Goal: Transaction & Acquisition: Book appointment/travel/reservation

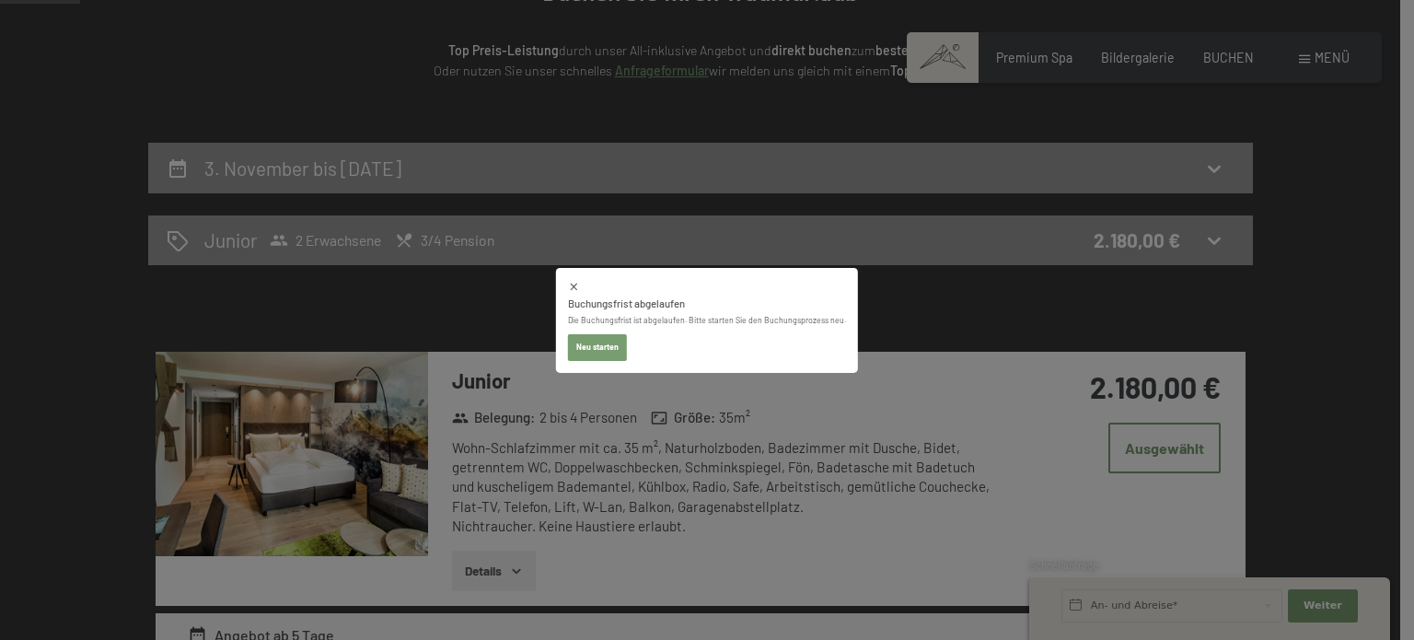
click at [579, 290] on icon at bounding box center [574, 287] width 12 height 12
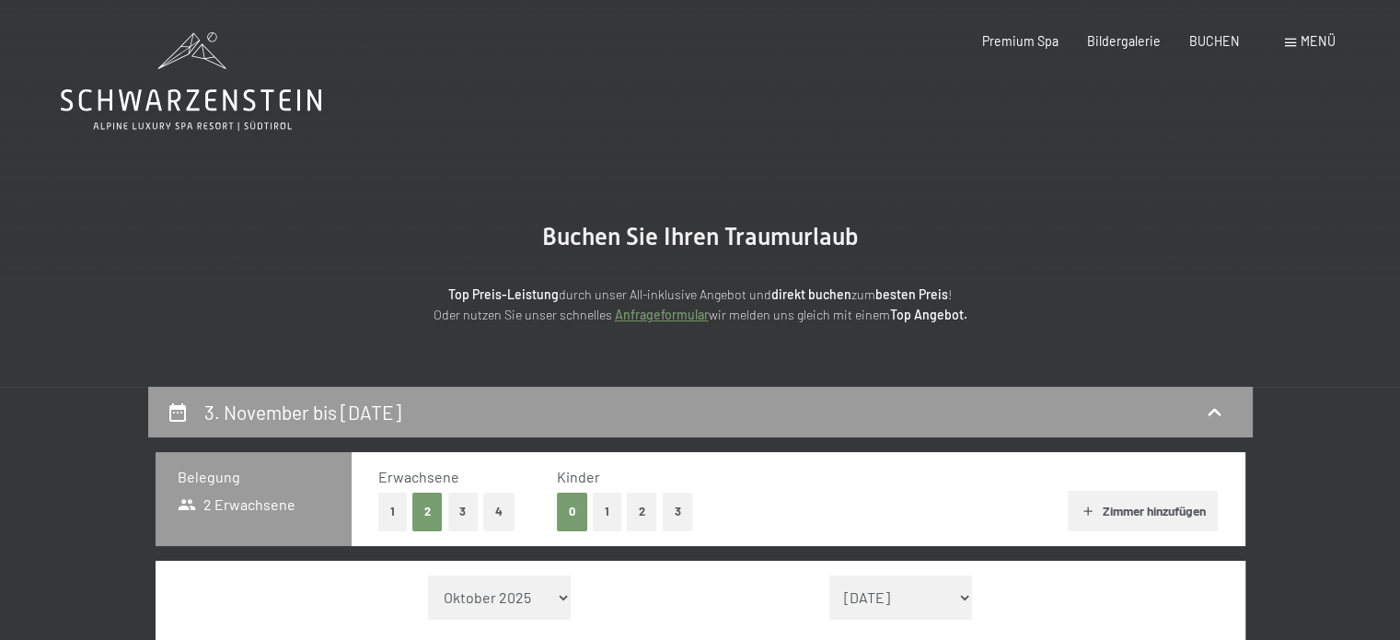
click at [173, 100] on icon at bounding box center [191, 100] width 261 height 22
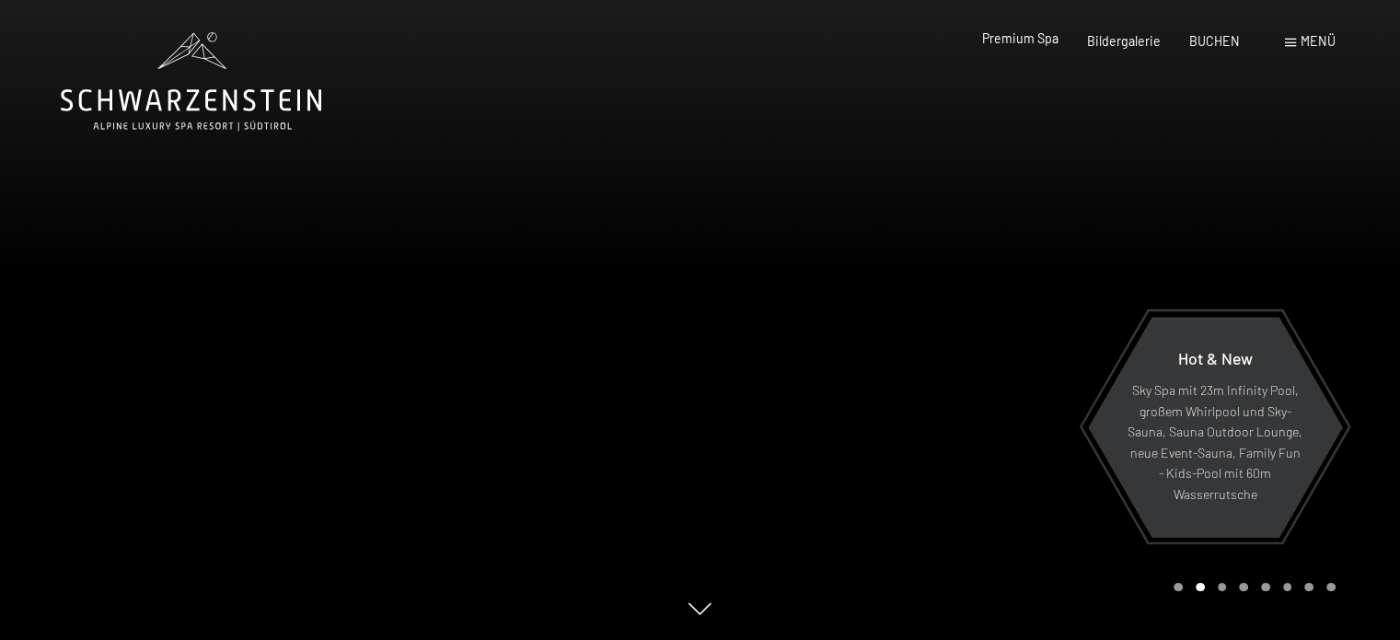
click at [1041, 40] on span "Premium Spa" at bounding box center [1020, 38] width 76 height 16
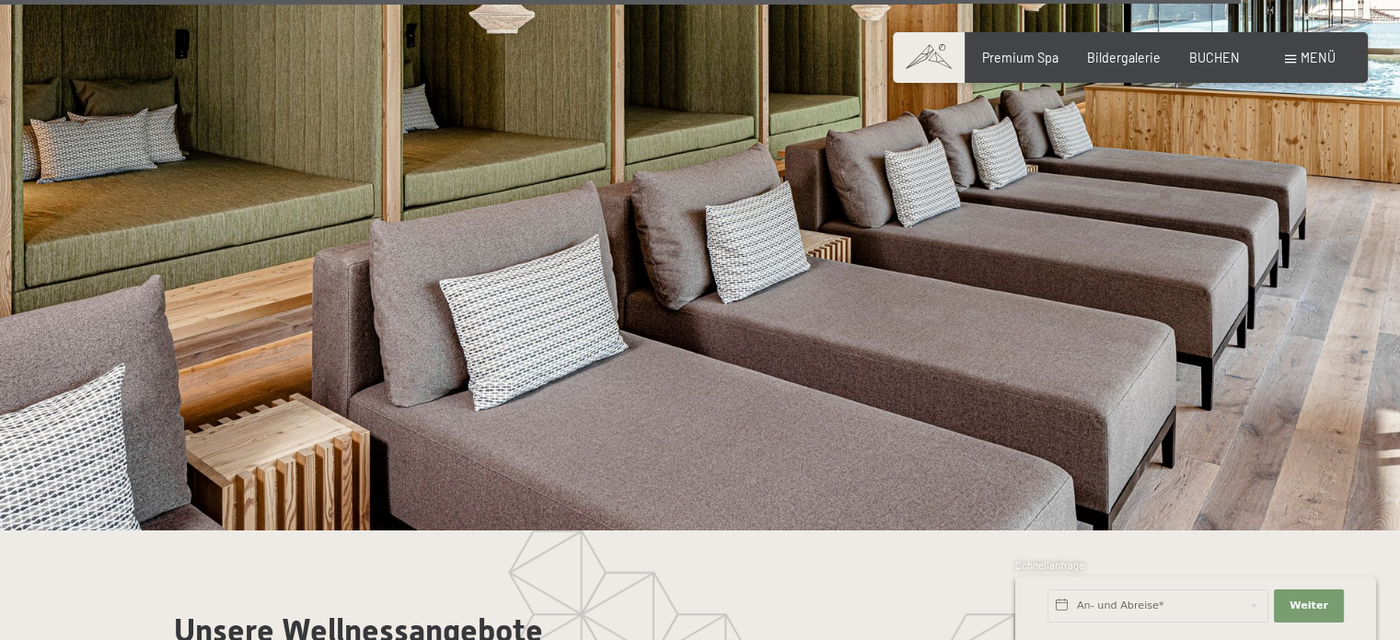
scroll to position [9058, 0]
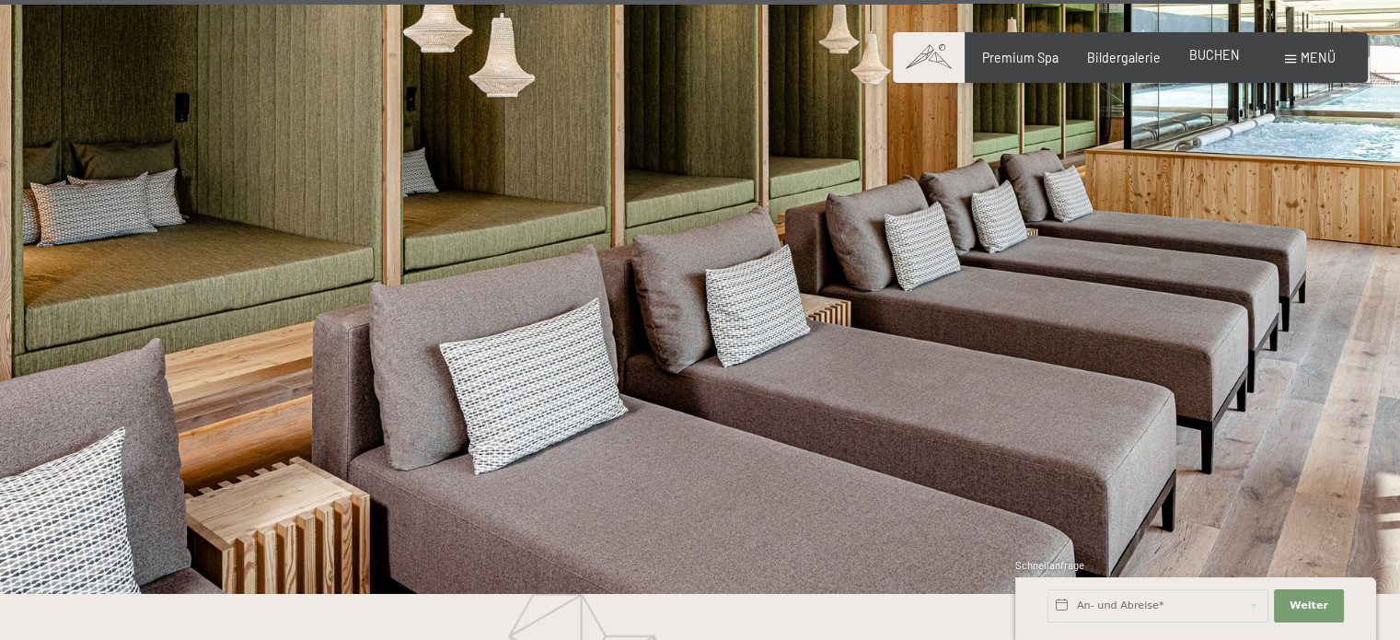
click at [1212, 57] on span "BUCHEN" at bounding box center [1214, 55] width 51 height 16
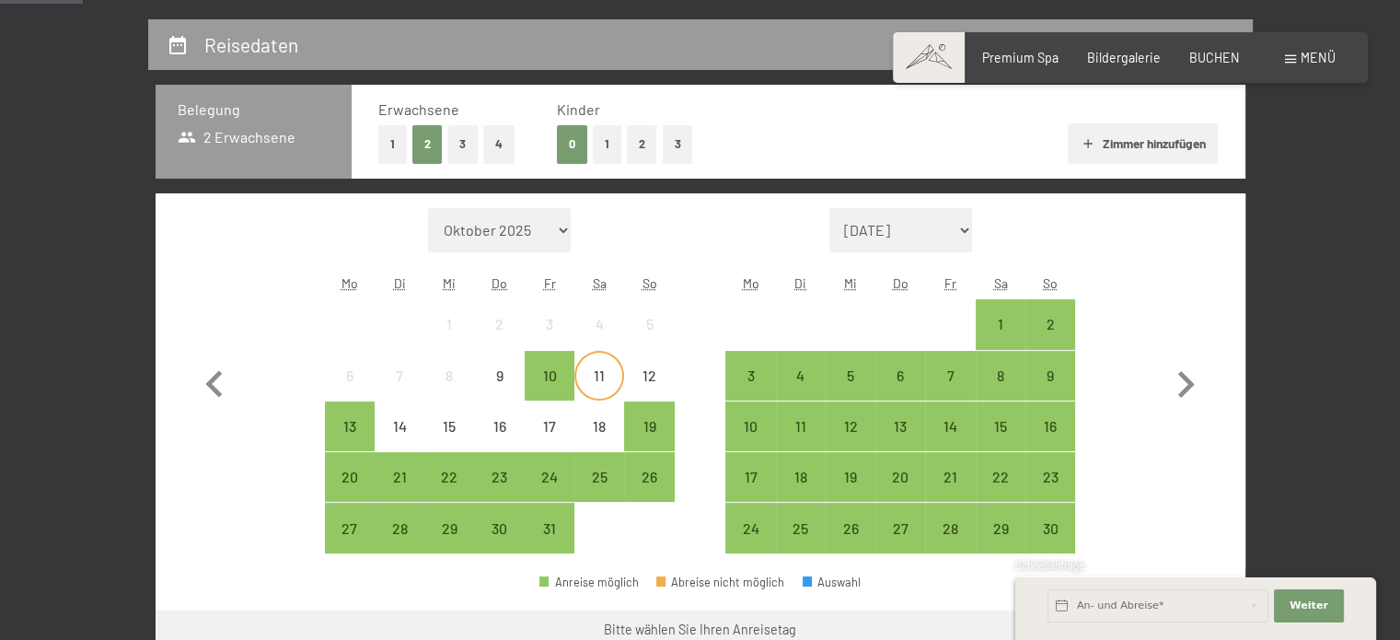
scroll to position [368, 0]
click at [740, 374] on div "3" at bounding box center [750, 390] width 46 height 46
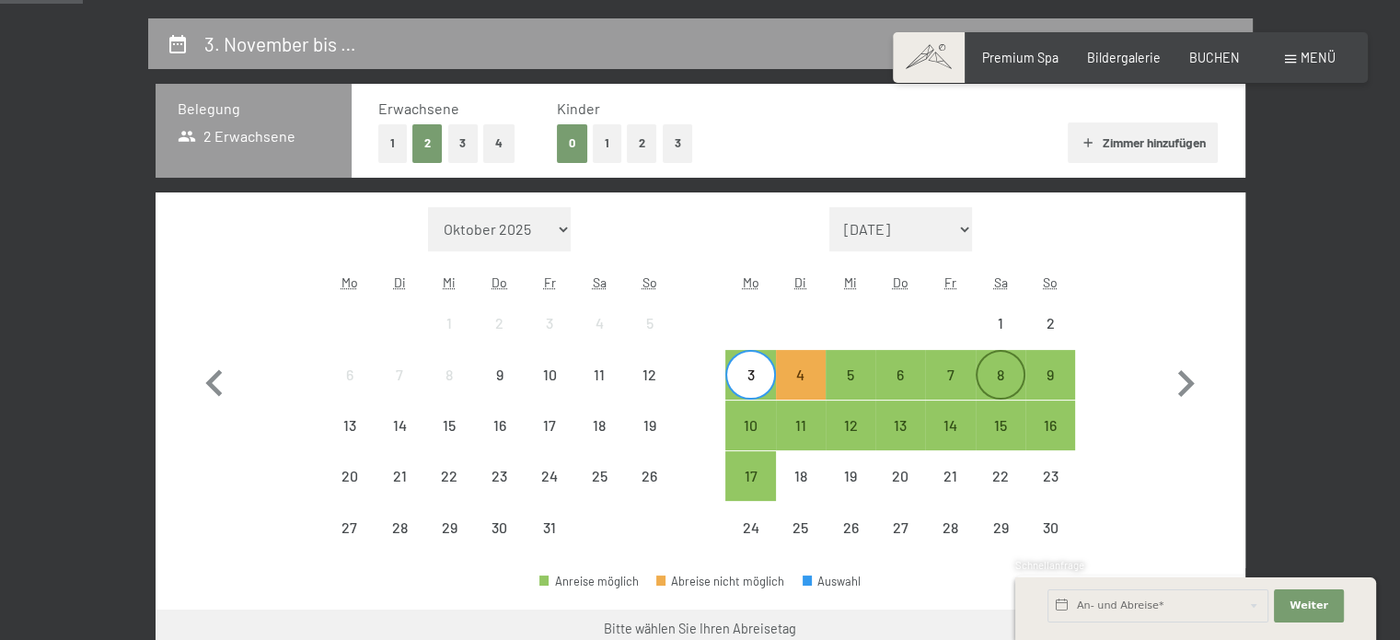
click at [979, 376] on div "8" at bounding box center [1001, 390] width 46 height 46
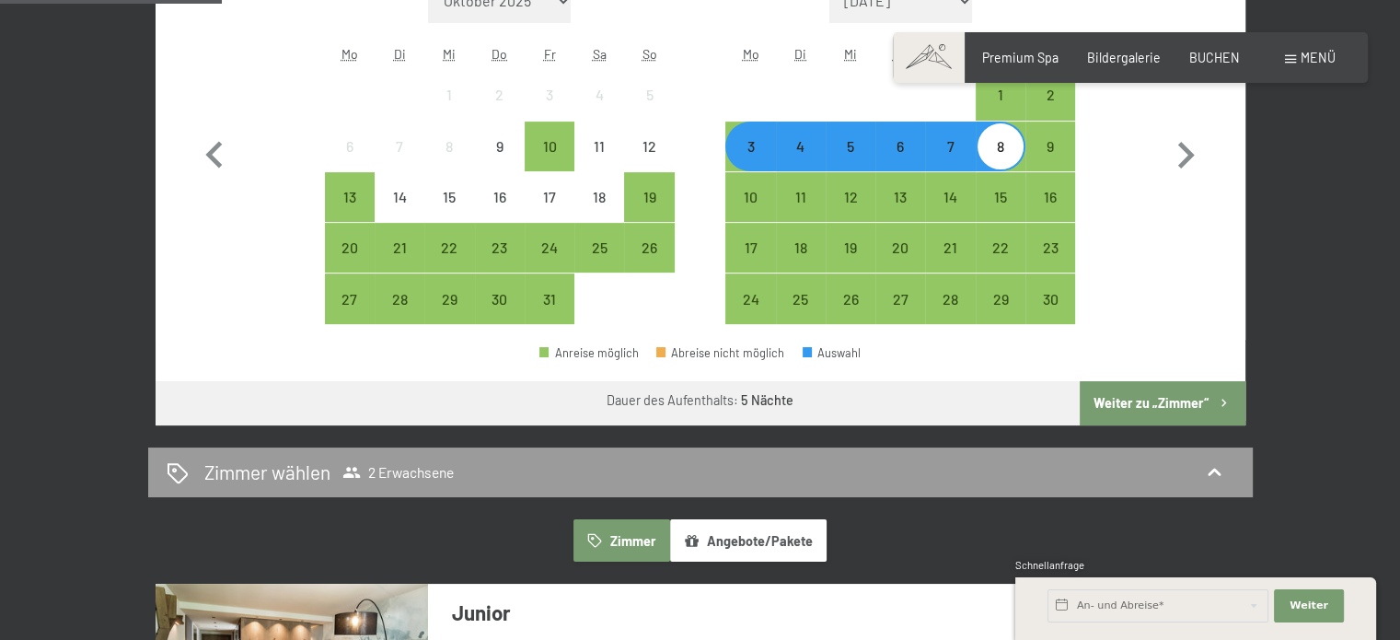
scroll to position [622, 0]
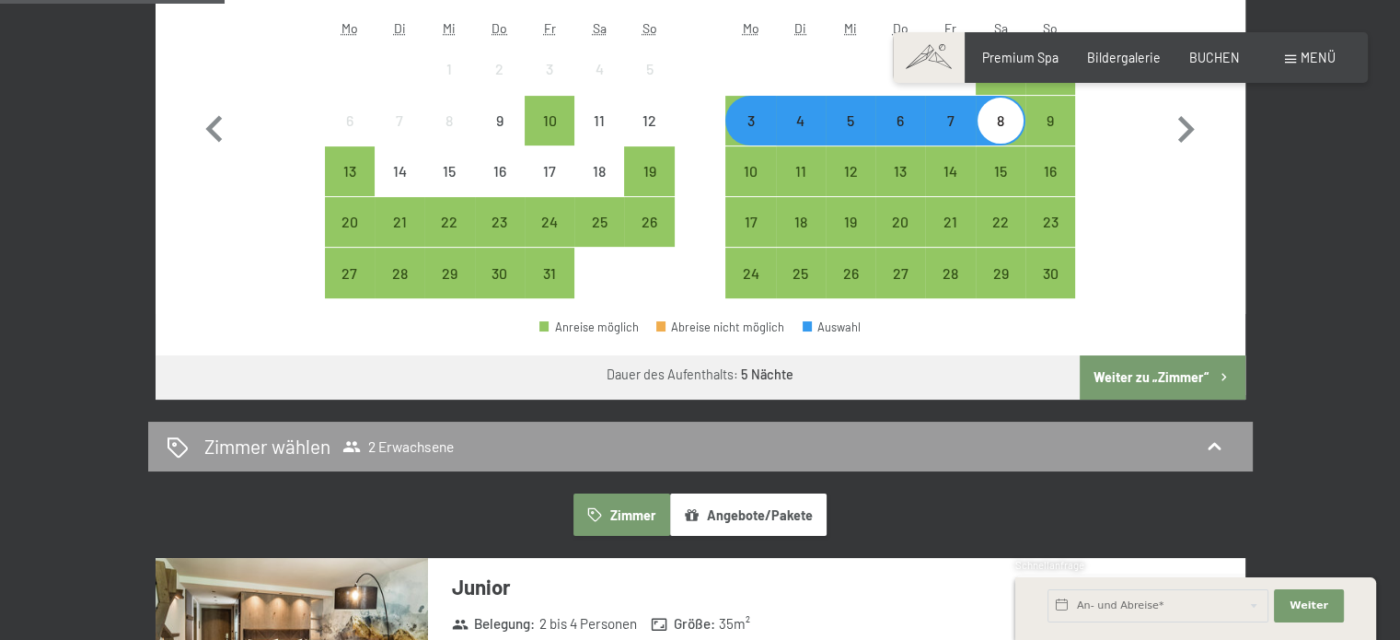
click at [1127, 374] on button "Weiter zu „Zimmer“" at bounding box center [1162, 377] width 165 height 44
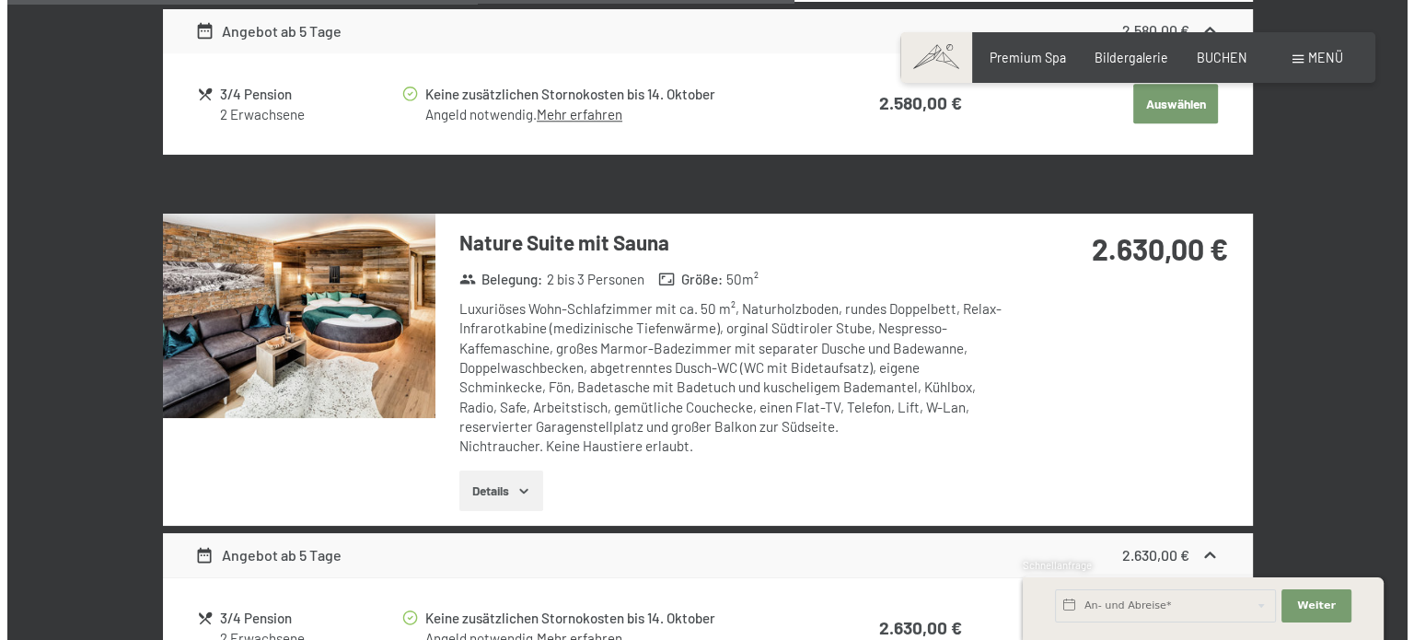
scroll to position [1852, 0]
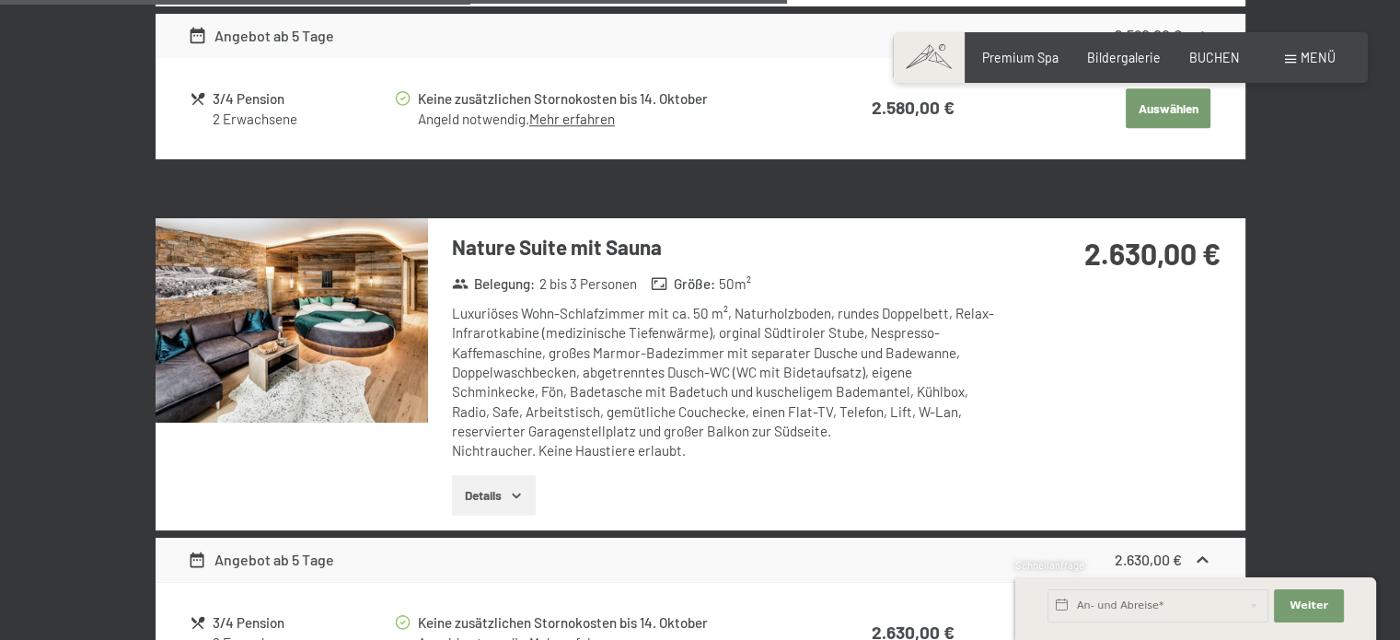
click at [1320, 49] on div "Buchen Anfragen Premium Spa Bildergalerie BUCHEN Menü DE IT EN Gutschein Bilder…" at bounding box center [1130, 58] width 410 height 18
click at [1318, 54] on span "Menü" at bounding box center [1318, 58] width 35 height 16
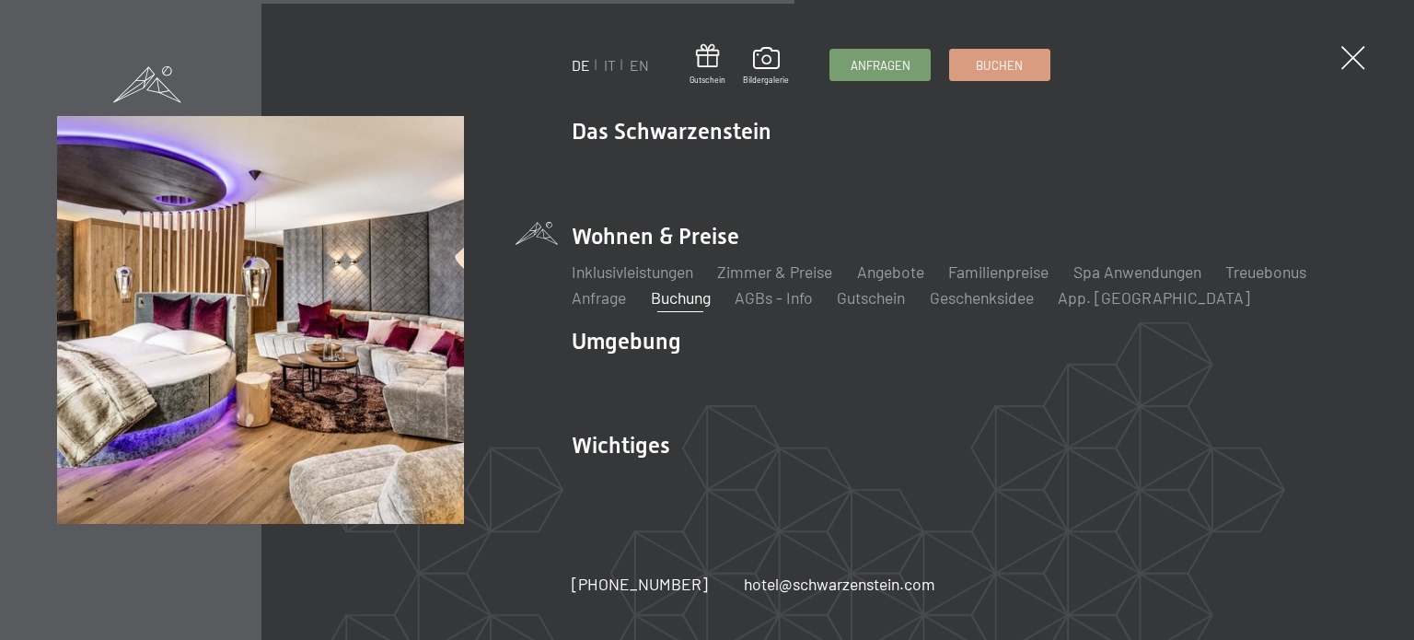
click at [880, 282] on li "Angebote Liste" at bounding box center [890, 272] width 67 height 23
click at [887, 276] on link "Angebote" at bounding box center [890, 271] width 67 height 20
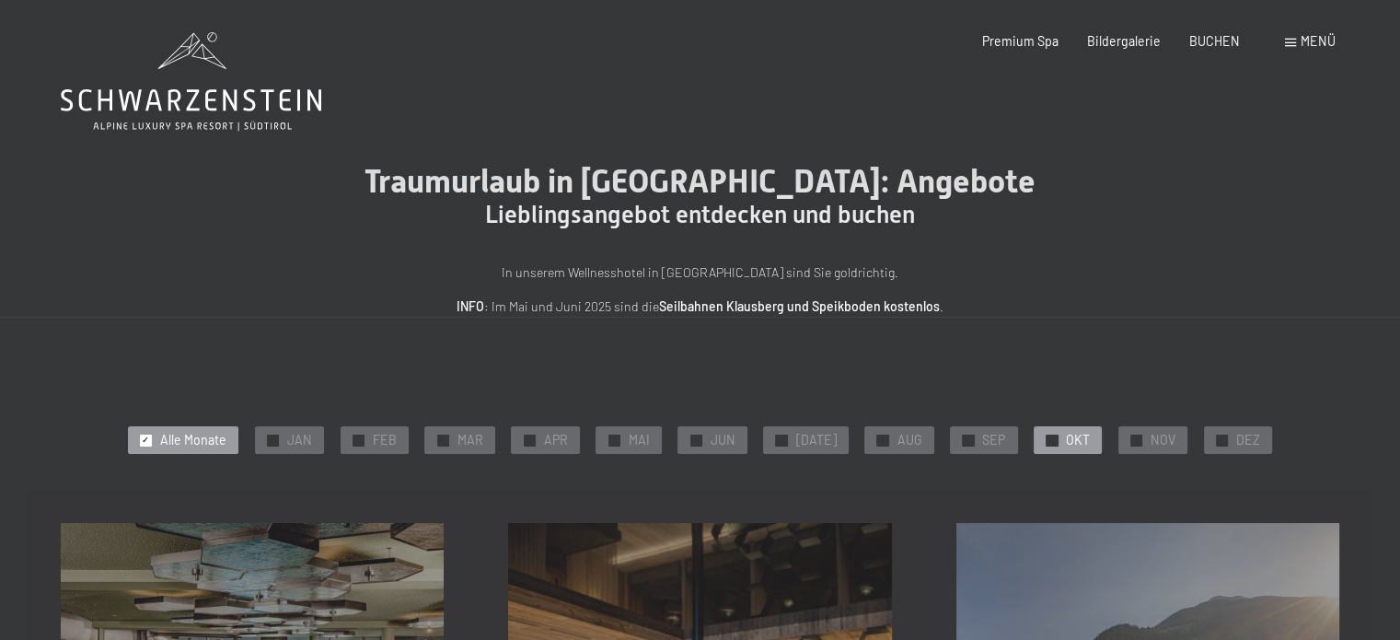
click at [1066, 447] on span "OKT" at bounding box center [1078, 440] width 24 height 18
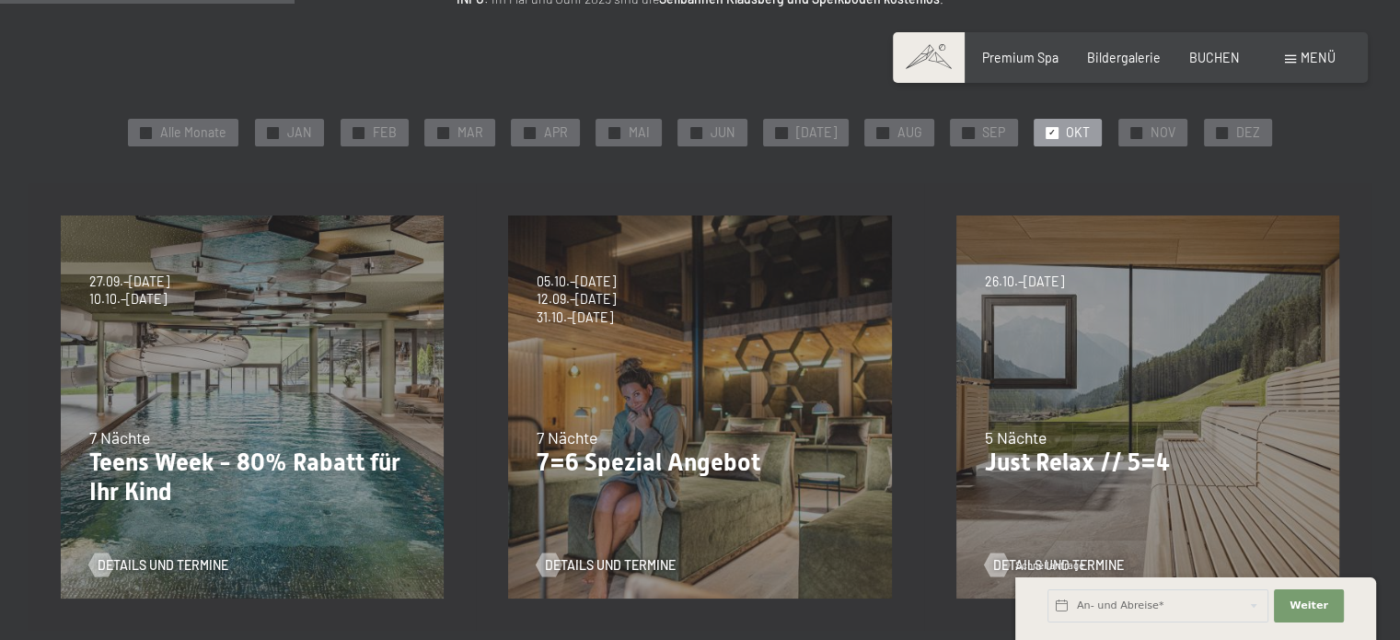
scroll to position [306, 0]
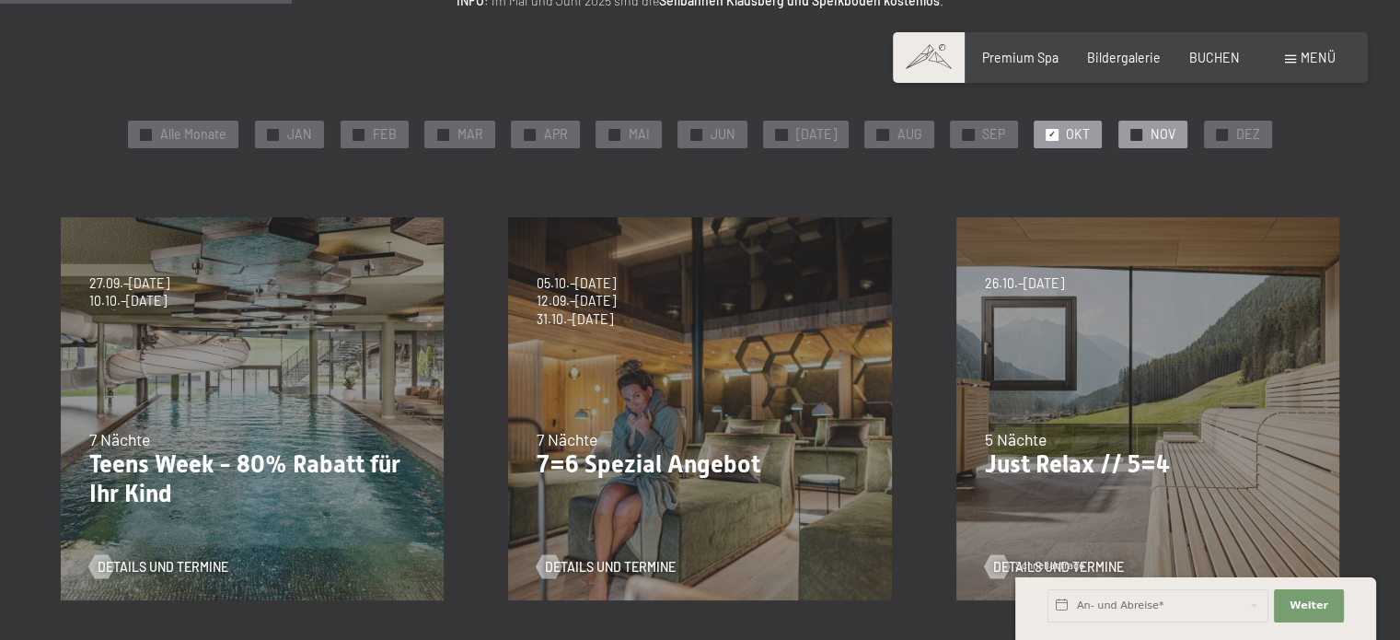
click at [1131, 140] on div at bounding box center [1137, 135] width 12 height 12
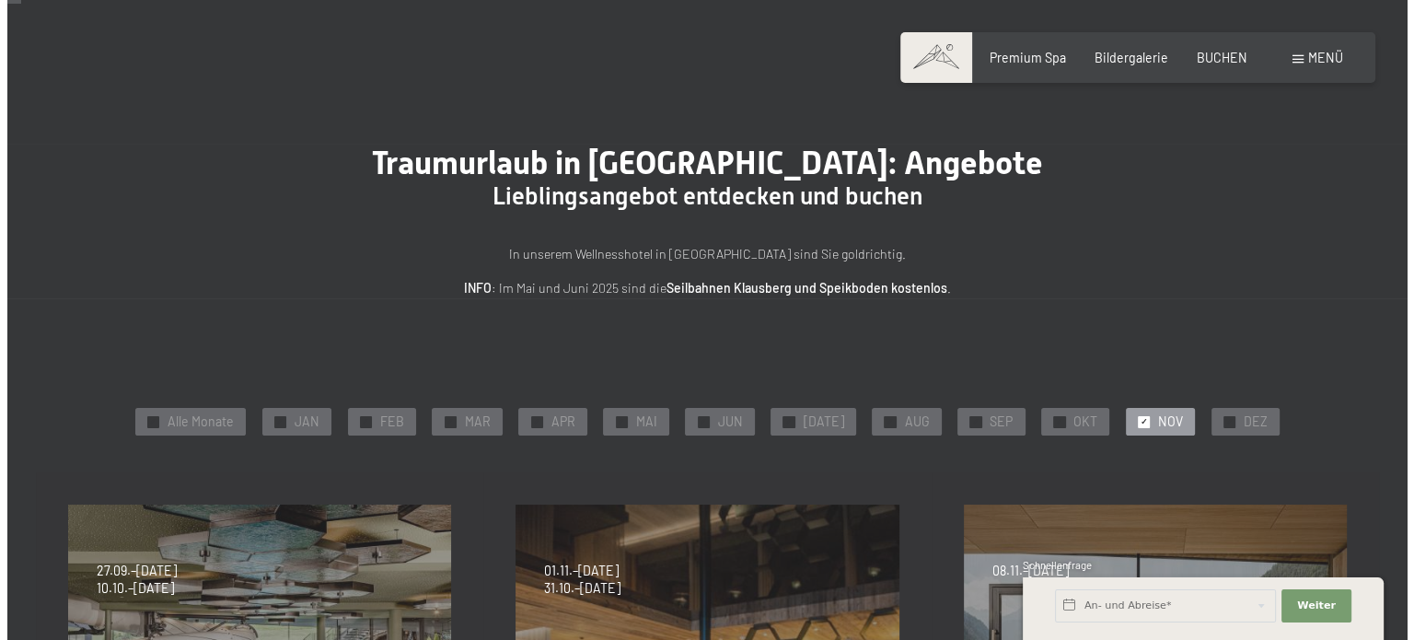
scroll to position [0, 0]
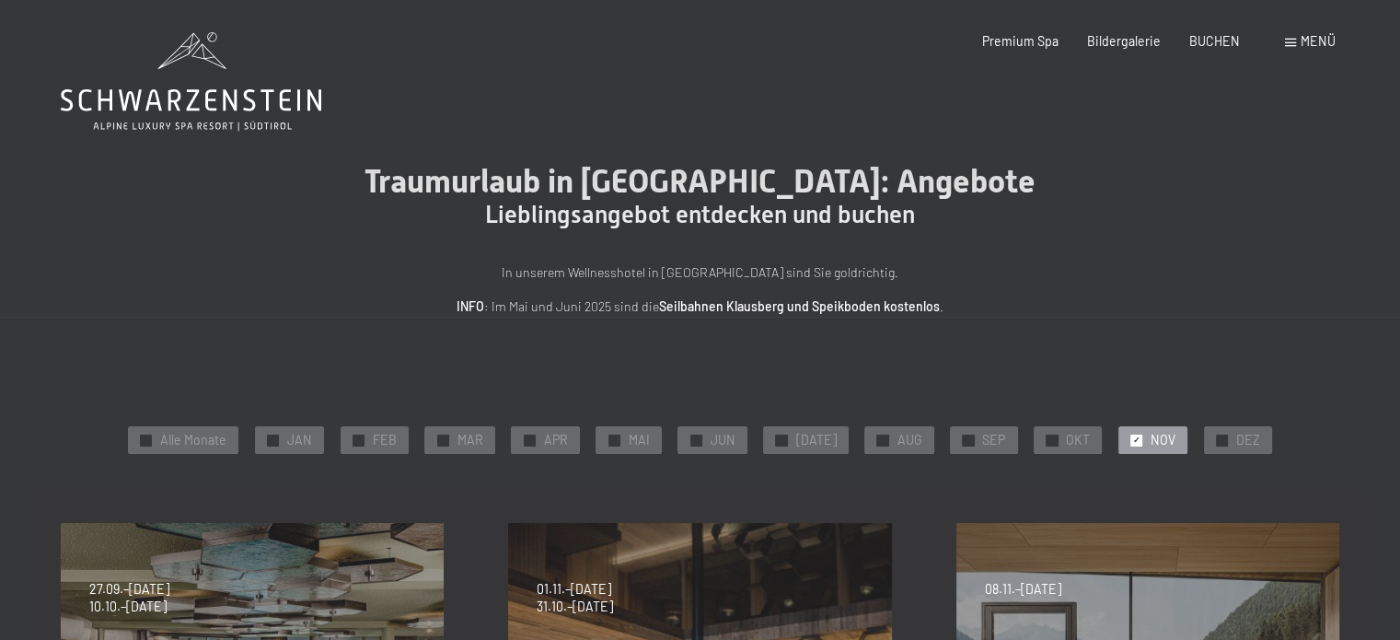
click at [1314, 42] on span "Menü" at bounding box center [1318, 41] width 35 height 16
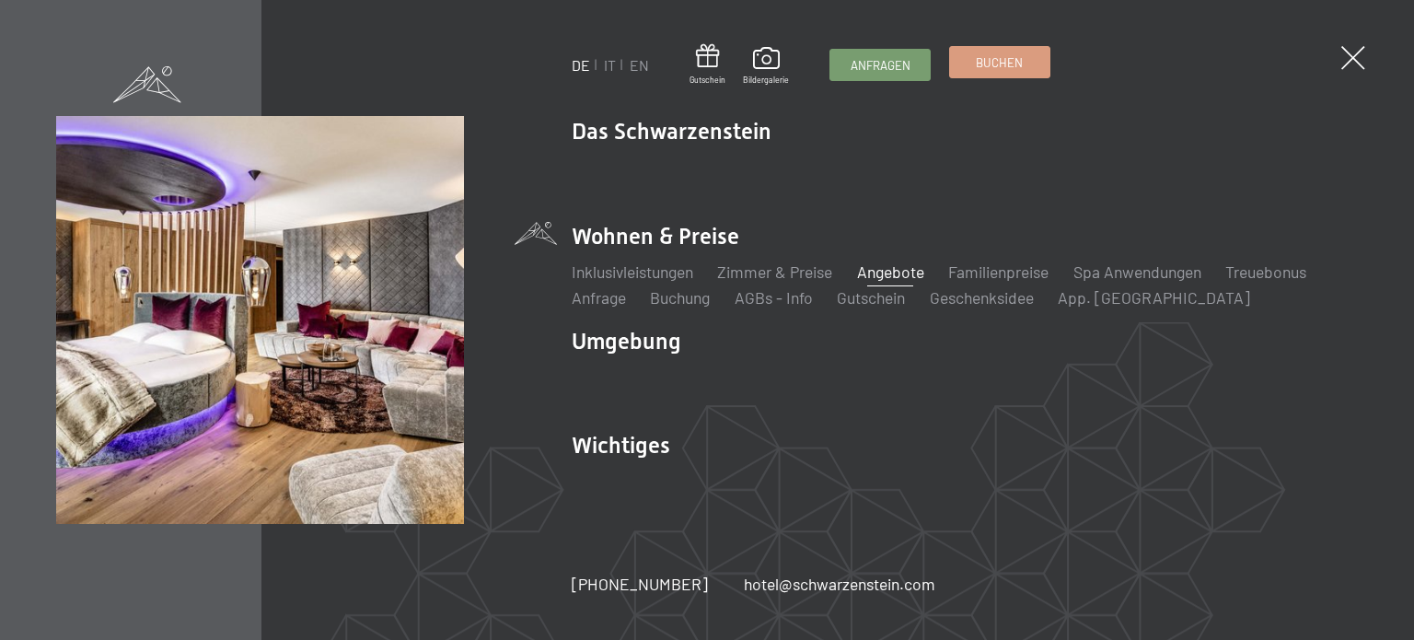
click at [985, 69] on span "Buchen" at bounding box center [999, 62] width 47 height 17
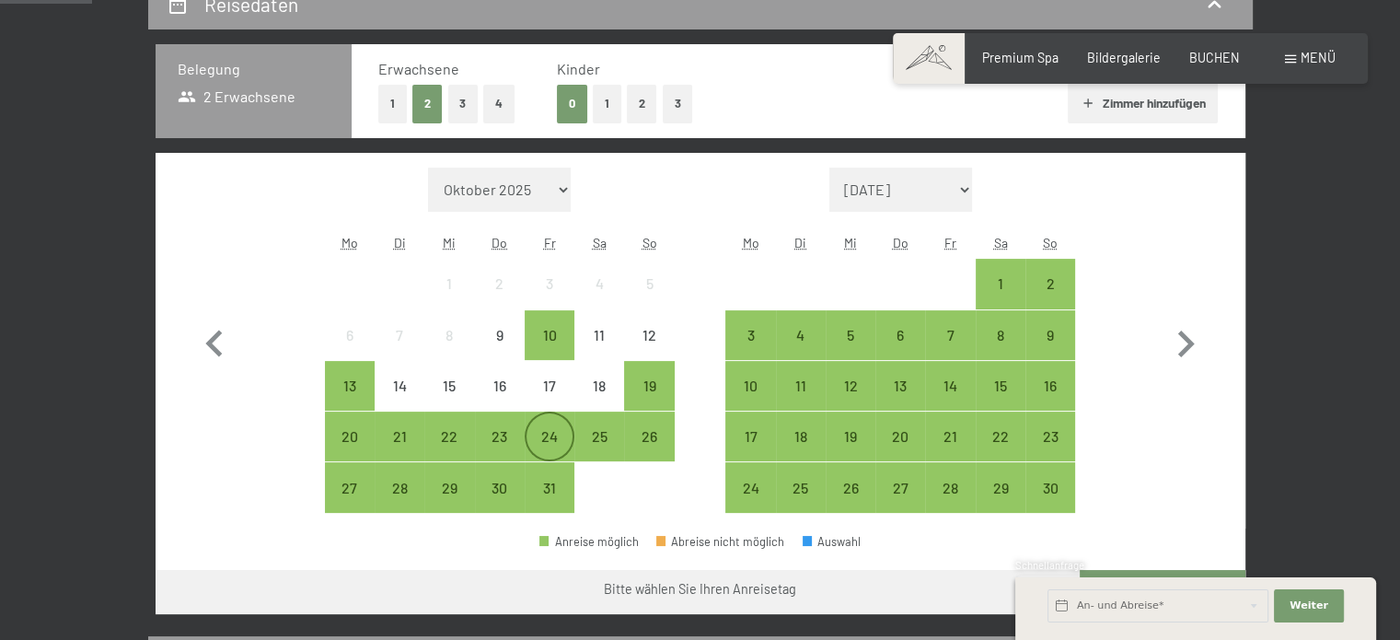
scroll to position [409, 0]
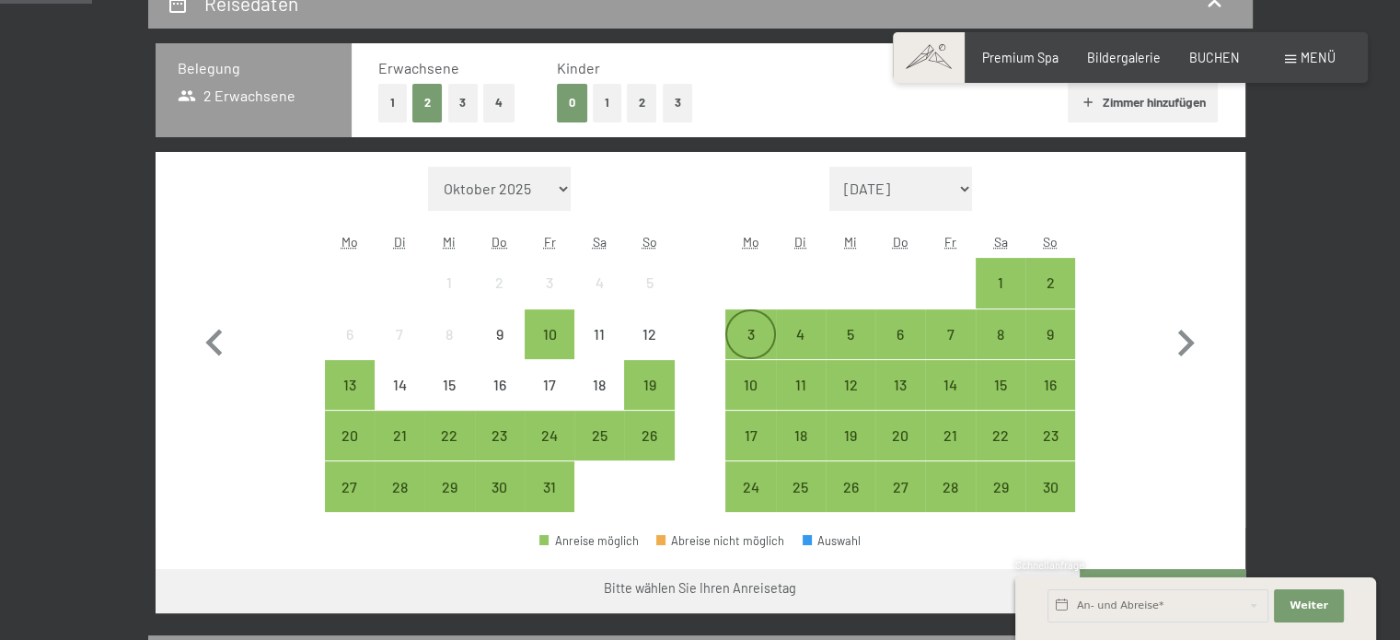
click at [755, 322] on div "3" at bounding box center [750, 334] width 46 height 46
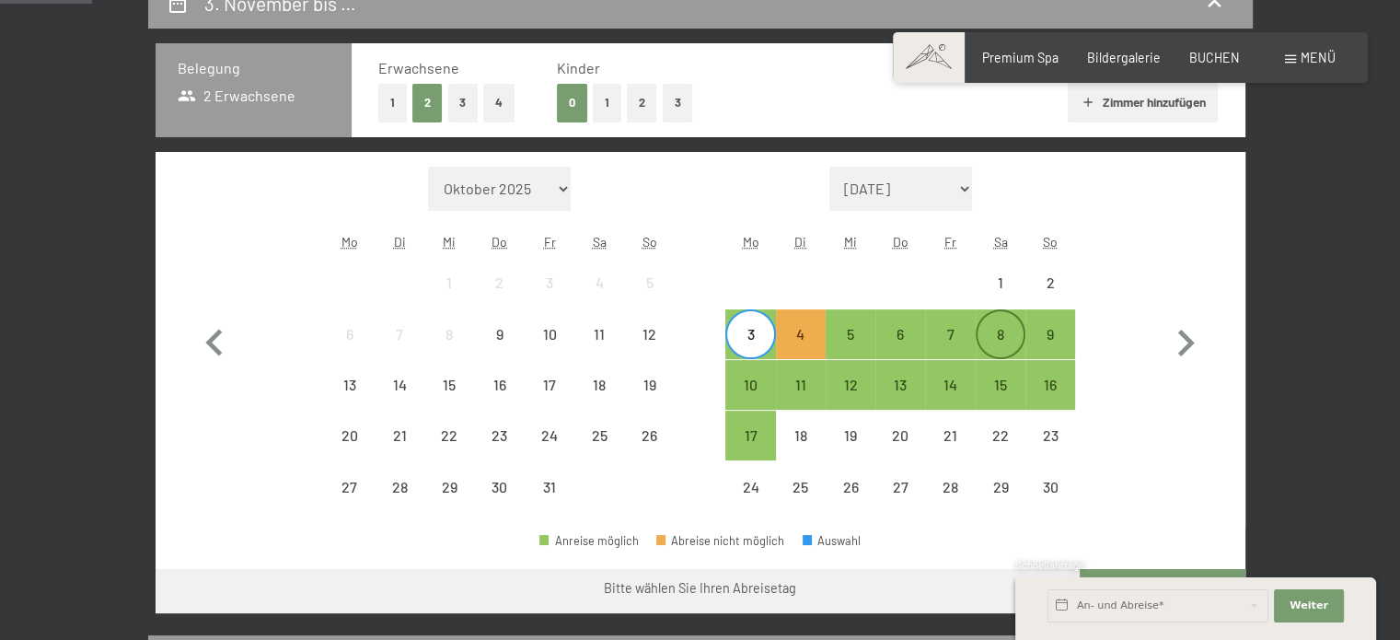
click at [999, 334] on div "8" at bounding box center [1001, 350] width 46 height 46
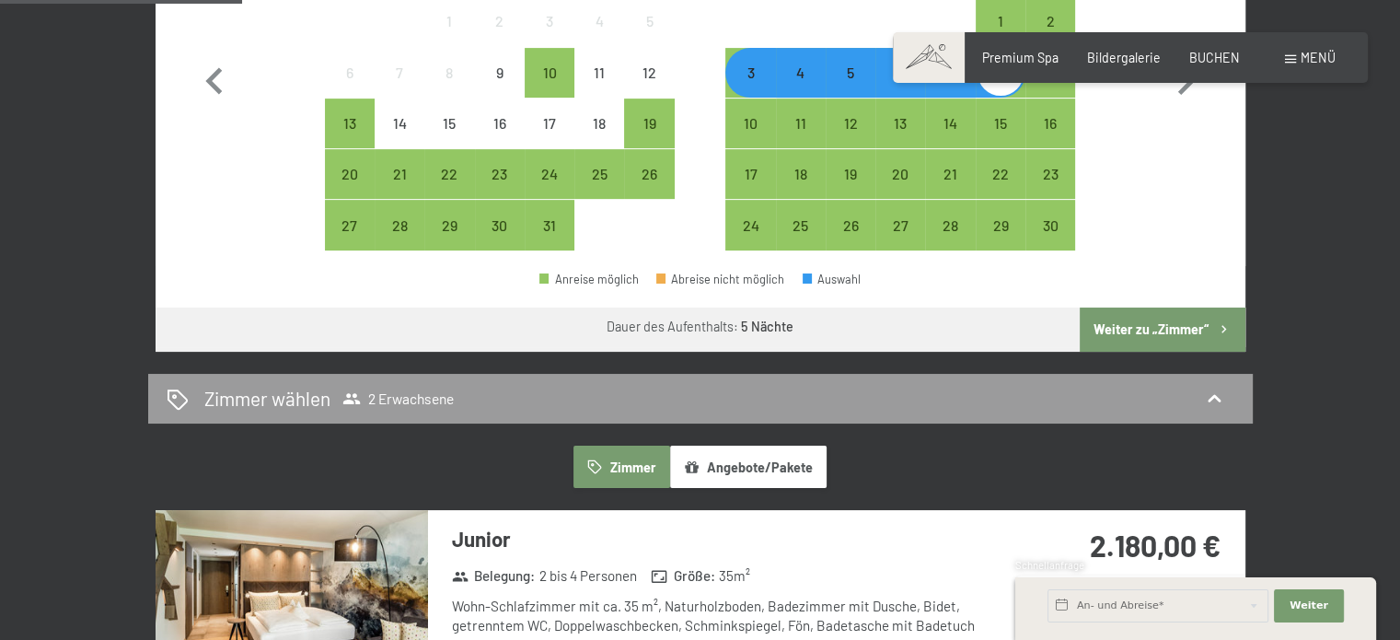
scroll to position [670, 0]
click at [1137, 323] on button "Weiter zu „Zimmer“" at bounding box center [1162, 329] width 165 height 44
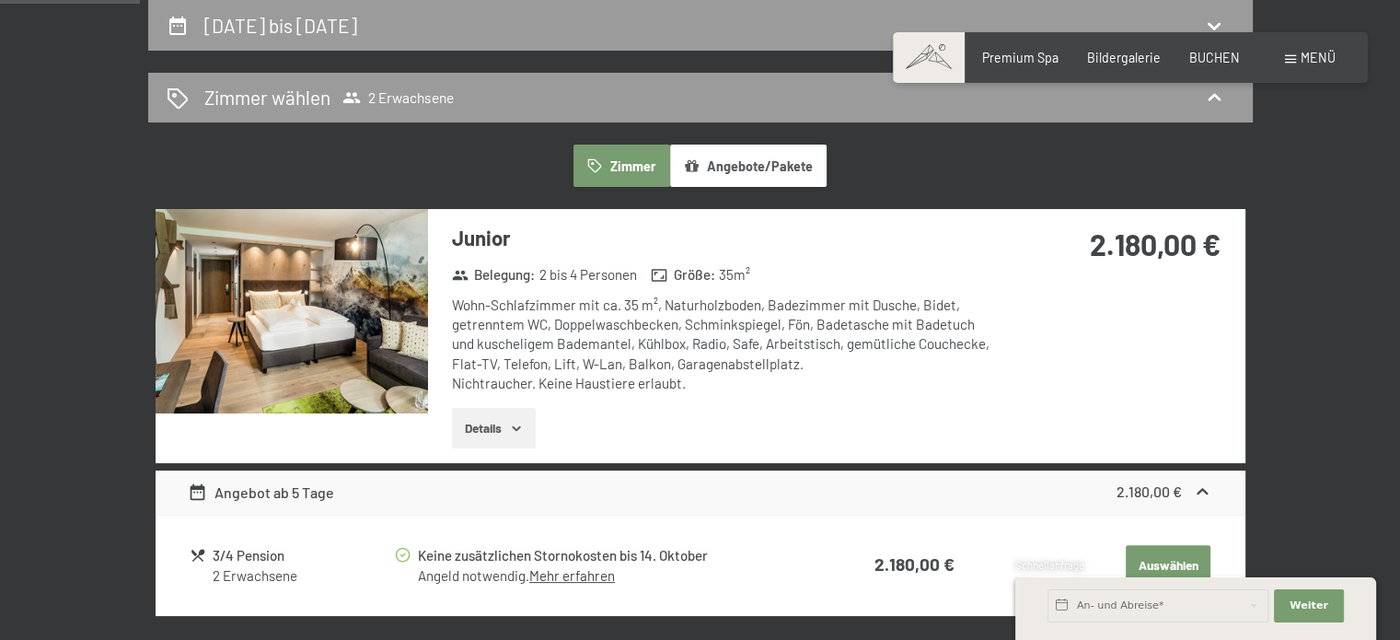
click at [516, 423] on icon "button" at bounding box center [516, 428] width 15 height 15
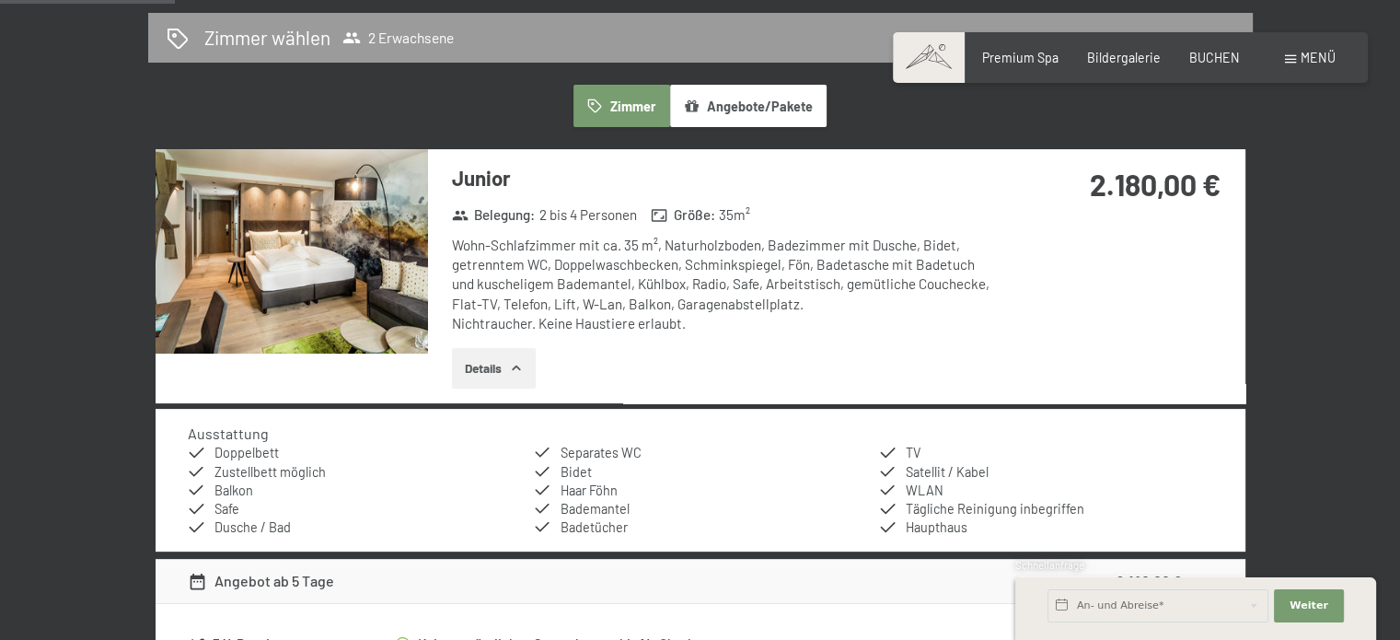
scroll to position [431, 0]
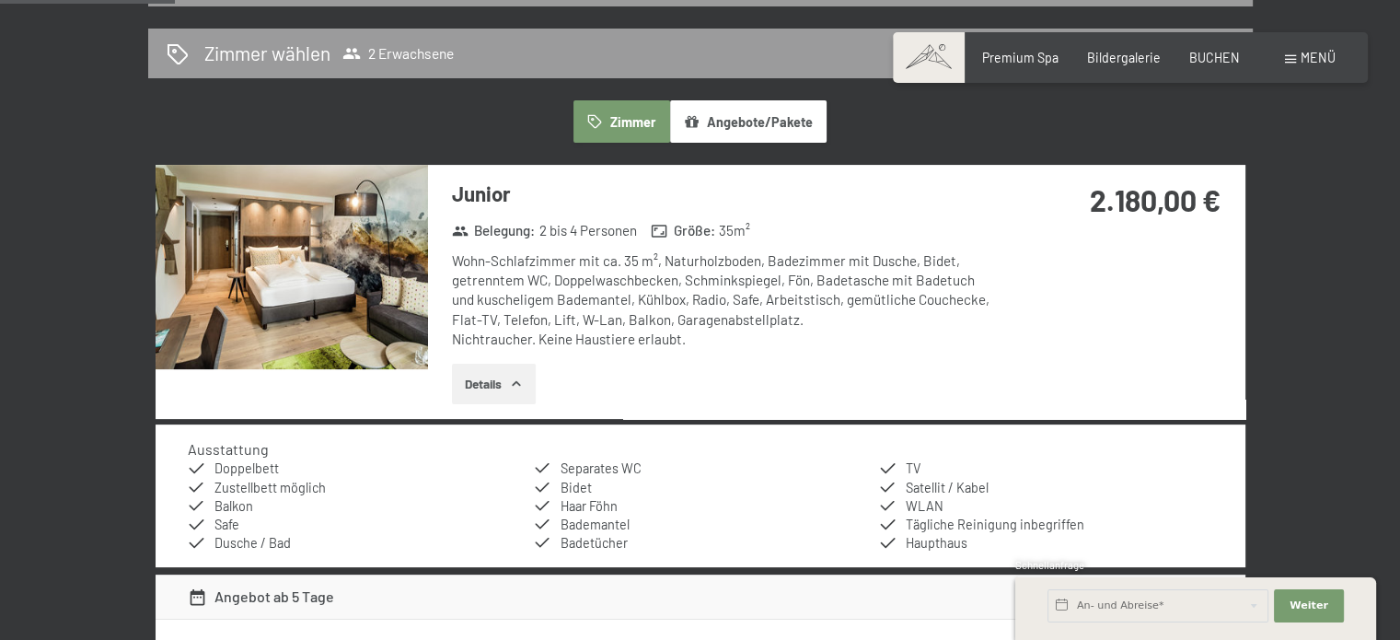
click at [335, 267] on img at bounding box center [292, 267] width 273 height 204
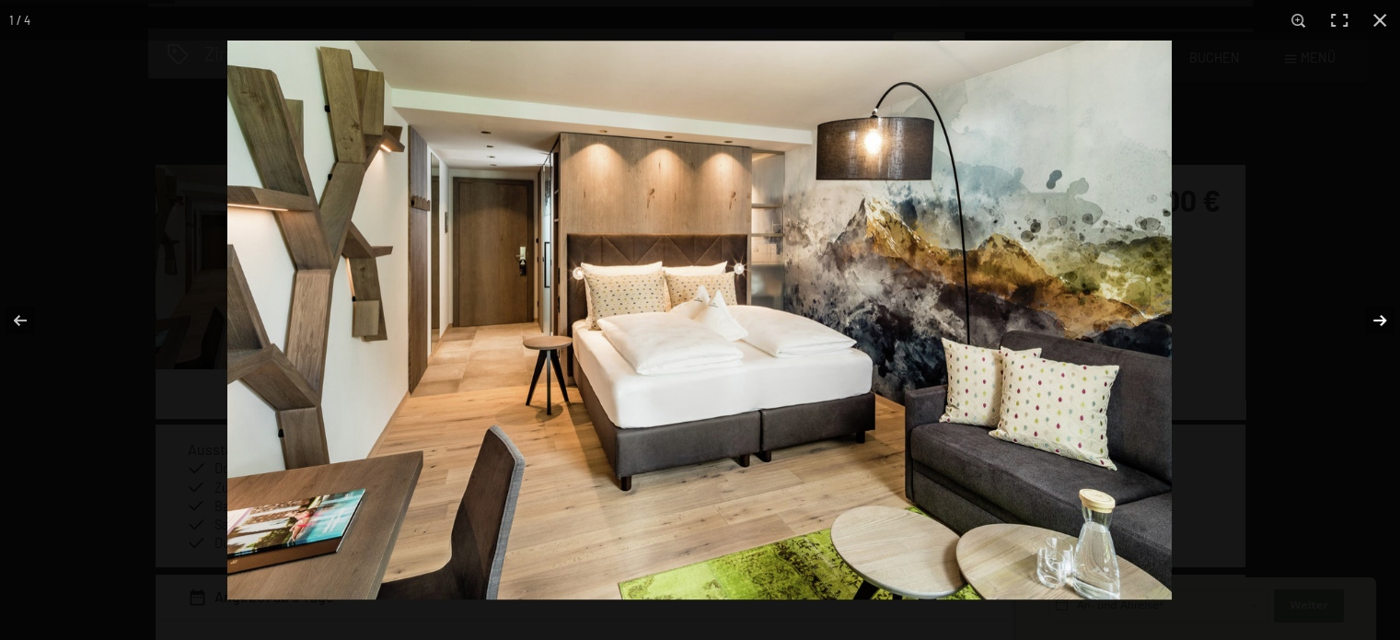
click at [1380, 316] on button "button" at bounding box center [1368, 320] width 64 height 92
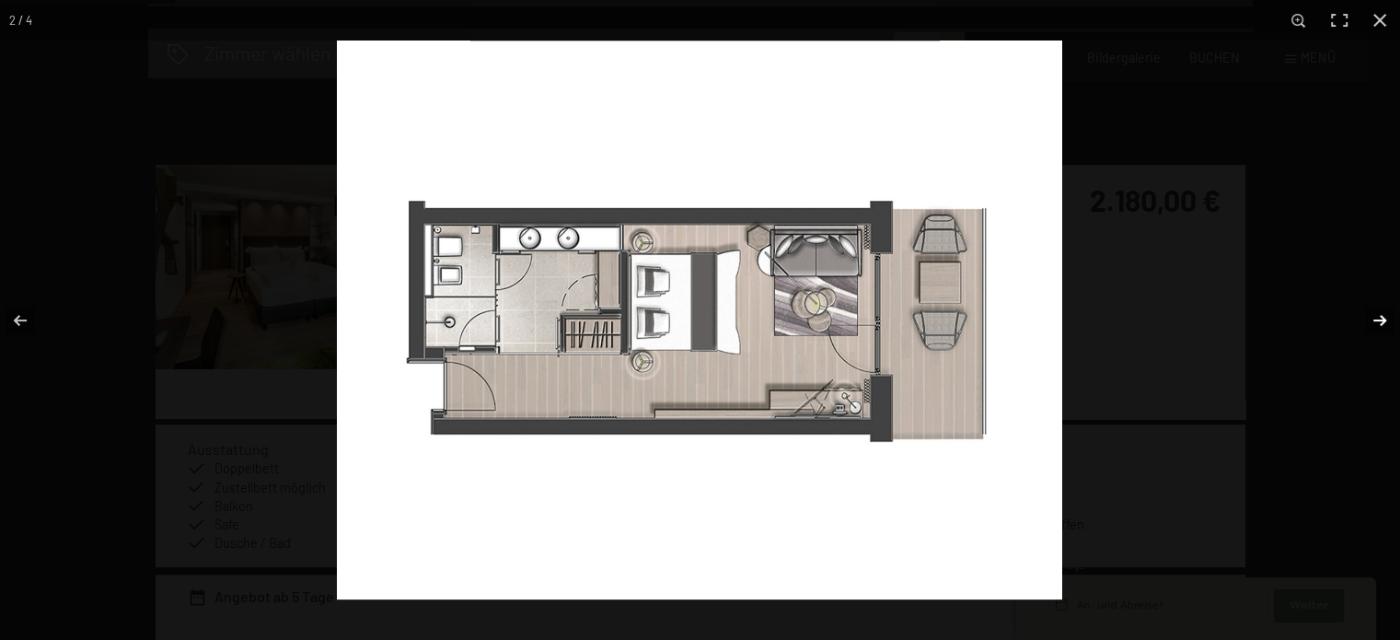
click at [1375, 312] on button "button" at bounding box center [1368, 320] width 64 height 92
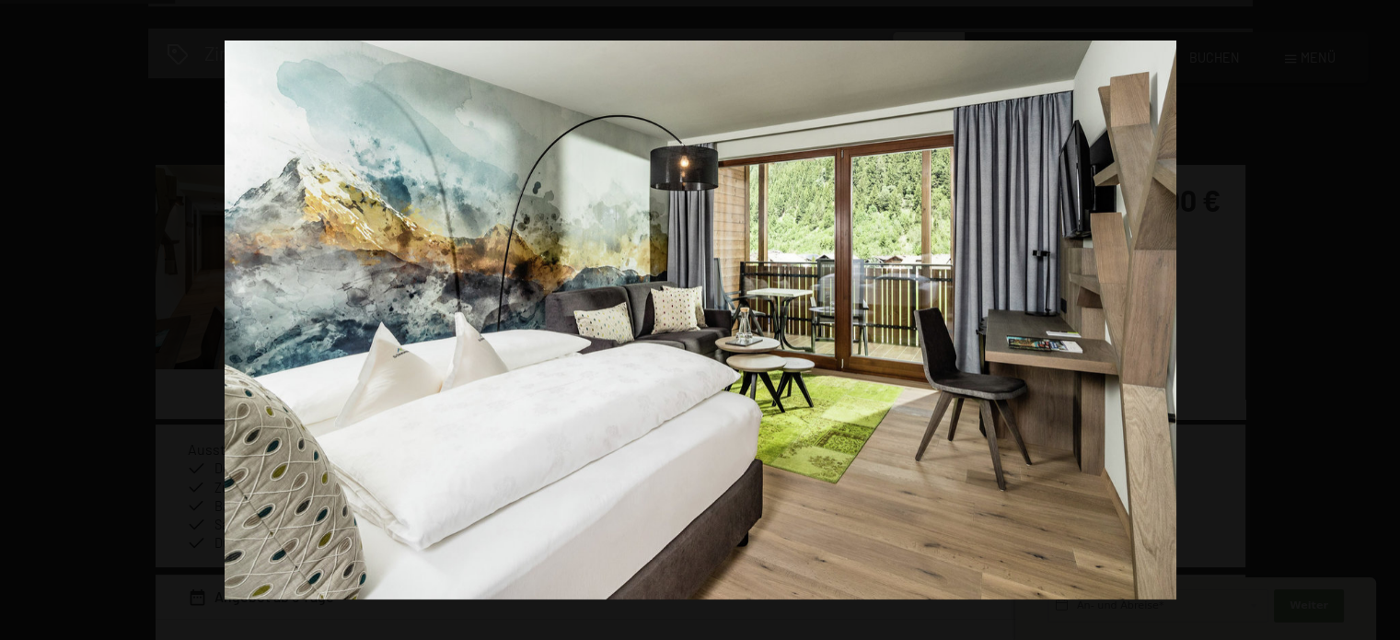
click at [1375, 312] on button "button" at bounding box center [1368, 320] width 64 height 92
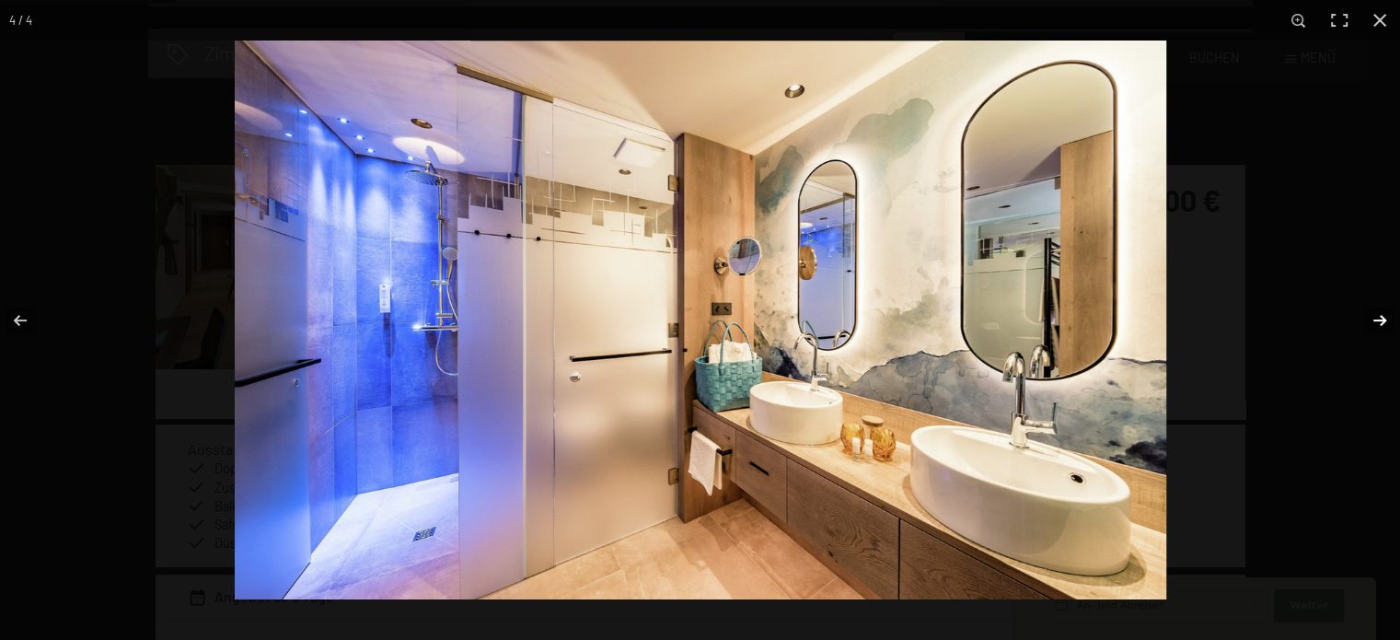
click at [1376, 320] on button "button" at bounding box center [1368, 320] width 64 height 92
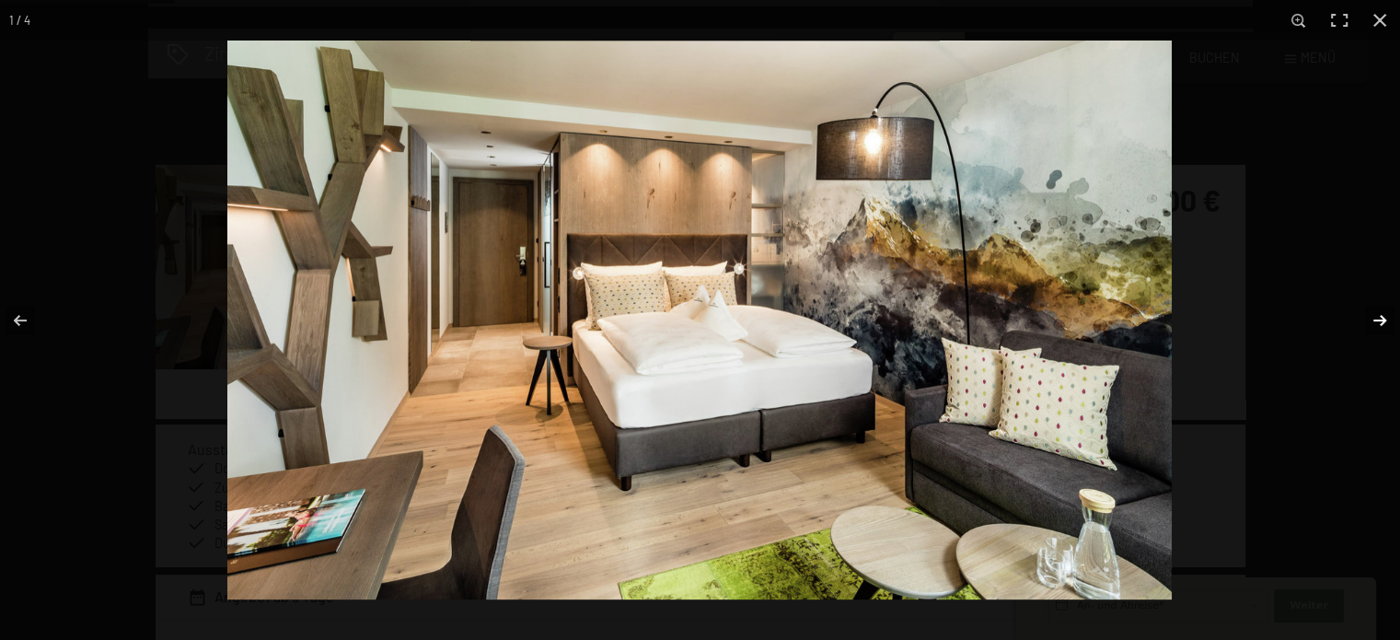
click at [1376, 320] on button "button" at bounding box center [1368, 320] width 64 height 92
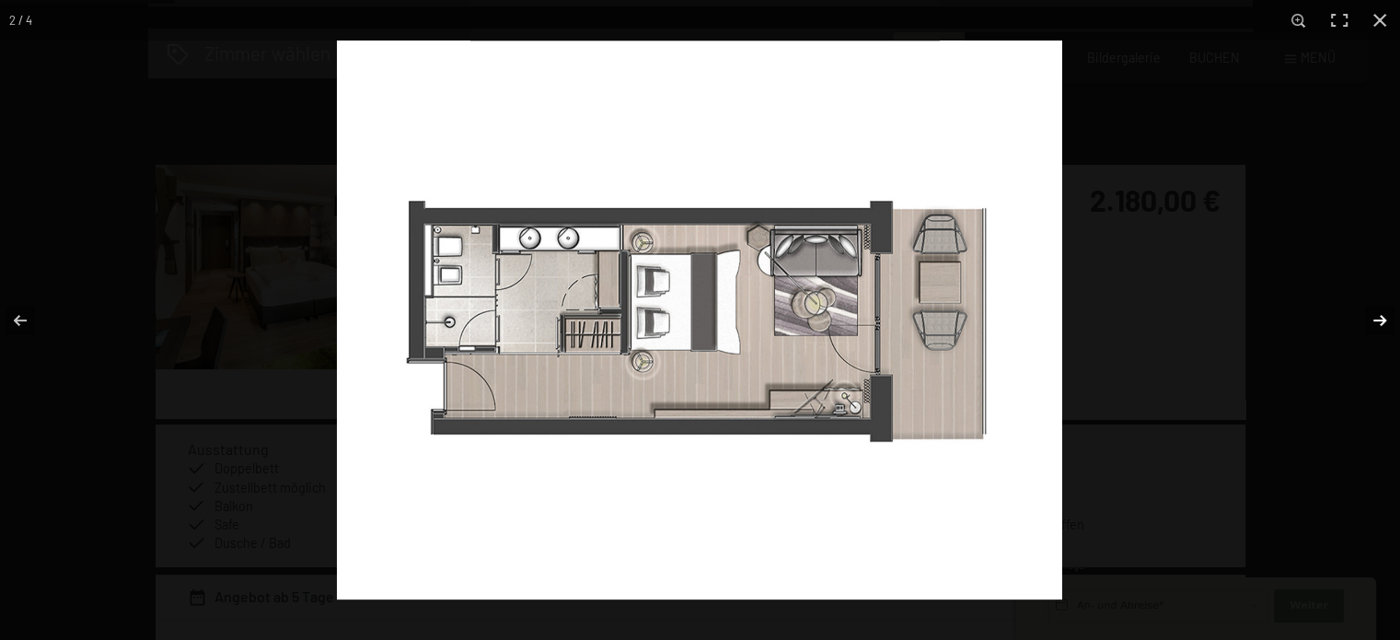
click at [1376, 320] on button "button" at bounding box center [1368, 320] width 64 height 92
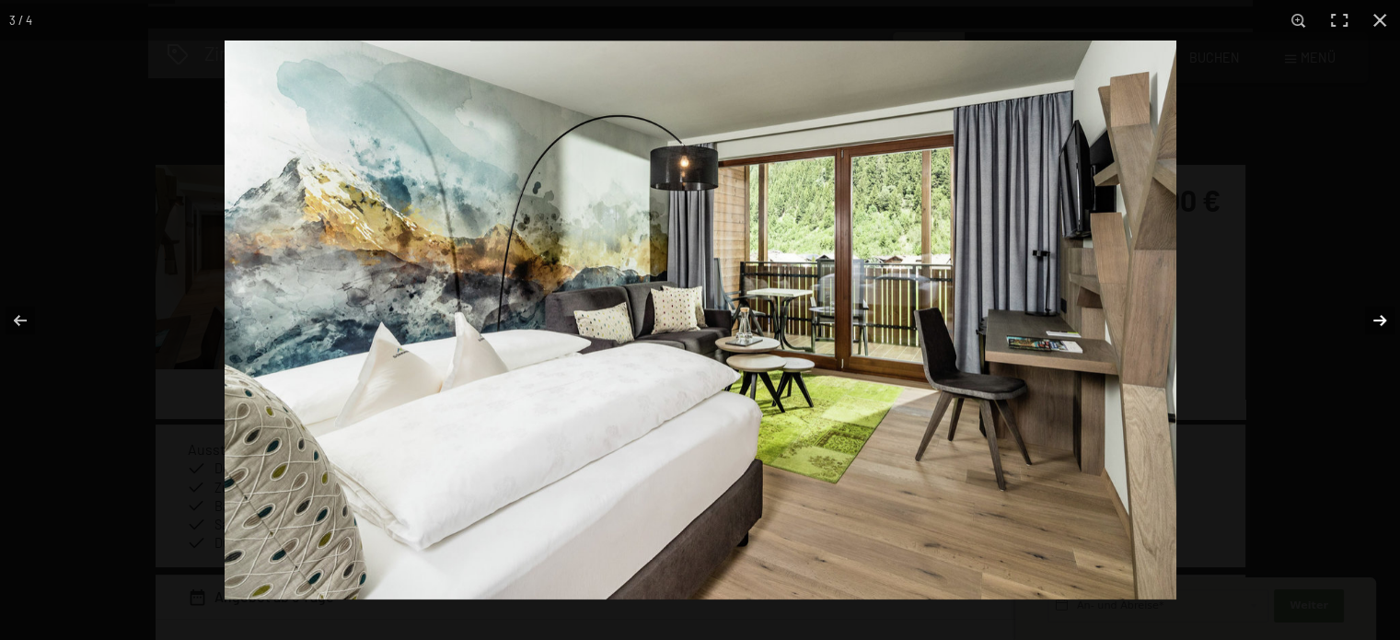
click at [1375, 319] on button "button" at bounding box center [1368, 320] width 64 height 92
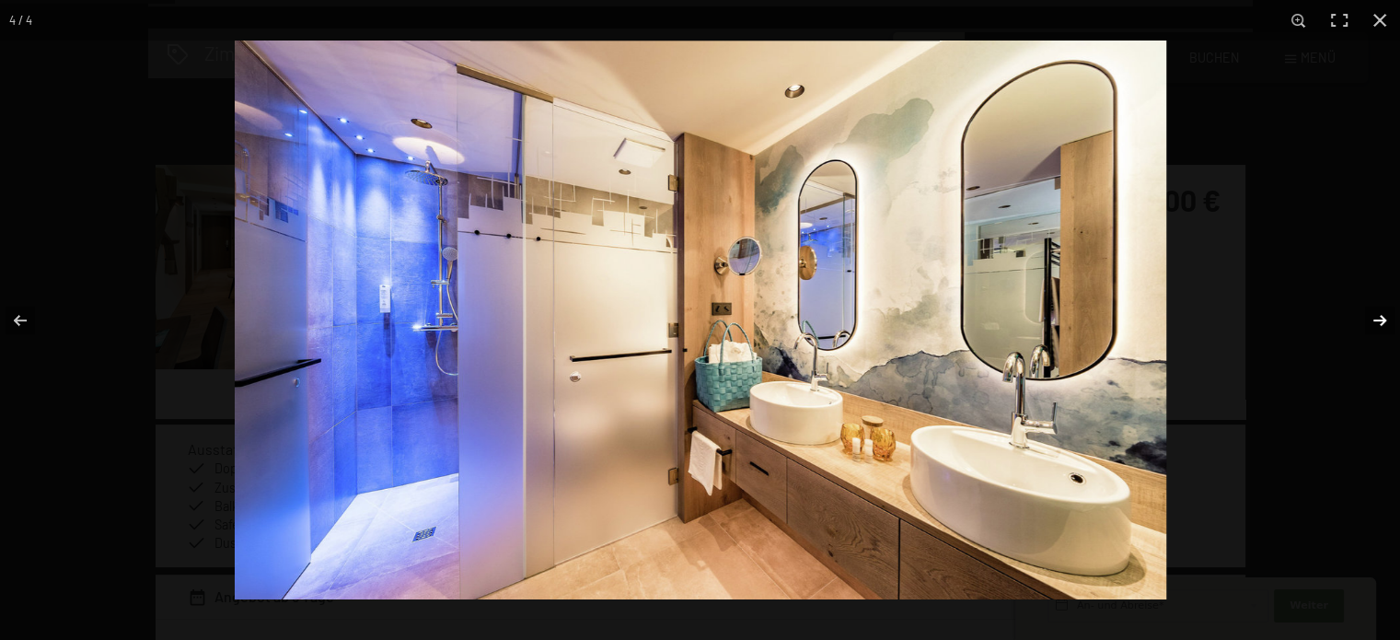
click at [1375, 319] on button "button" at bounding box center [1368, 320] width 64 height 92
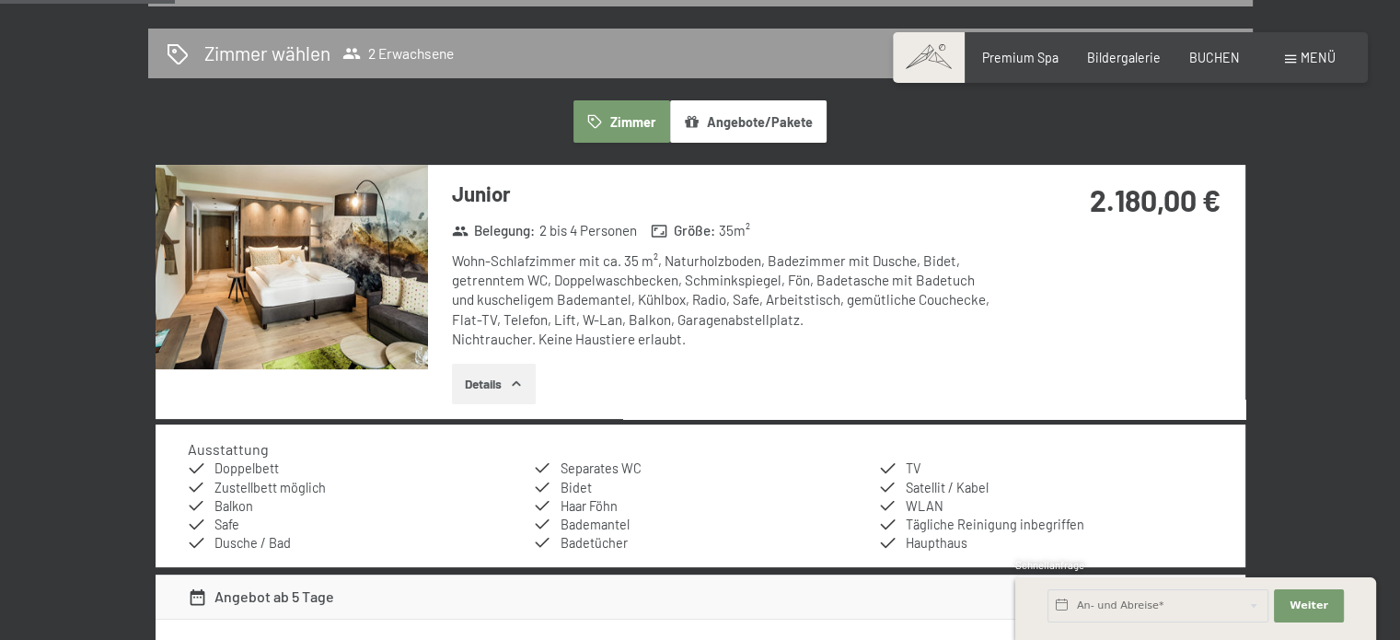
click at [0, 0] on button "button" at bounding box center [0, 0] width 0 height 0
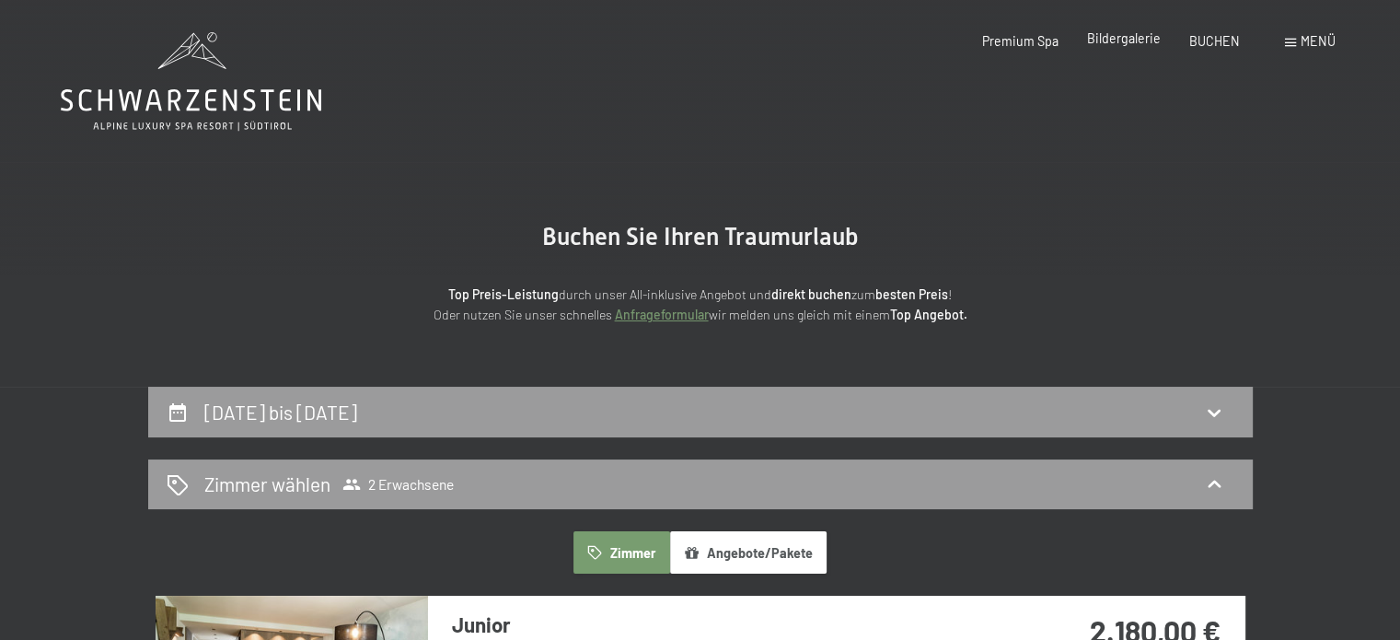
click at [1118, 38] on span "Bildergalerie" at bounding box center [1124, 38] width 74 height 16
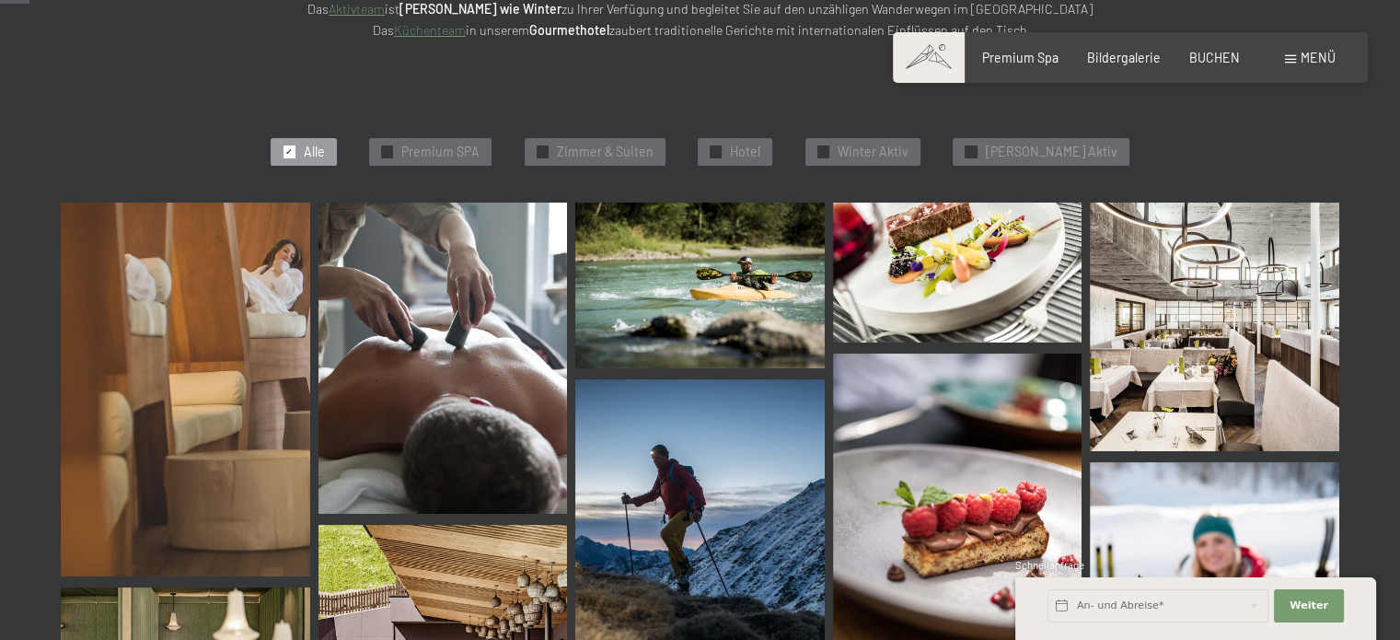
scroll to position [419, 0]
click at [760, 150] on span "Hotel" at bounding box center [745, 153] width 30 height 18
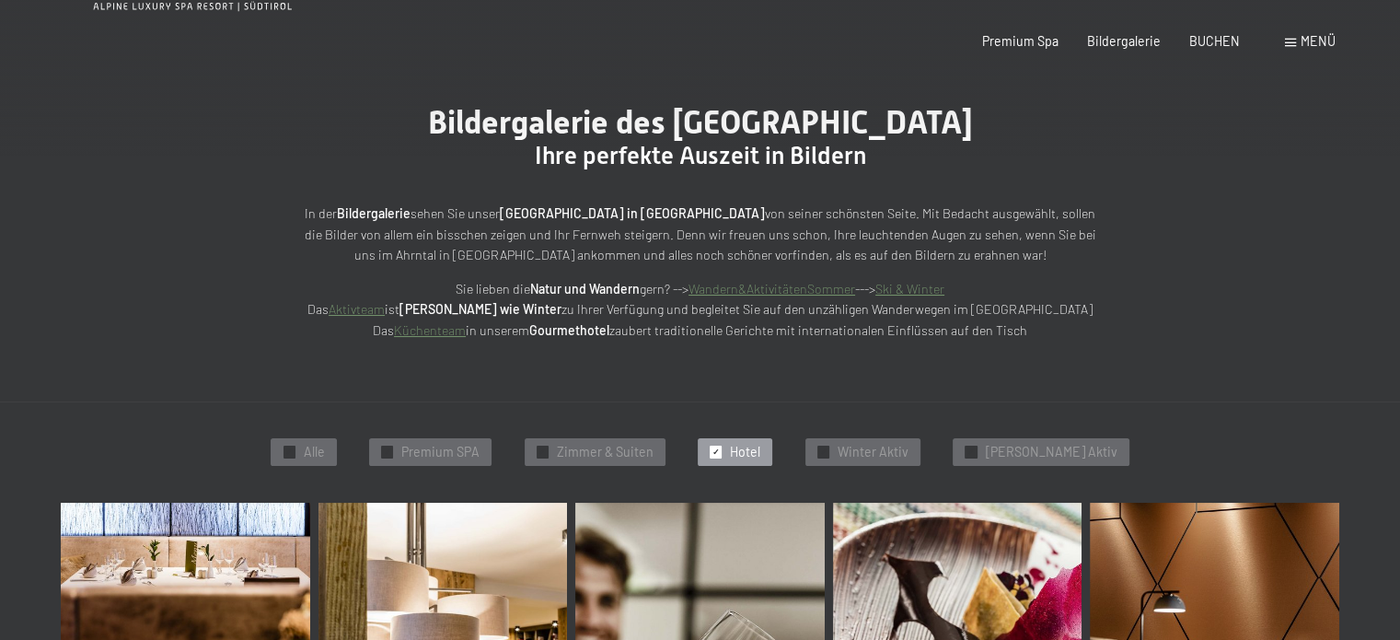
scroll to position [0, 0]
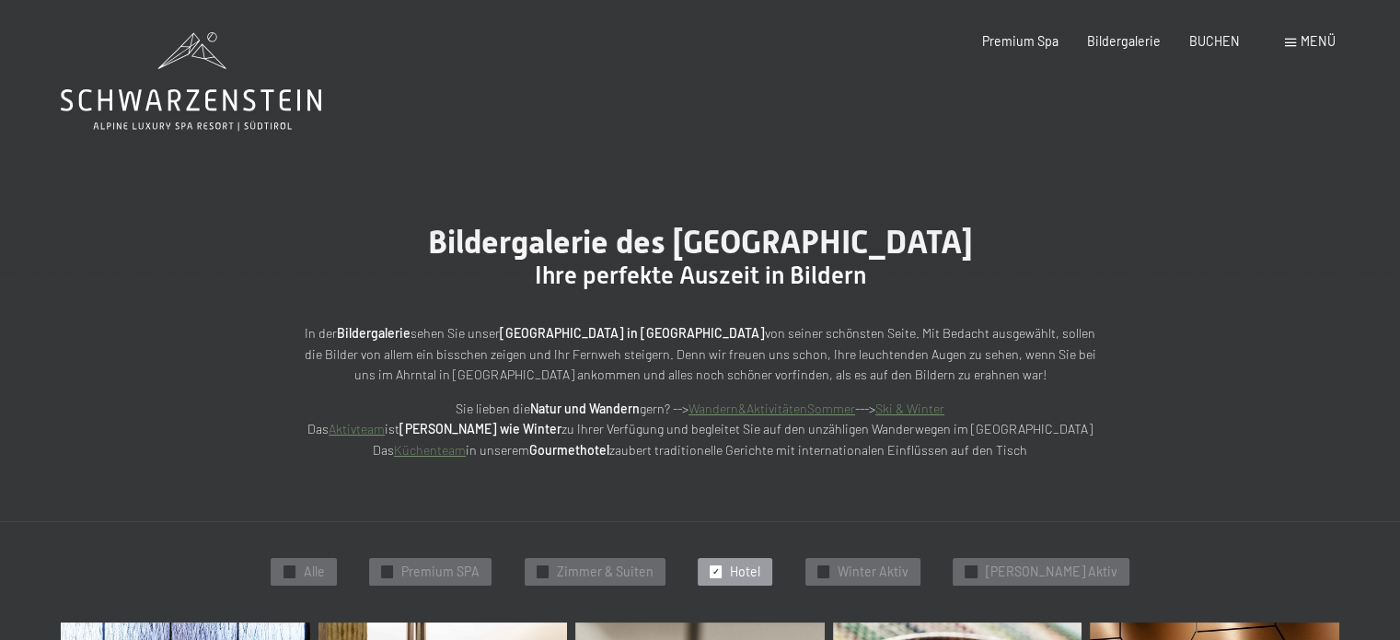
click at [96, 386] on div "Bildergalerie des [GEOGRAPHIC_DATA] Ihre perfekte Auszeit in Bildern In der Bil…" at bounding box center [700, 341] width 1400 height 359
click at [1136, 37] on span "Bildergalerie" at bounding box center [1124, 38] width 74 height 16
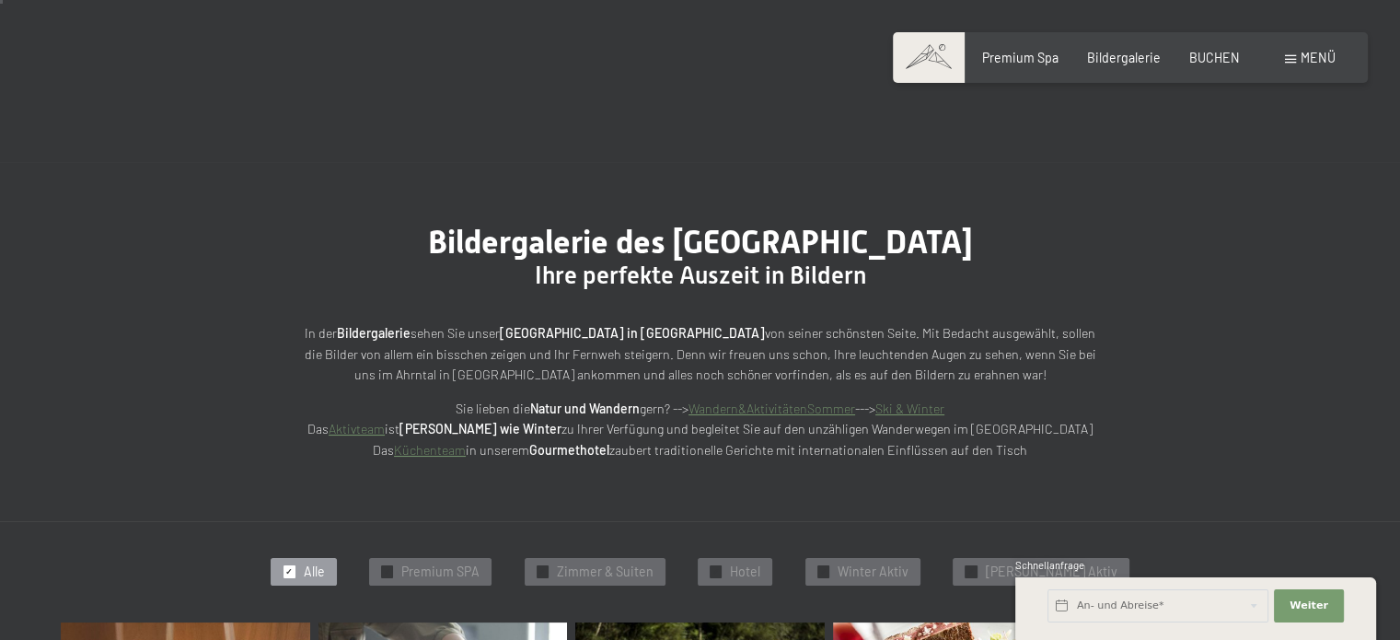
scroll to position [136, 0]
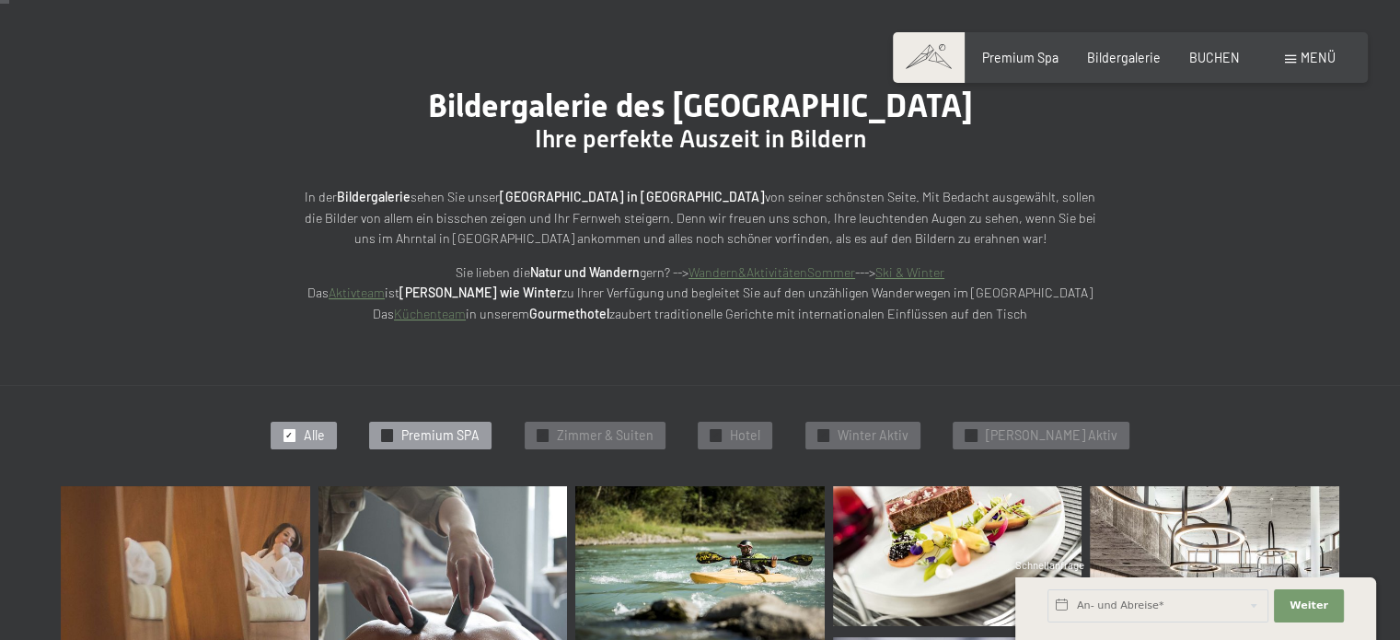
click at [470, 430] on span "Premium SPA" at bounding box center [440, 435] width 78 height 18
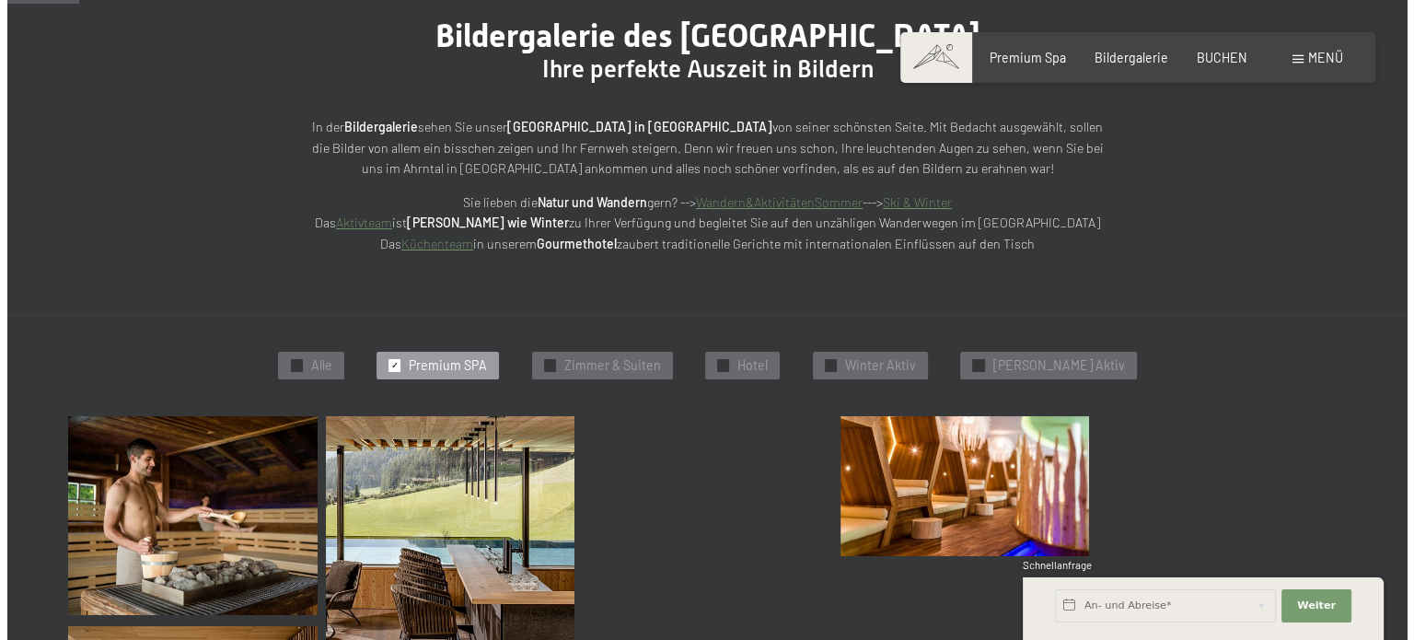
scroll to position [168, 0]
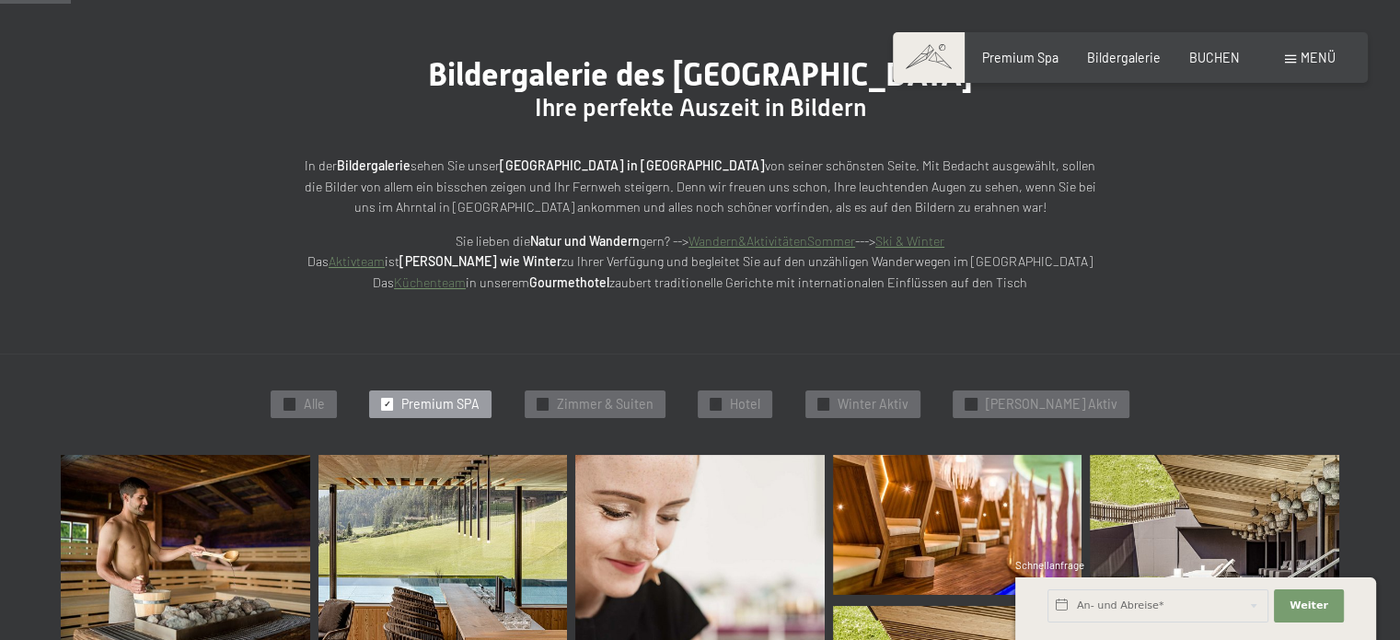
click at [1302, 62] on span "Menü" at bounding box center [1318, 58] width 35 height 16
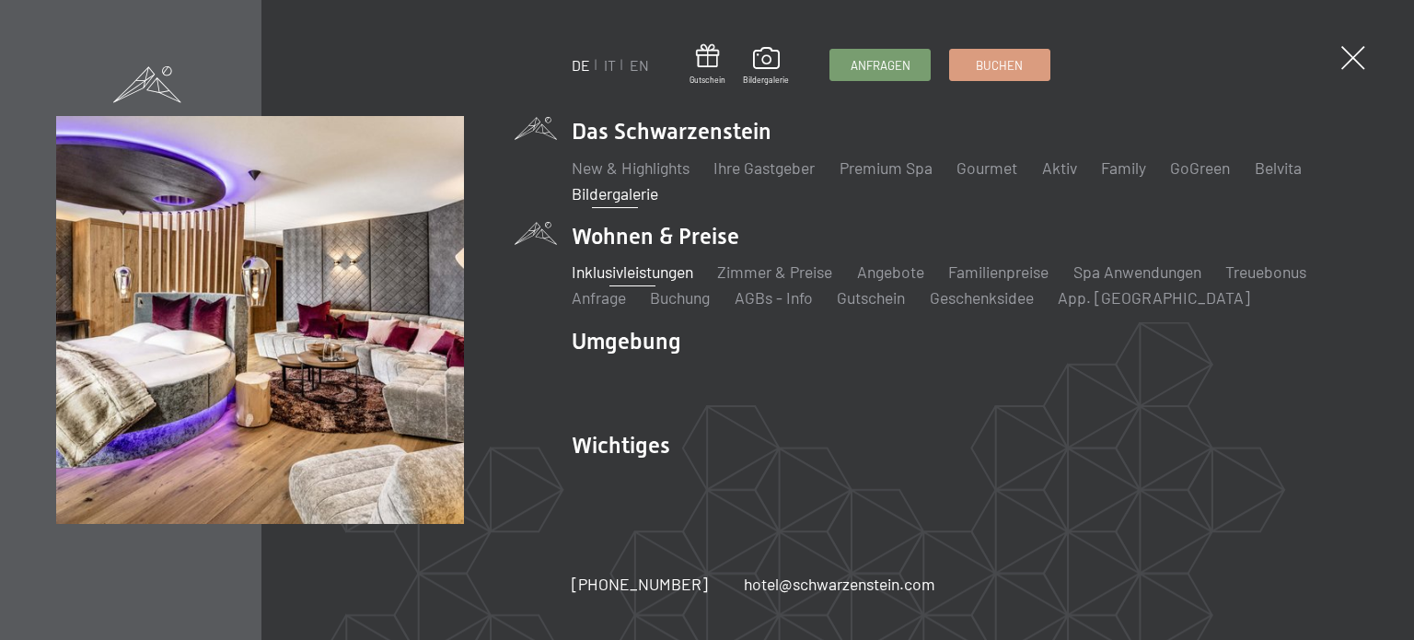
click at [634, 276] on link "Inklusivleistungen" at bounding box center [633, 271] width 122 height 20
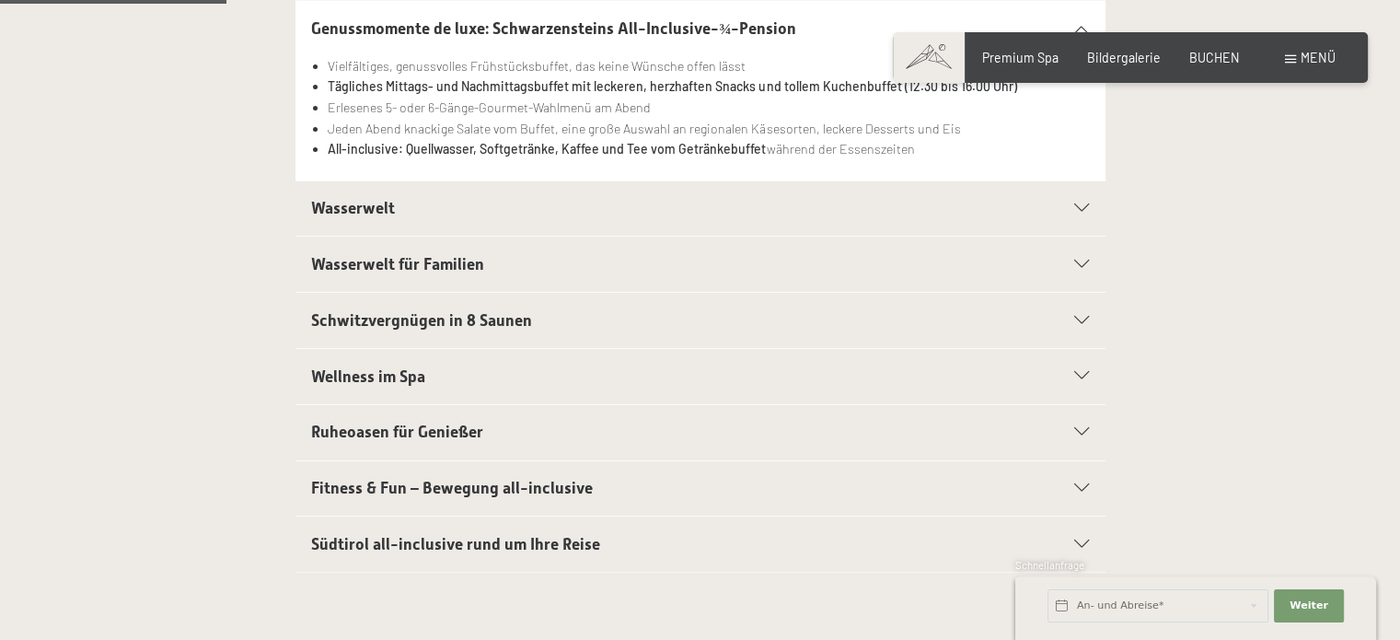
scroll to position [508, 0]
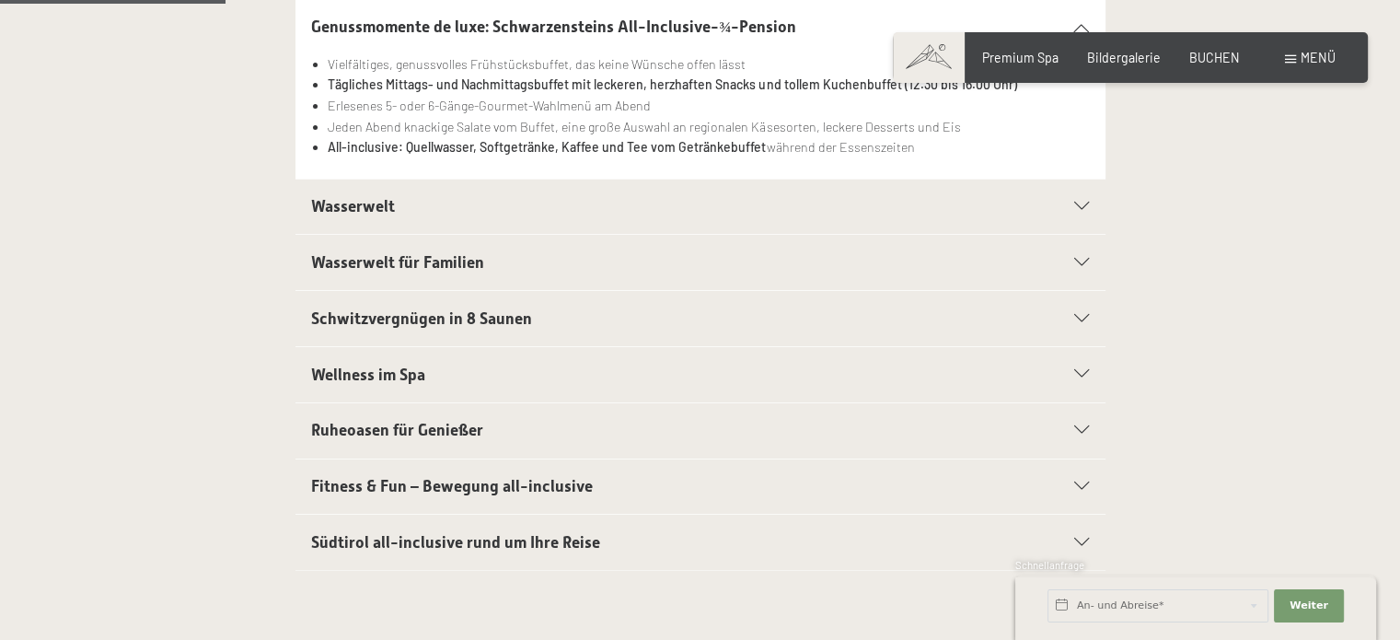
click at [1068, 201] on div "Wasserwelt" at bounding box center [700, 207] width 778 height 55
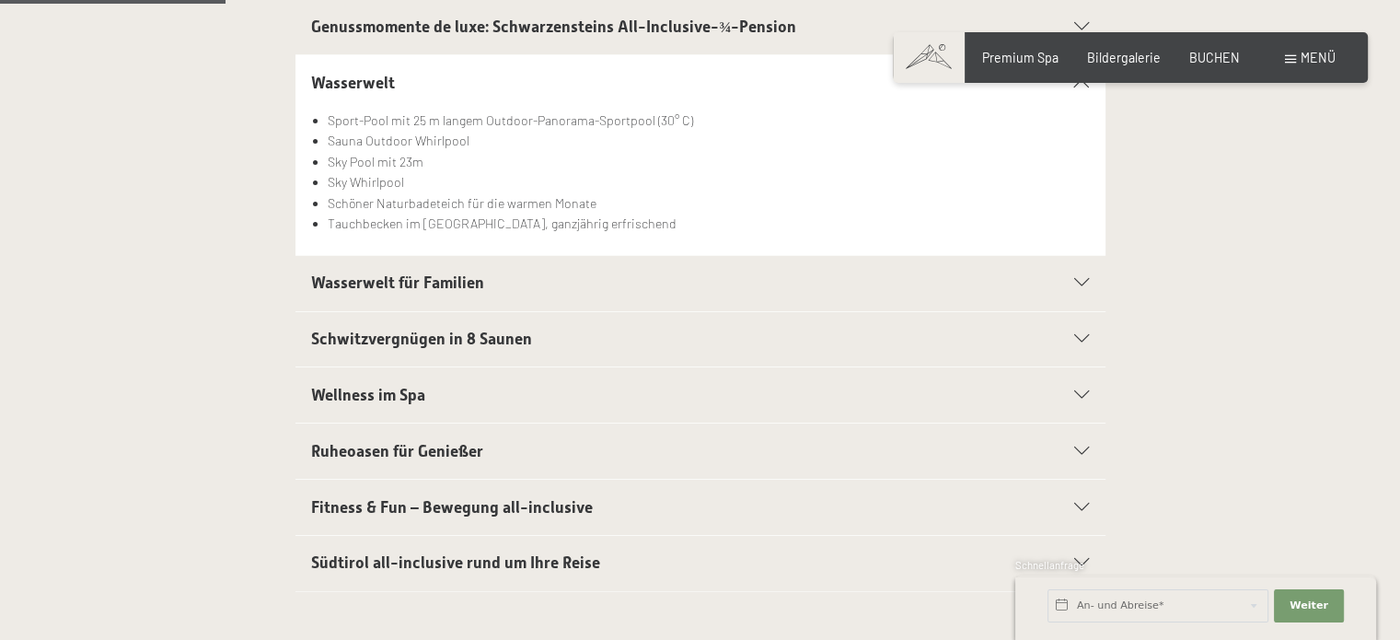
click at [1017, 269] on div "Wasserwelt für Familien" at bounding box center [700, 283] width 778 height 55
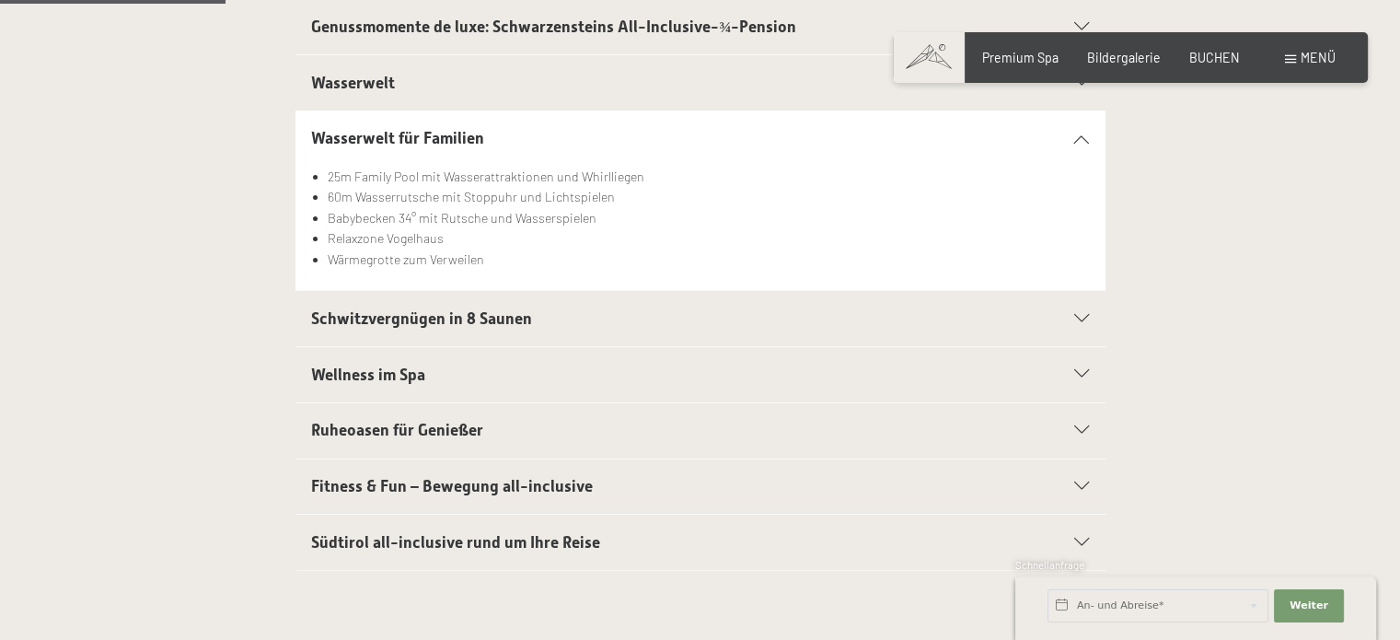
click at [989, 315] on h2 "Schwitzvergnügen in 8 Saunen" at bounding box center [661, 318] width 700 height 23
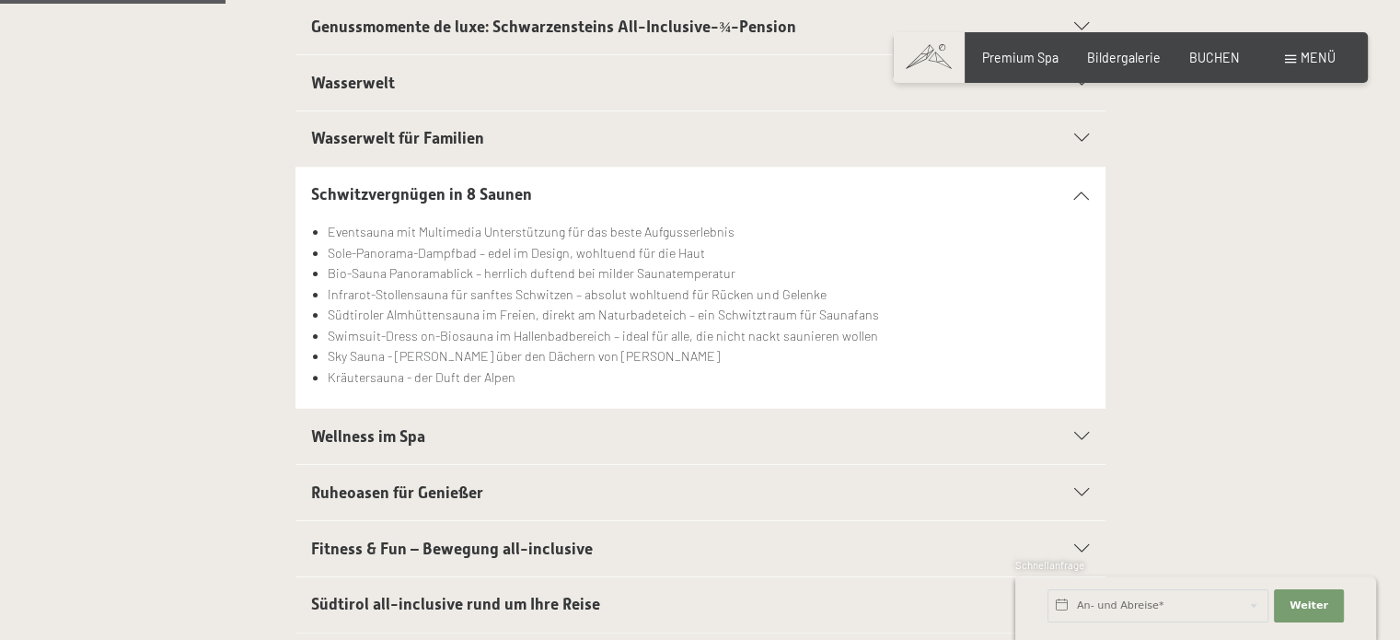
click at [611, 441] on h2 "Wellness im Spa" at bounding box center [661, 436] width 700 height 23
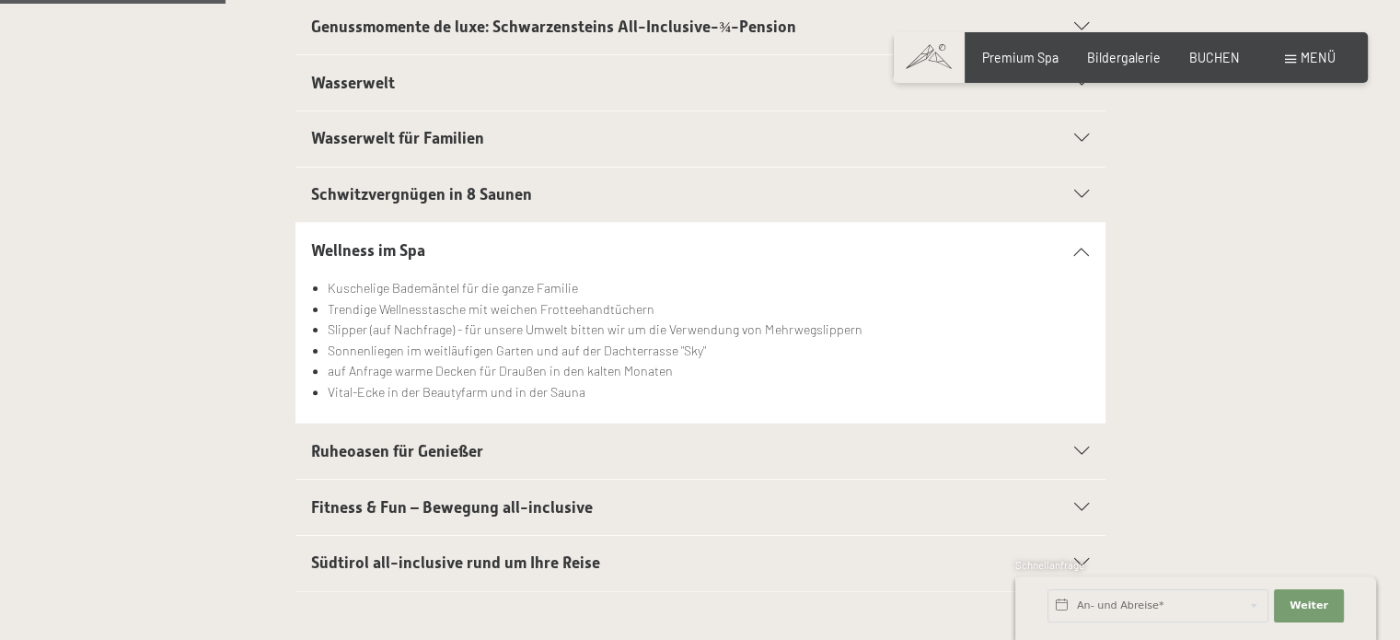
click at [677, 452] on h2 "Ruheoasen für Genießer" at bounding box center [661, 451] width 700 height 23
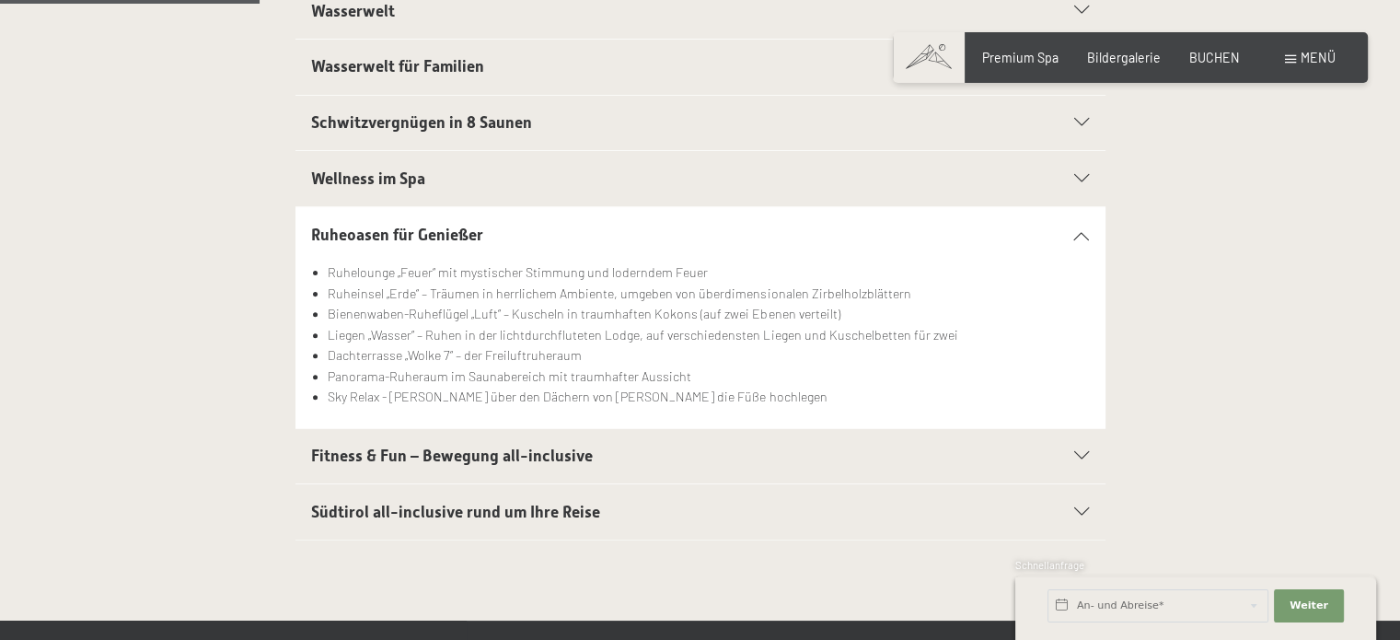
scroll to position [602, 0]
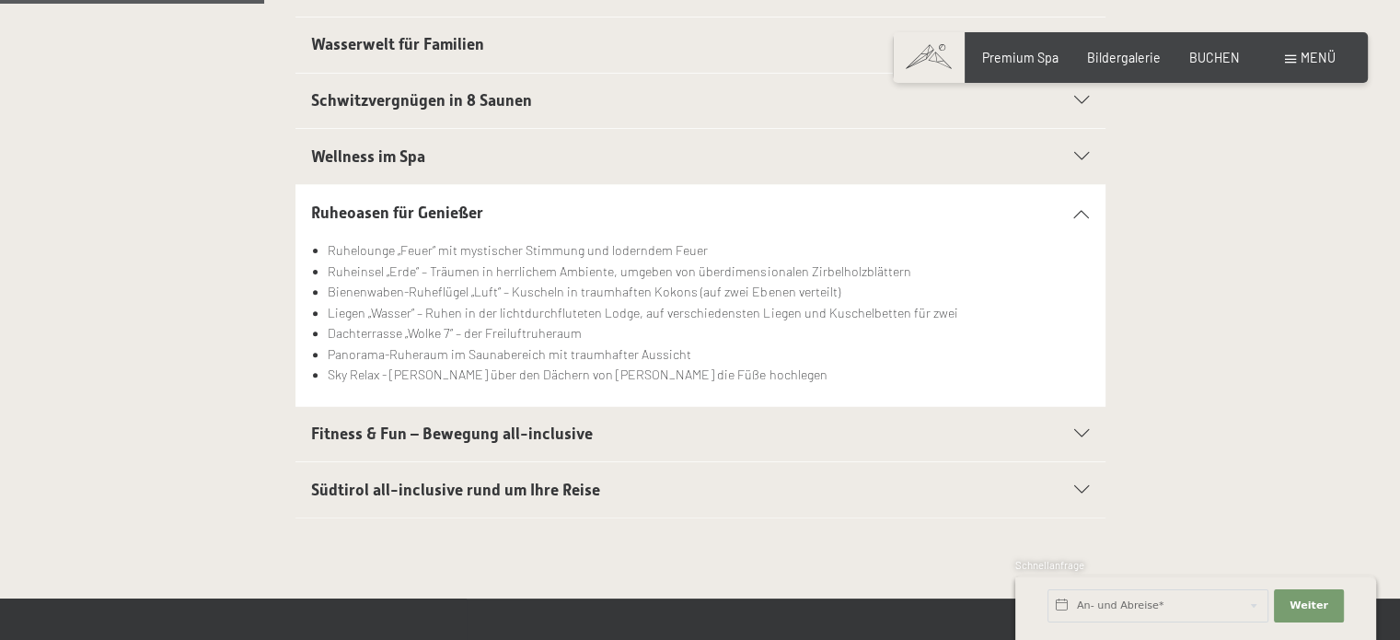
click at [652, 438] on h2 "Fitness & Fun – Bewegung all-inclusive" at bounding box center [661, 434] width 700 height 23
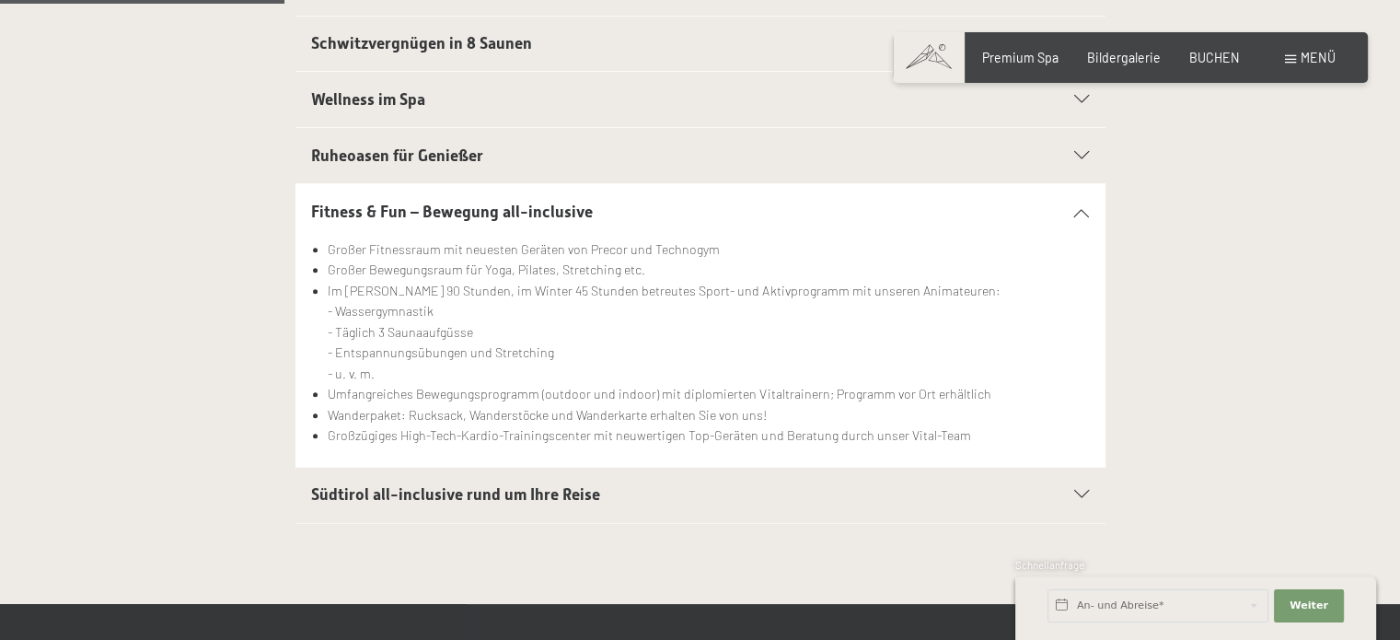
scroll to position [661, 0]
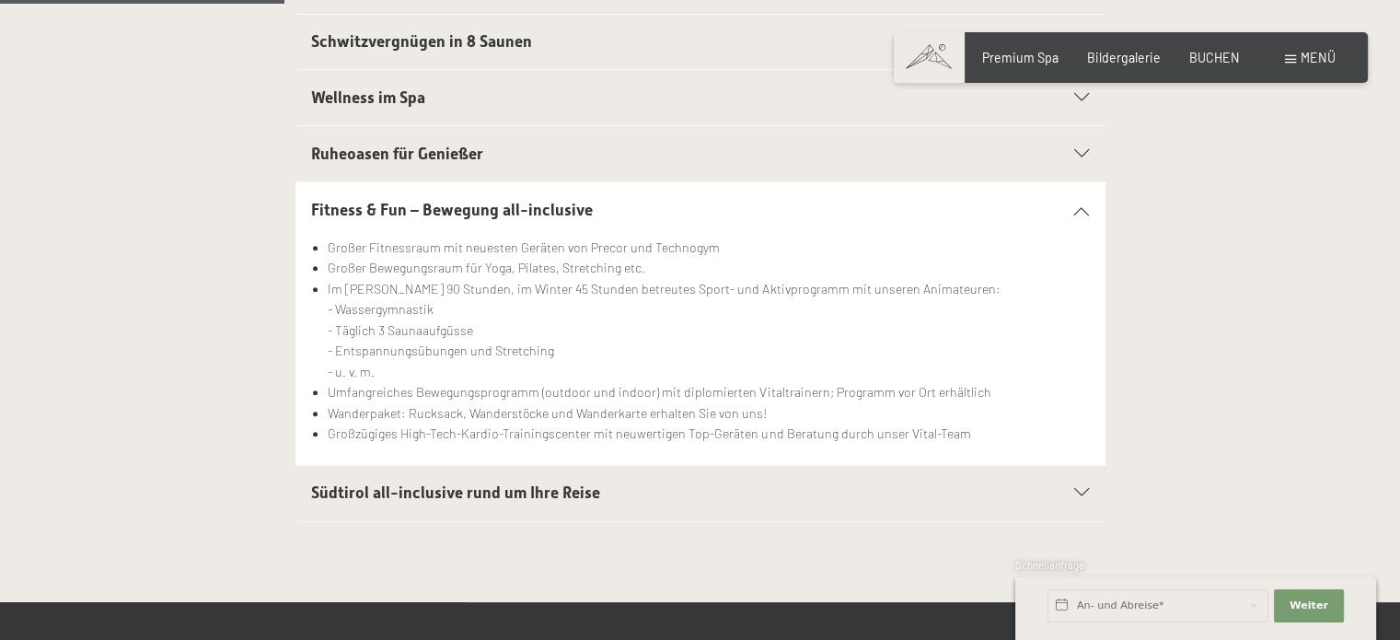
click at [638, 481] on h2 "Südtirol all-inclusive rund um Ihre Reise" at bounding box center [661, 492] width 700 height 23
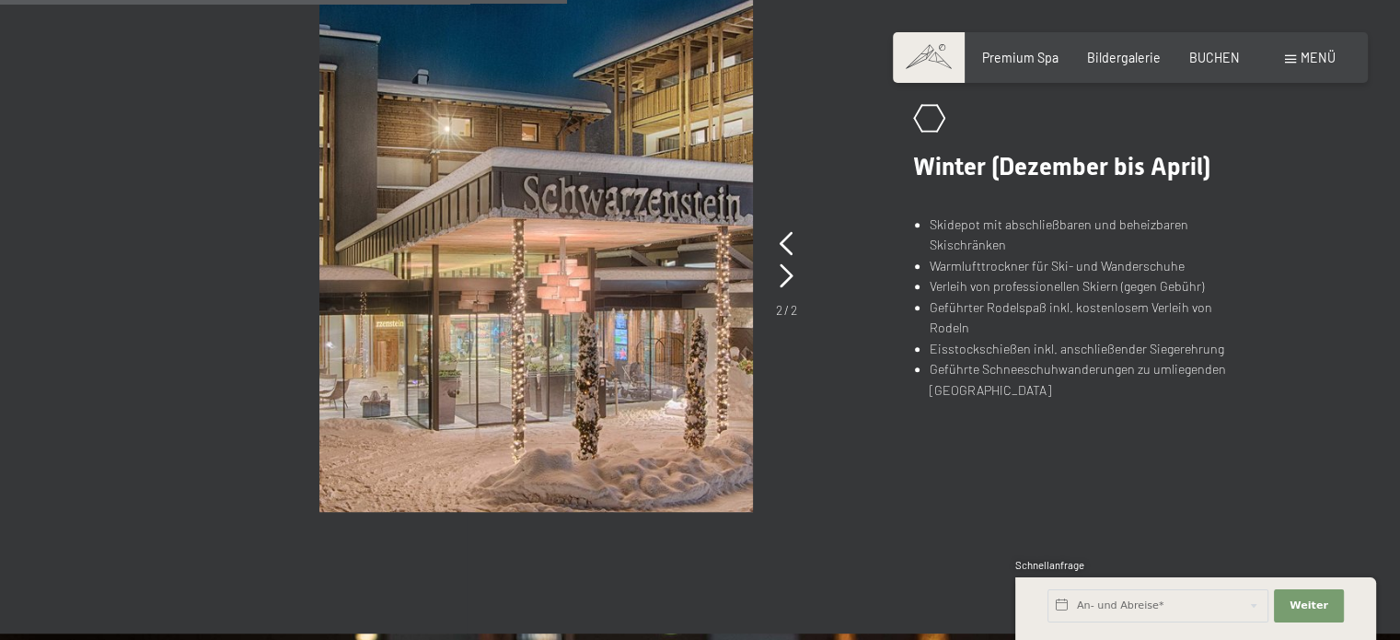
scroll to position [1269, 0]
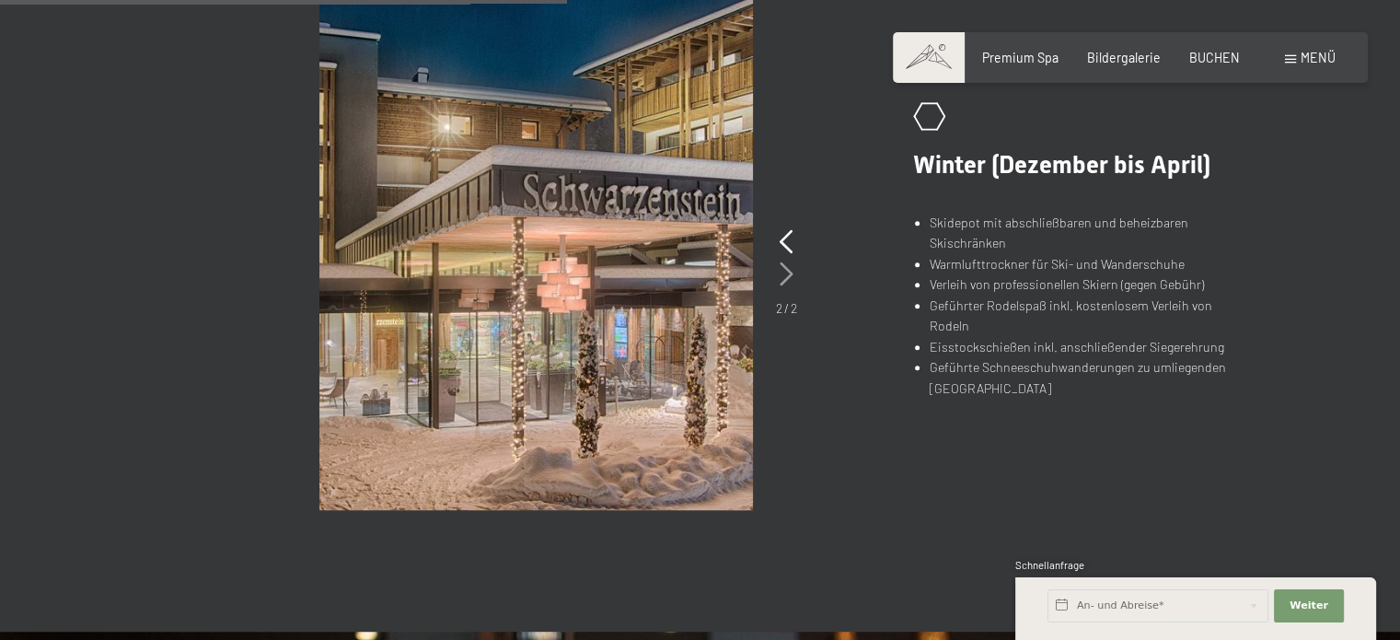
click at [788, 271] on icon at bounding box center [787, 274] width 14 height 24
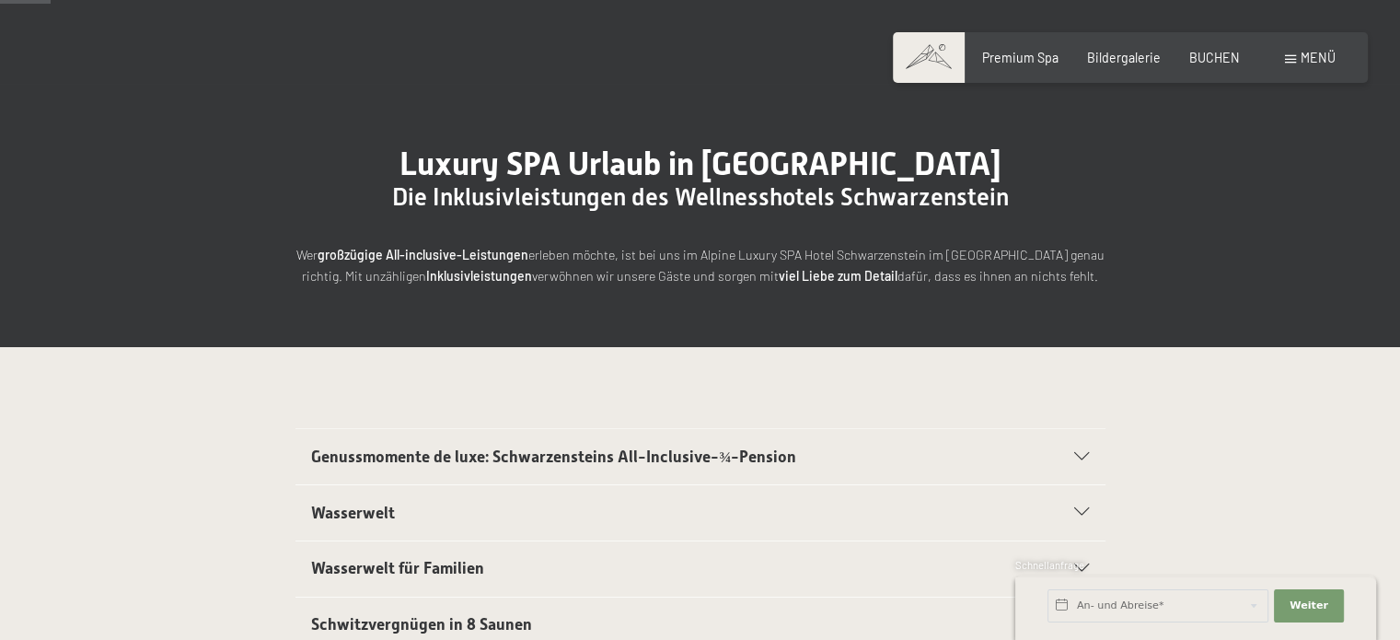
scroll to position [0, 0]
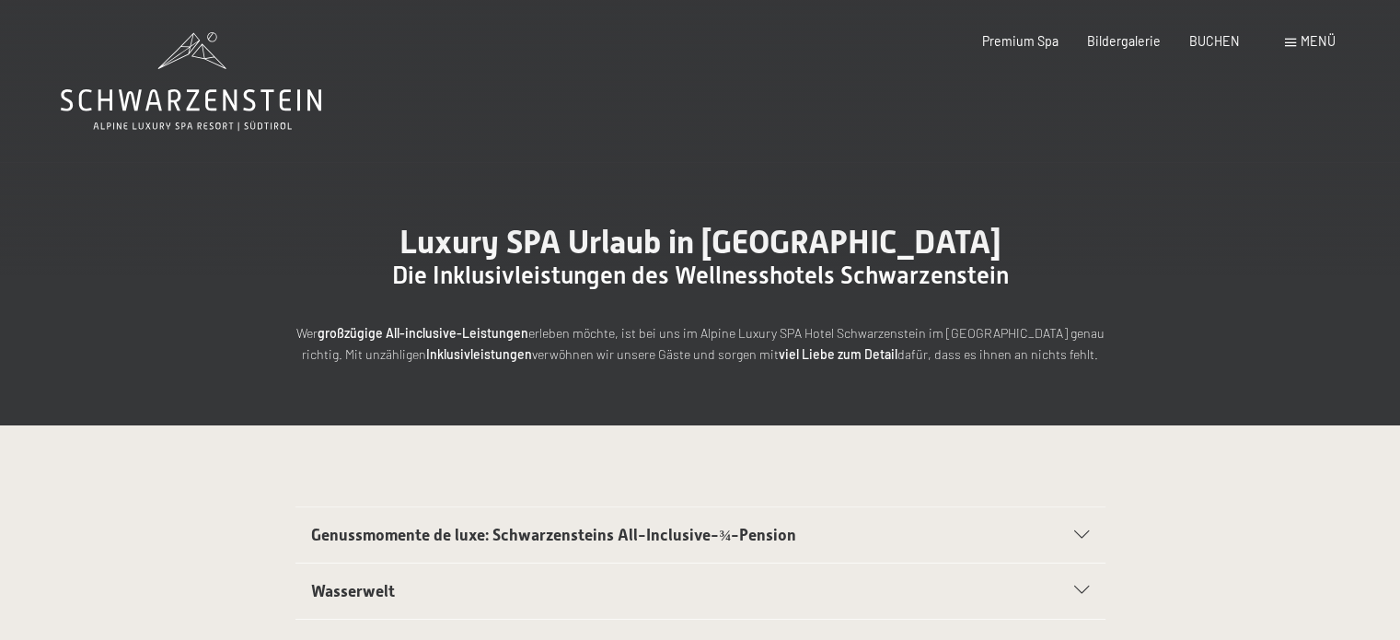
click at [398, 283] on span "Die Inklusivleistungen des Wellnesshotels Schwarzenstein" at bounding box center [700, 275] width 617 height 28
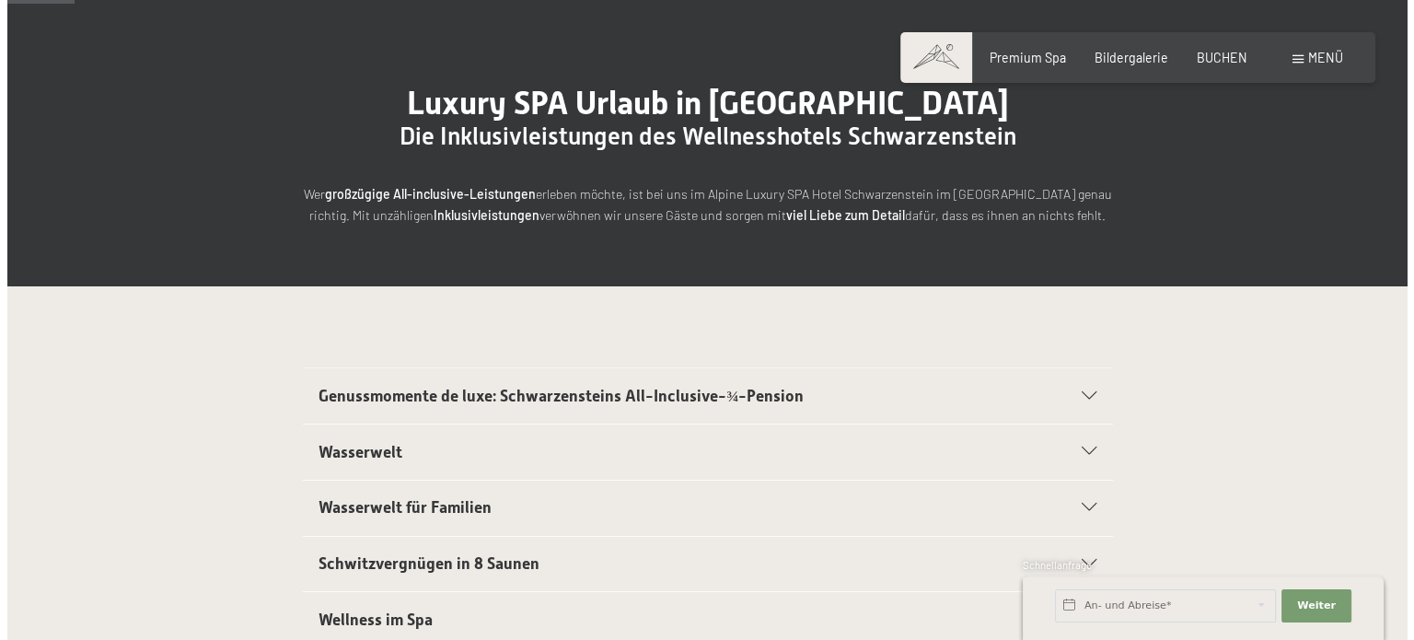
scroll to position [162, 0]
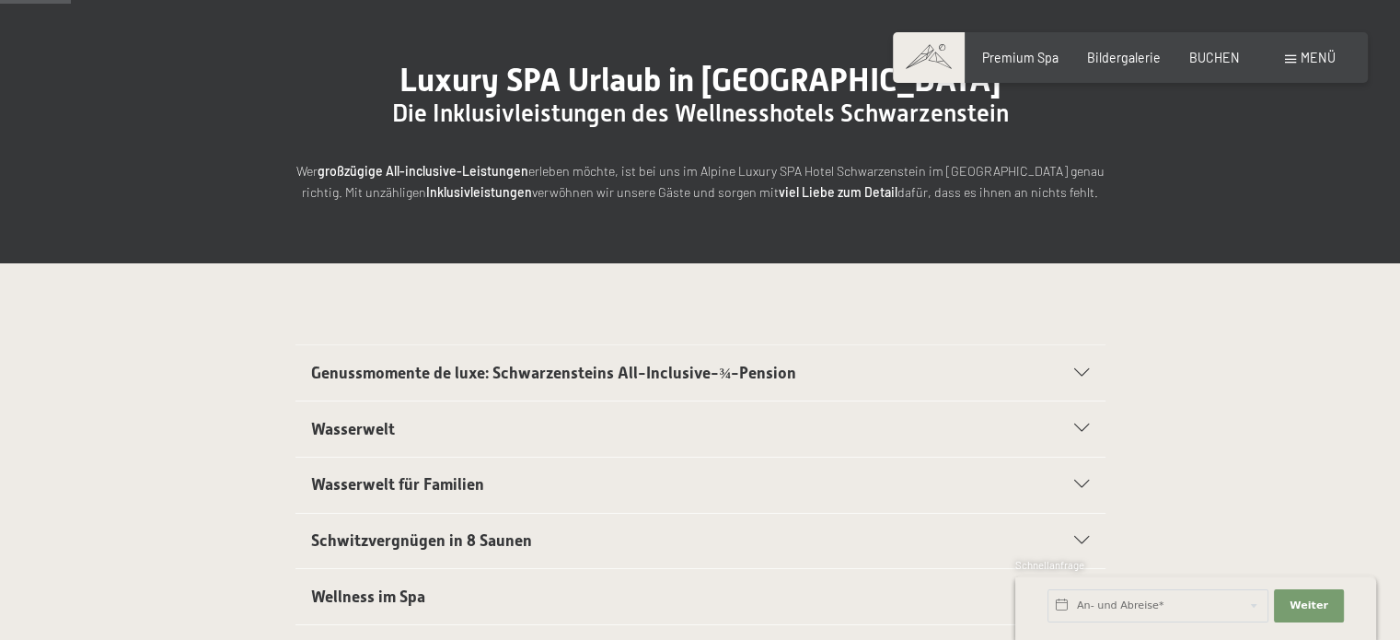
click at [1075, 372] on icon at bounding box center [1081, 373] width 15 height 8
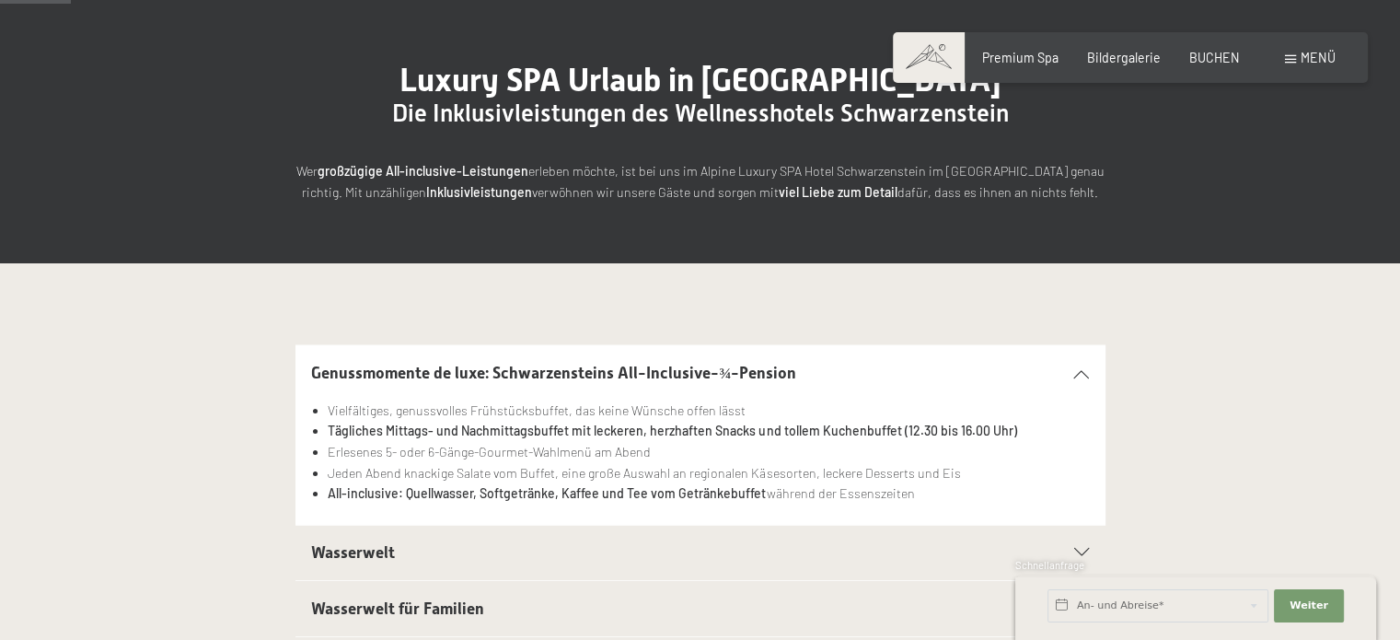
click at [1304, 55] on span "Menü" at bounding box center [1318, 58] width 35 height 16
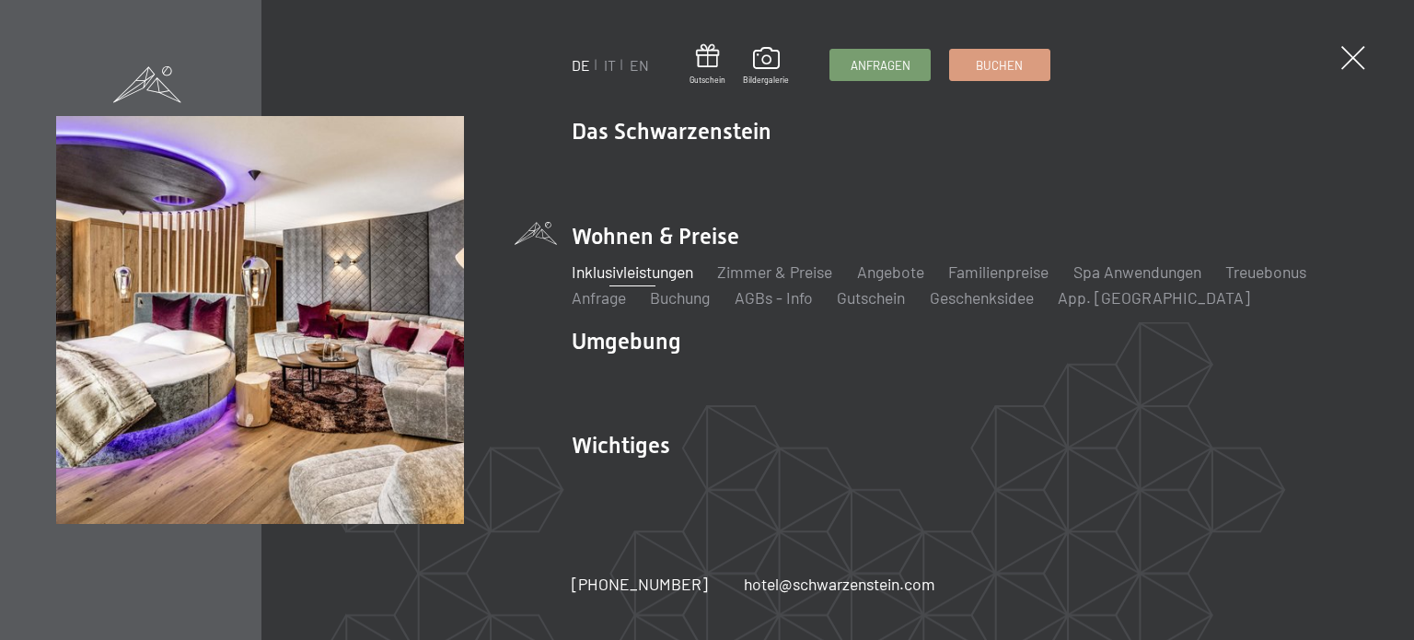
click at [606, 275] on link "Inklusivleistungen" at bounding box center [633, 271] width 122 height 20
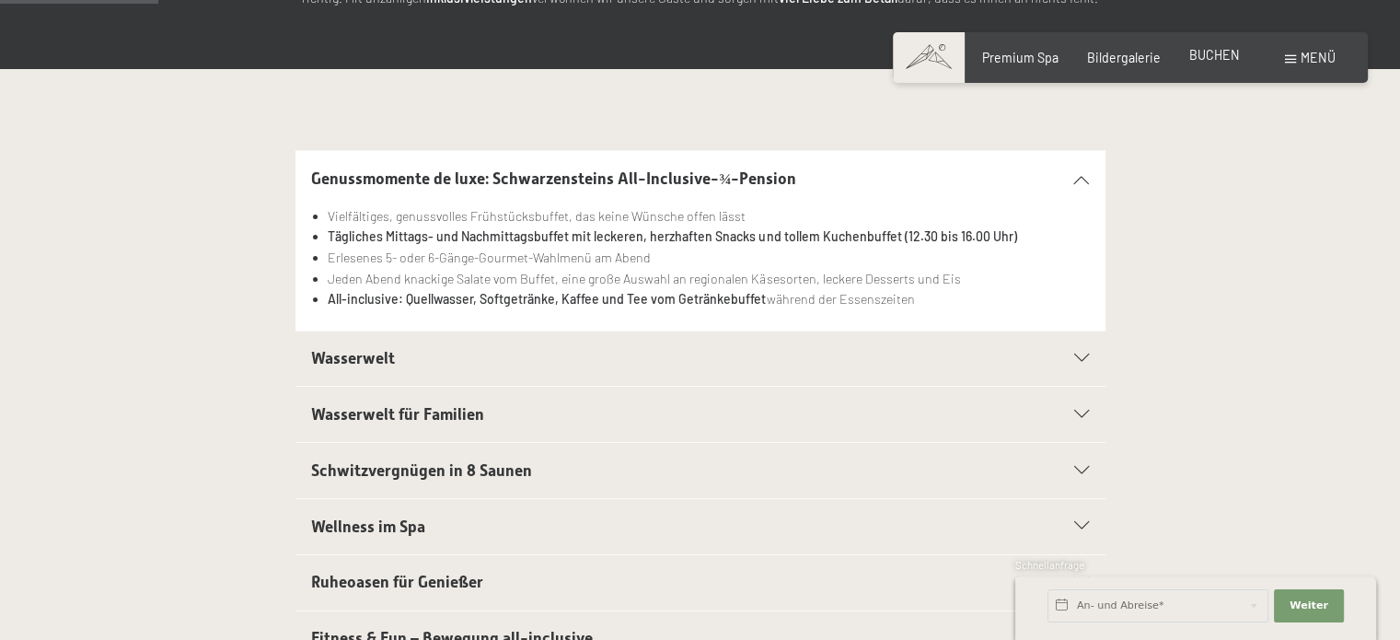
click at [1222, 58] on span "BUCHEN" at bounding box center [1214, 55] width 51 height 16
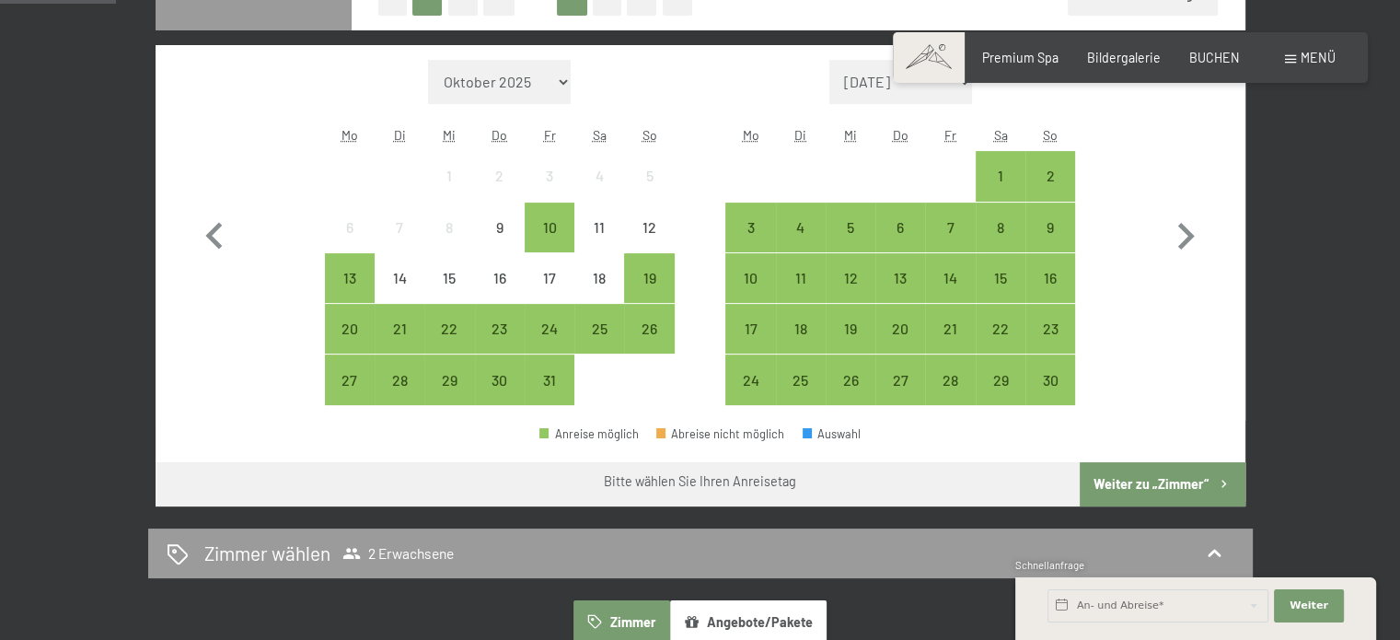
scroll to position [517, 0]
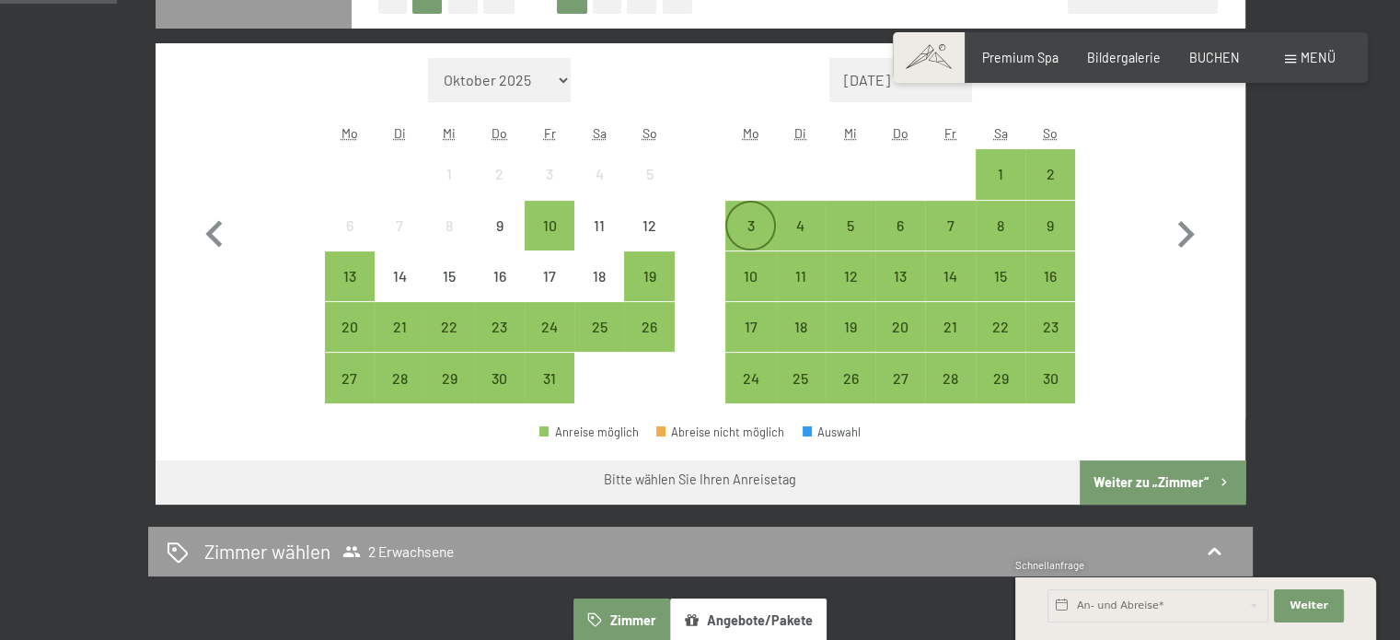
click at [738, 235] on div "3" at bounding box center [750, 241] width 46 height 46
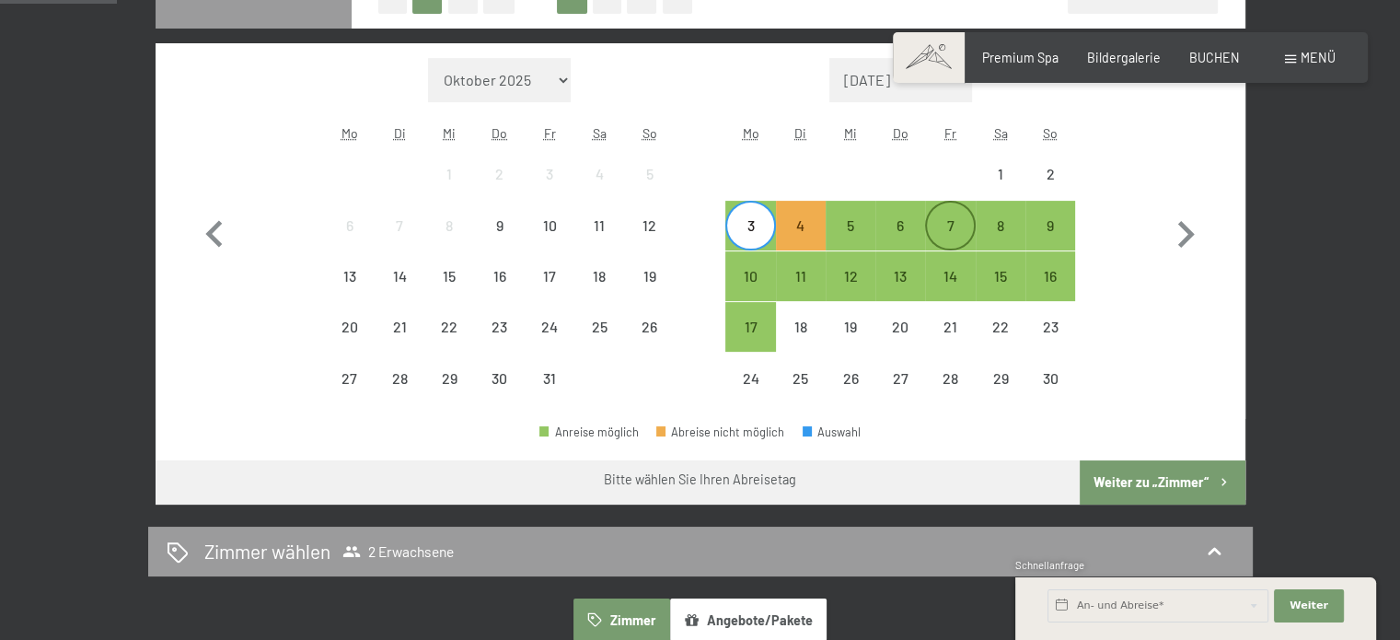
click at [953, 231] on div "7" at bounding box center [950, 241] width 46 height 46
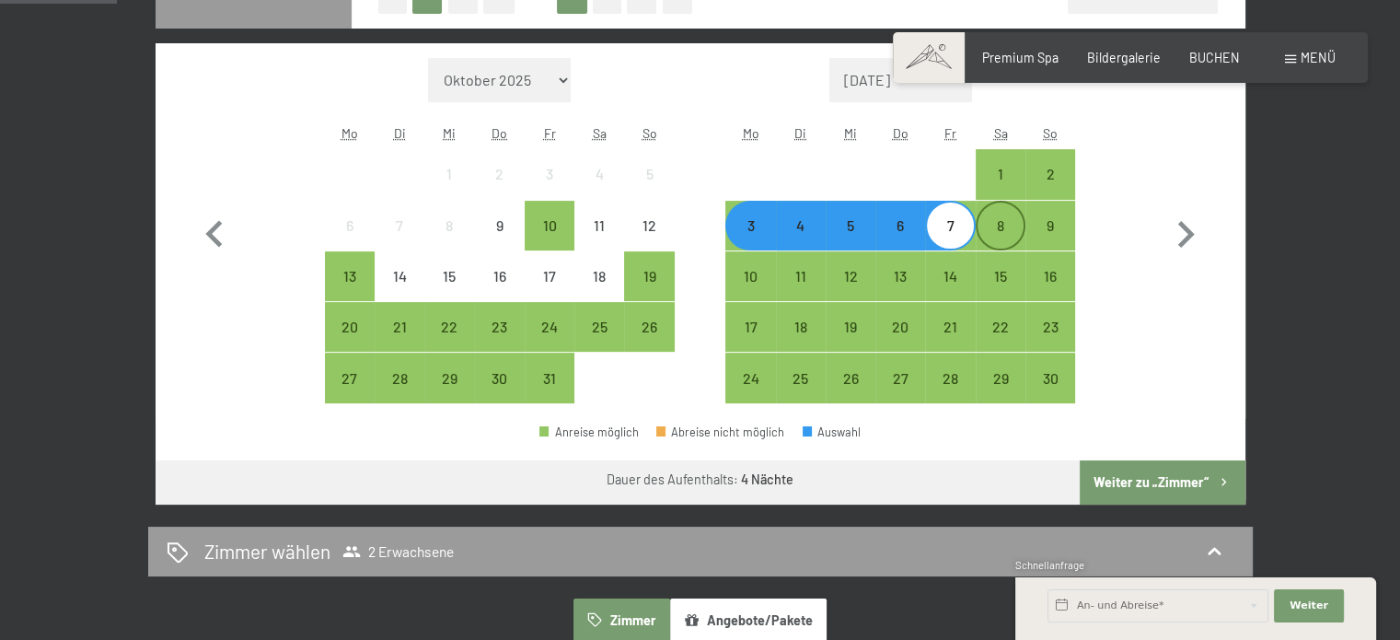
click at [994, 231] on div "8" at bounding box center [1001, 241] width 46 height 46
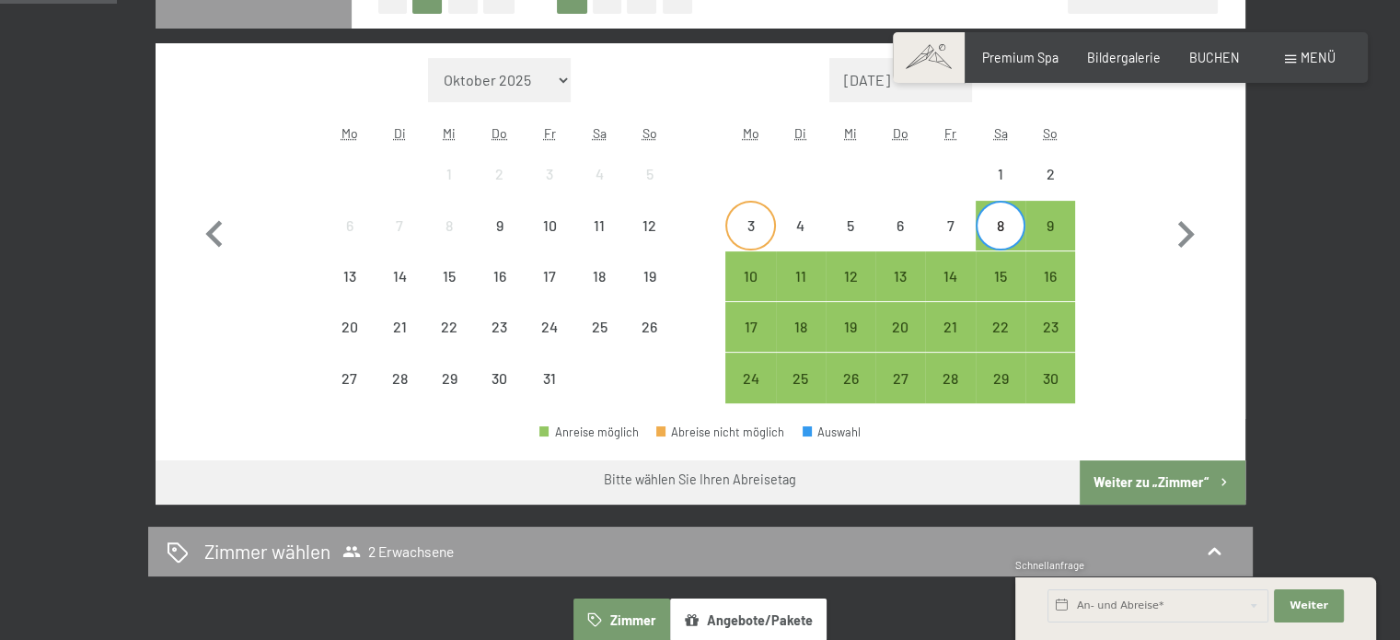
click at [749, 222] on div "3" at bounding box center [750, 241] width 46 height 46
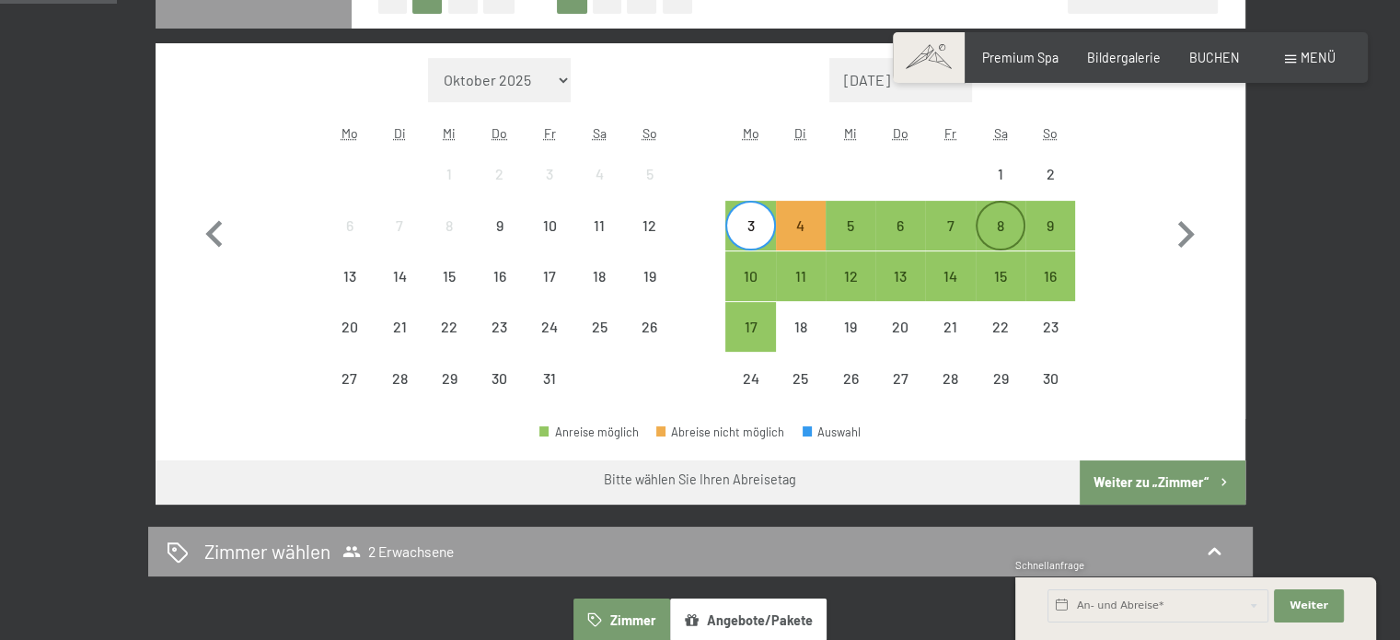
click at [1000, 218] on div "8" at bounding box center [1001, 241] width 46 height 46
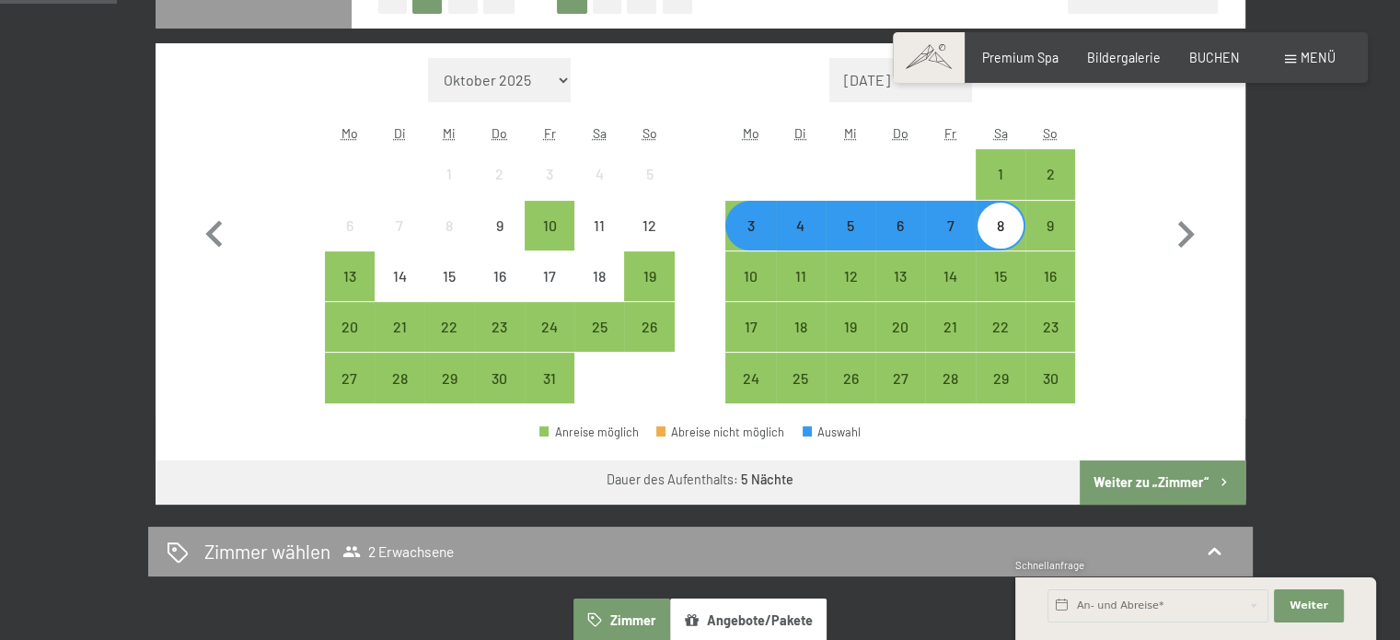
click at [1177, 484] on button "Weiter zu „Zimmer“" at bounding box center [1162, 482] width 165 height 44
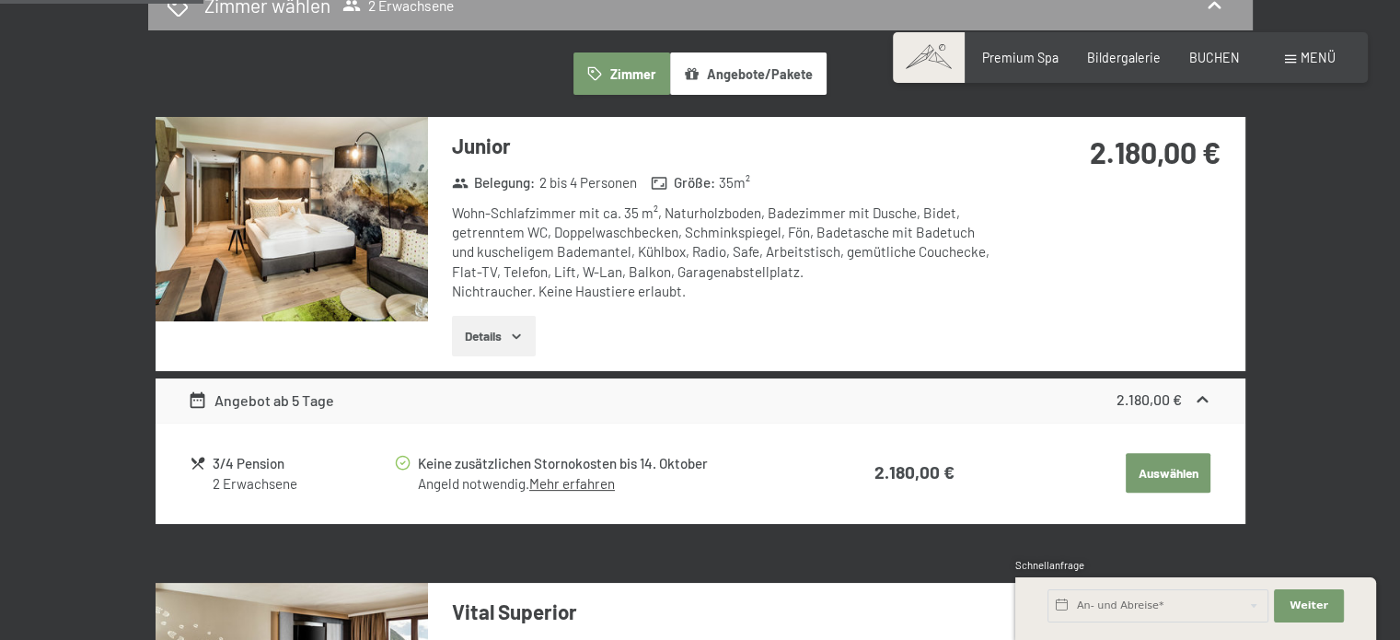
scroll to position [479, 0]
click at [1169, 474] on button "Auswählen" at bounding box center [1168, 473] width 85 height 41
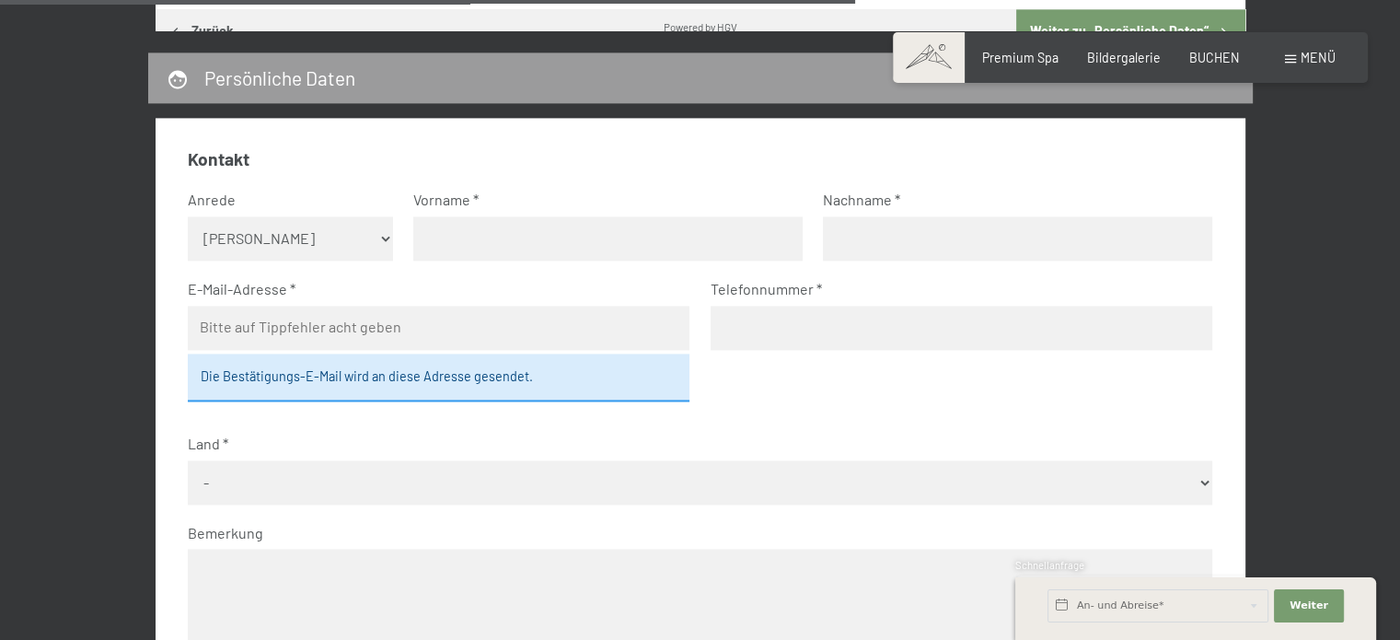
scroll to position [2639, 0]
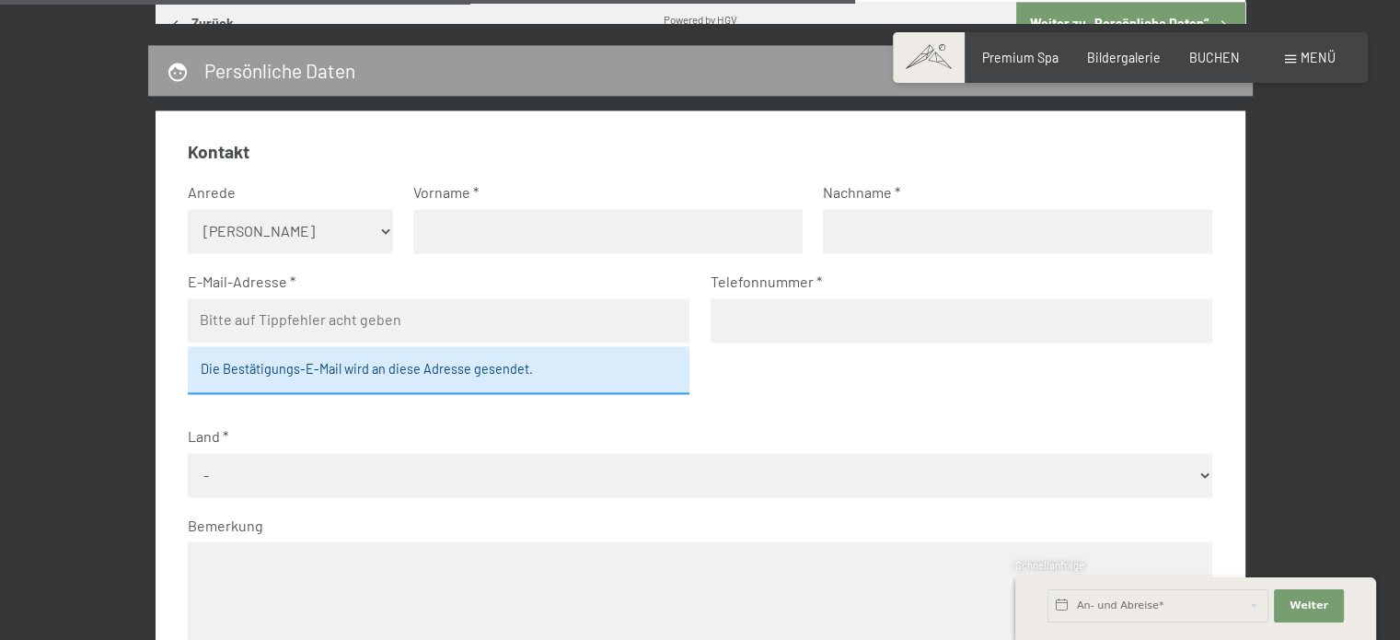
click at [371, 225] on select "Keine Angabe Frau [PERSON_NAME]" at bounding box center [290, 231] width 205 height 44
select select "m"
click at [188, 209] on select "Keine Angabe Frau [PERSON_NAME]" at bounding box center [290, 231] width 205 height 44
click at [540, 238] on input "text" at bounding box center [607, 231] width 389 height 44
type input "[PERSON_NAME]"
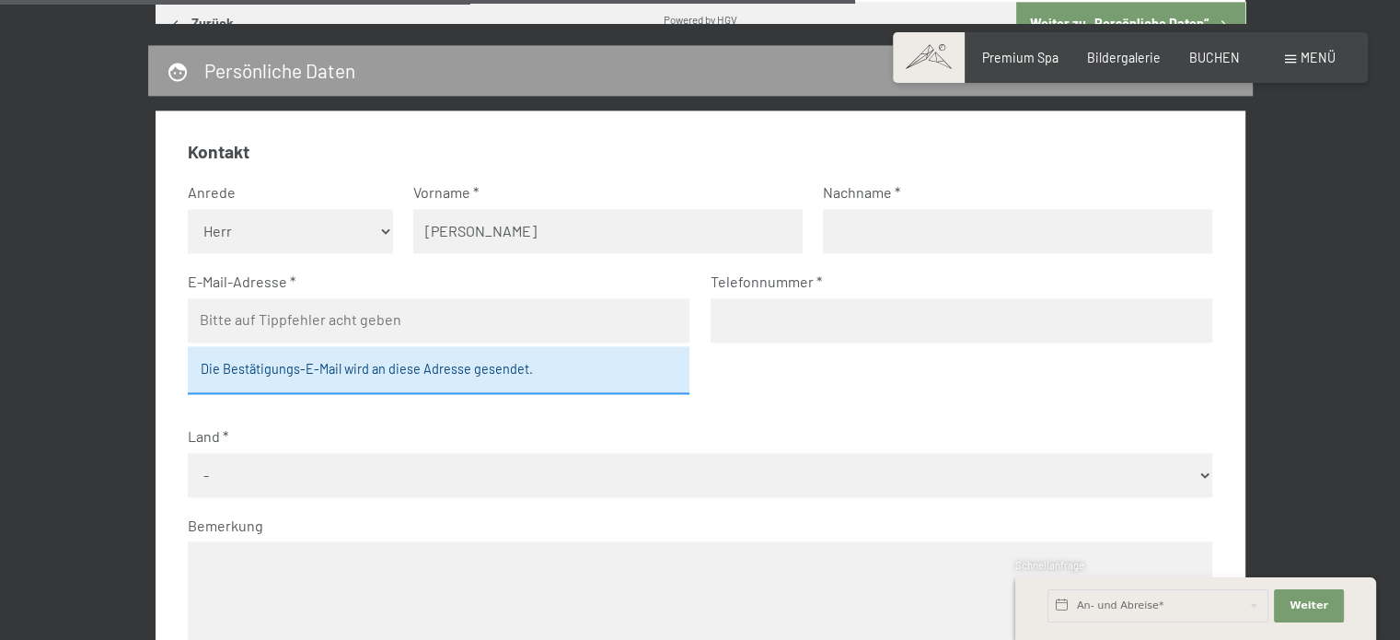
type input "Stefer"
type input "[EMAIL_ADDRESS][DOMAIN_NAME]"
type input "017632838303"
select select "DEU"
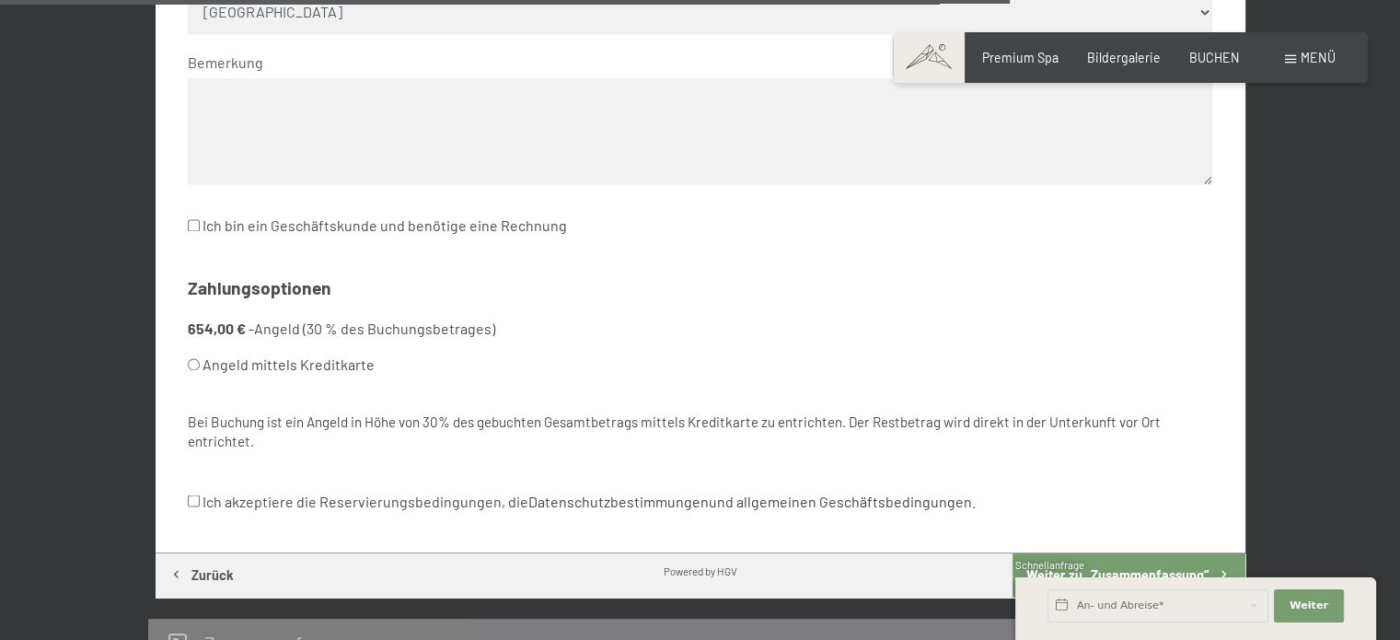
scroll to position [3180, 0]
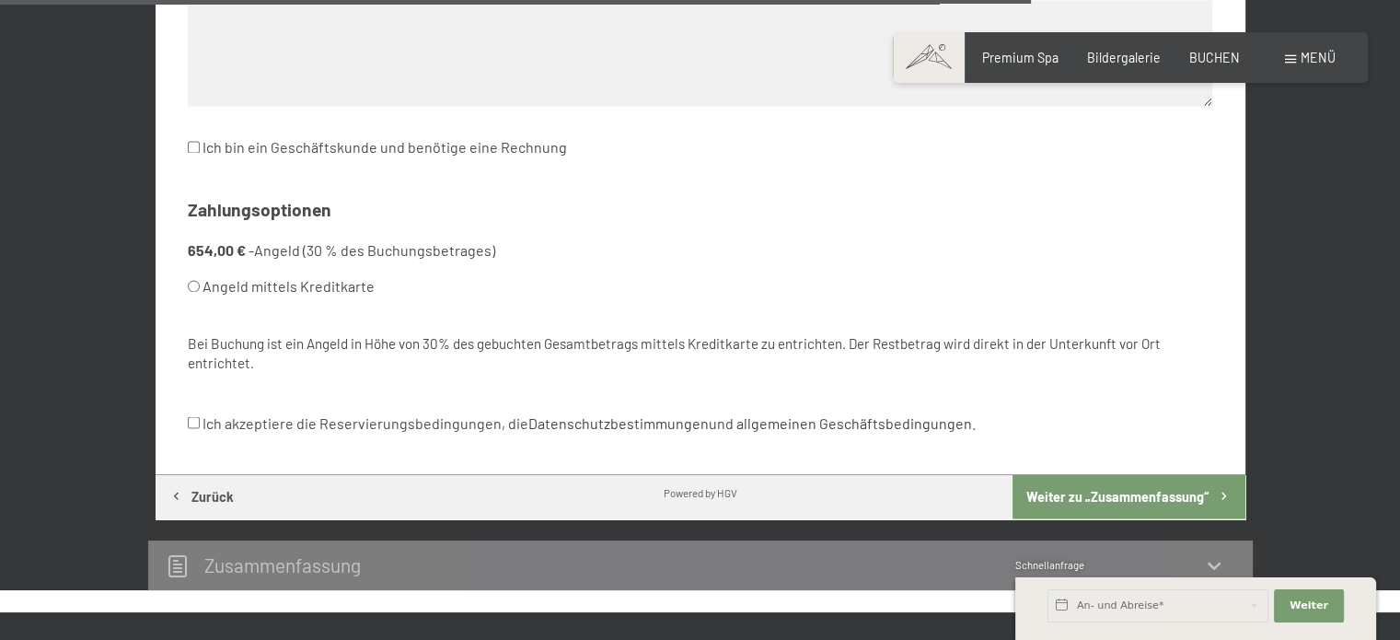
click at [194, 283] on input "Angeld mittels Kreditkarte" at bounding box center [194, 286] width 12 height 12
radio input "true"
click at [220, 417] on label "Ich akzeptiere die Reservierungsbedingungen, die Datenschutzbestimmungen und al…" at bounding box center [582, 422] width 788 height 35
click at [200, 417] on input "Ich akzeptiere die Reservierungsbedingungen, die Datenschutzbestimmungen und al…" at bounding box center [194, 422] width 12 height 12
checkbox input "true"
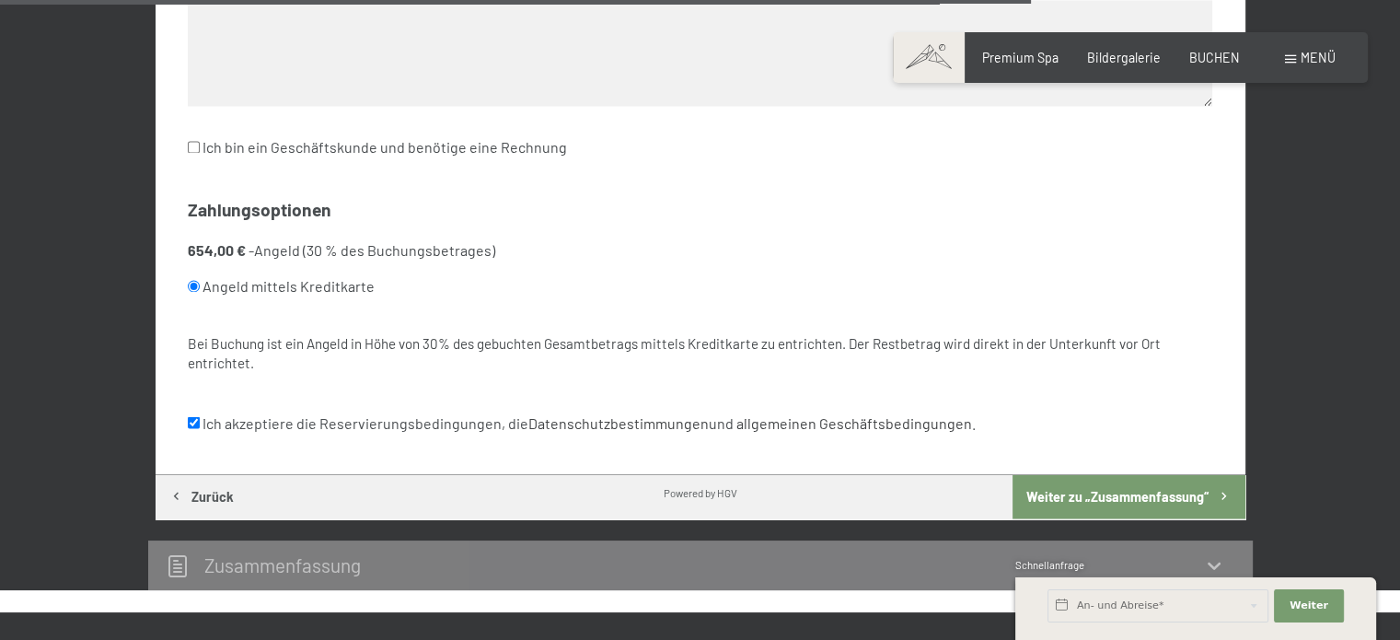
click at [1108, 488] on button "Weiter zu „Zusammen­fassung“" at bounding box center [1129, 496] width 232 height 44
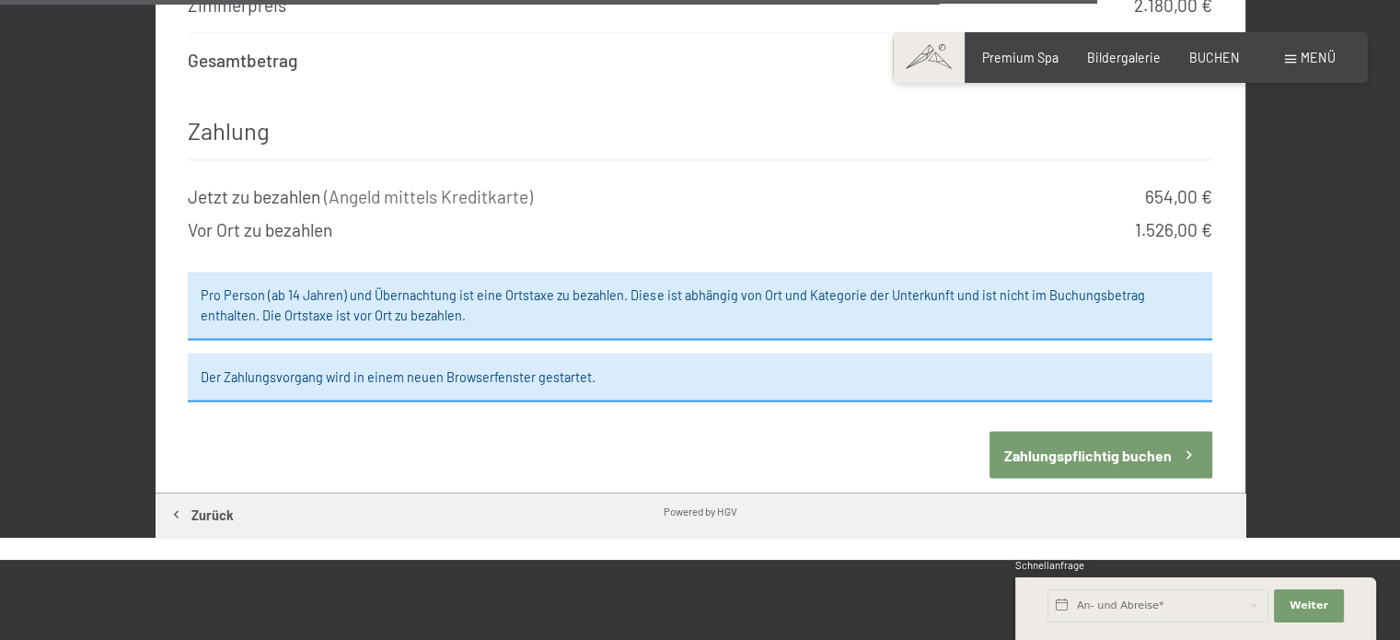
scroll to position [3760, 0]
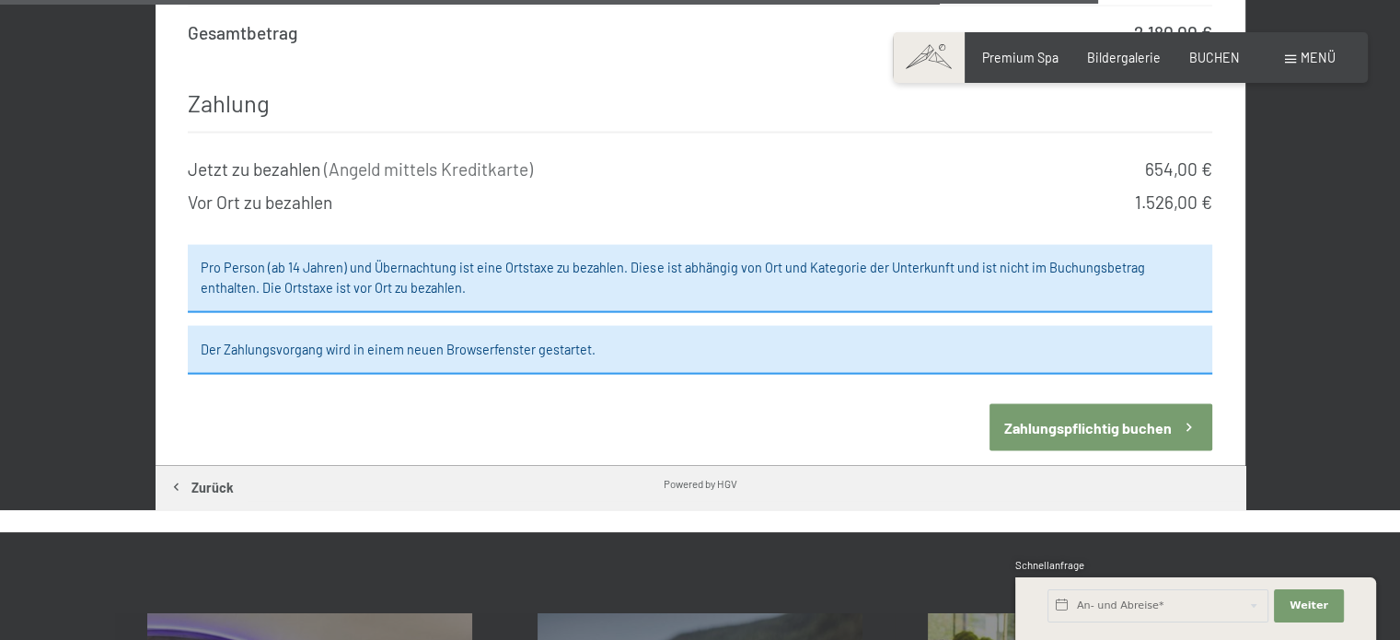
click at [1125, 404] on button "Zahlungspflichtig buchen" at bounding box center [1101, 427] width 223 height 47
click at [1087, 407] on button "Zahlungspflichtig buchen" at bounding box center [1101, 427] width 223 height 47
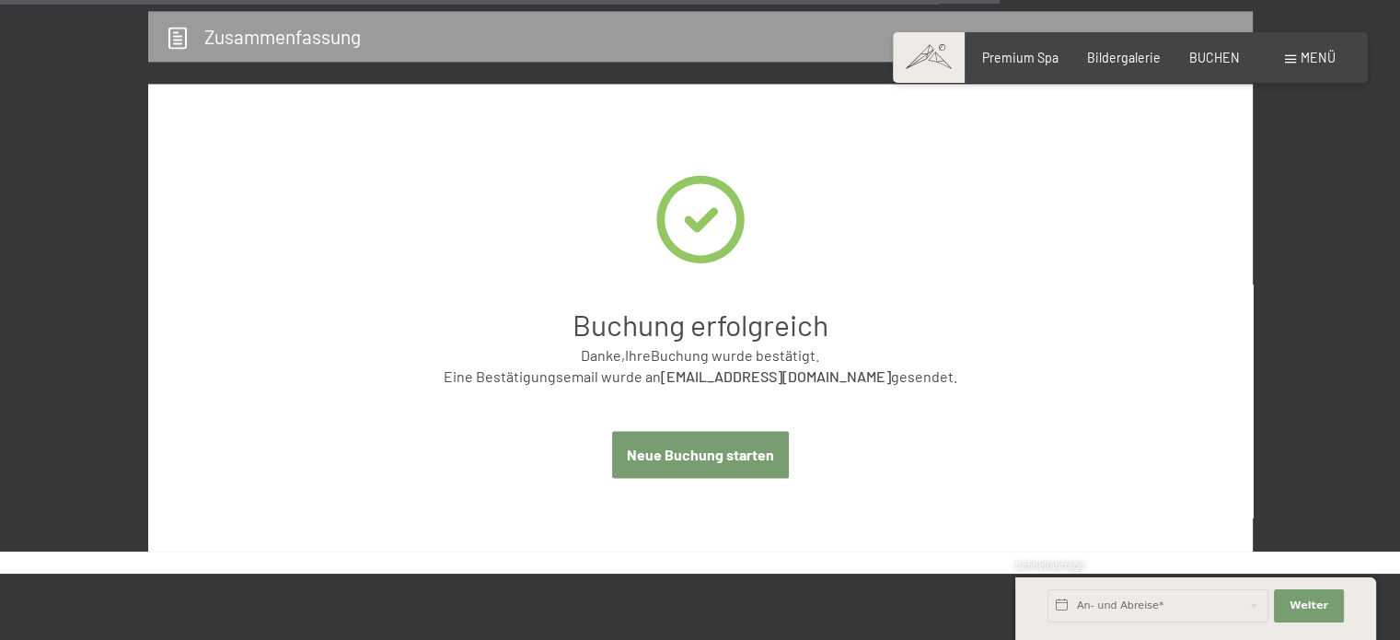
scroll to position [2746, 0]
